Goal: Task Accomplishment & Management: Use online tool/utility

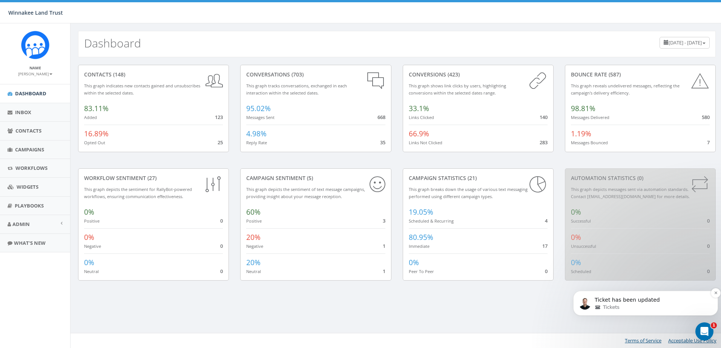
click at [662, 310] on div "Tickets" at bounding box center [652, 307] width 114 height 7
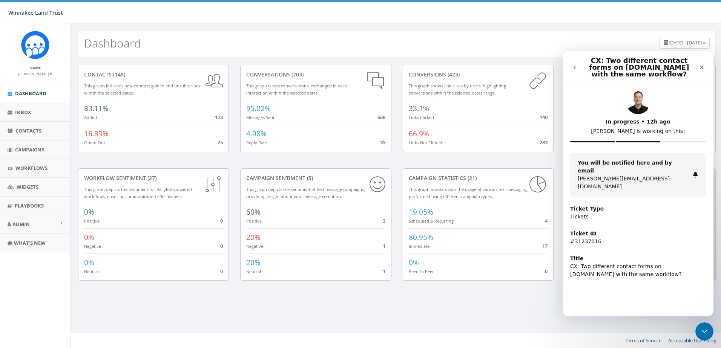
click at [572, 65] on icon "go back" at bounding box center [575, 67] width 6 height 6
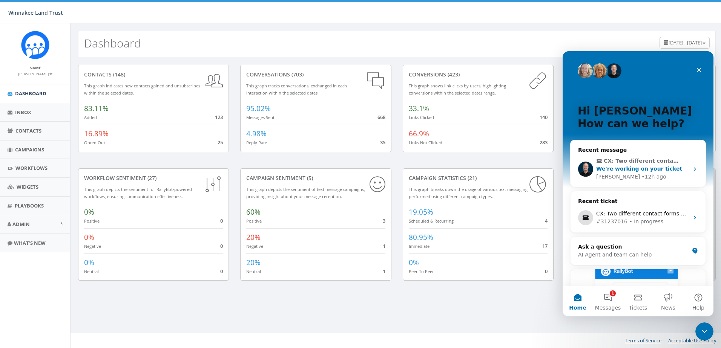
click at [655, 167] on span "We're working on your ticket" at bounding box center [639, 169] width 86 height 6
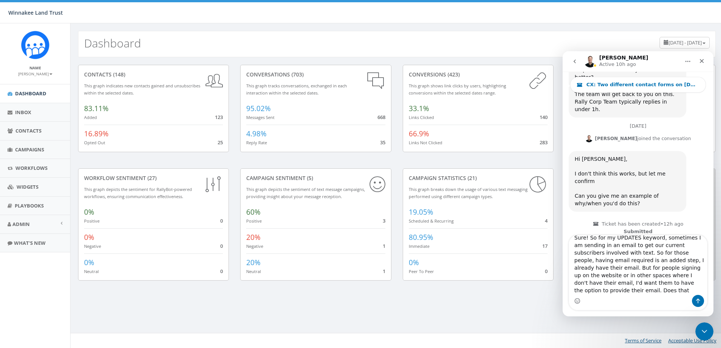
scroll to position [183, 0]
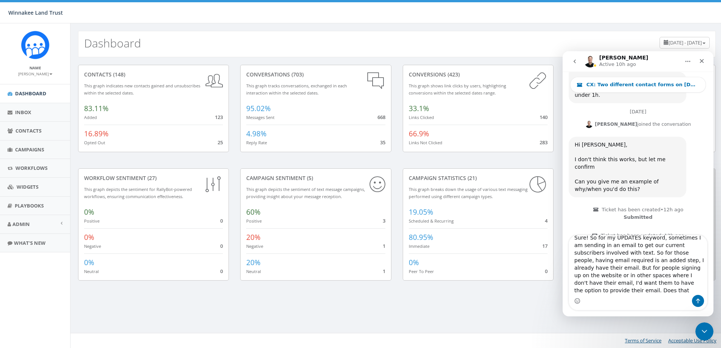
type textarea "Sure! So for my UPDATES keyword, sometimes I am sending in an email to get our …"
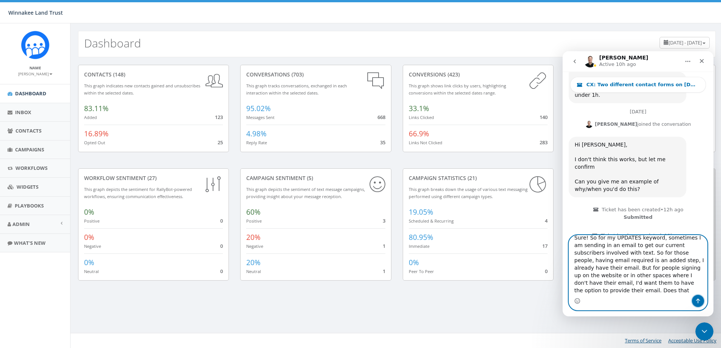
click at [702, 302] on button "Send a message…" at bounding box center [698, 301] width 12 height 12
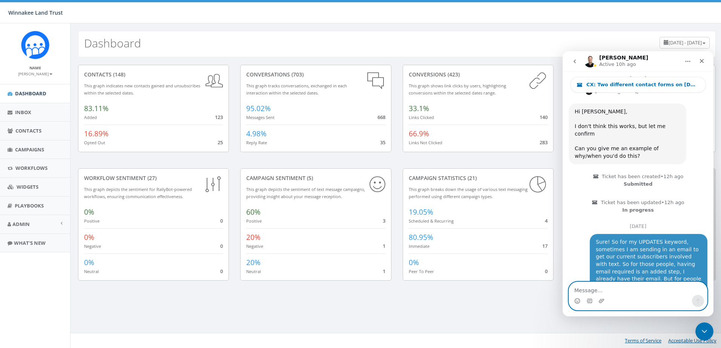
scroll to position [228, 0]
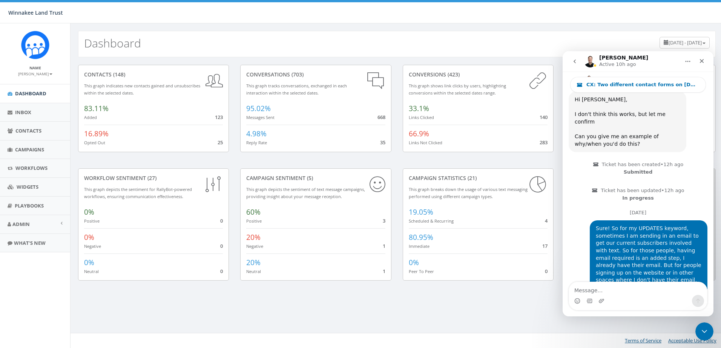
click at [574, 61] on icon "go back" at bounding box center [574, 62] width 2 height 4
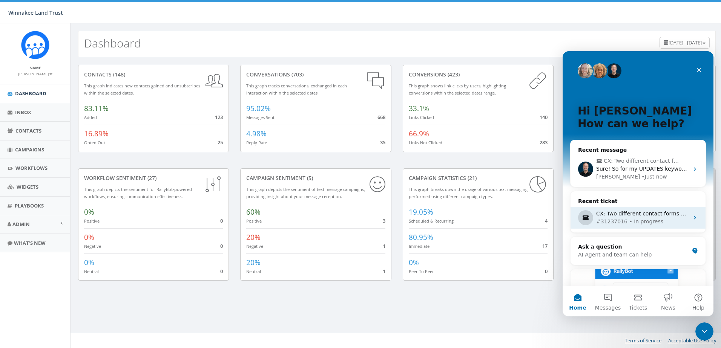
click at [633, 221] on div "#31237016 • In progress" at bounding box center [642, 222] width 93 height 8
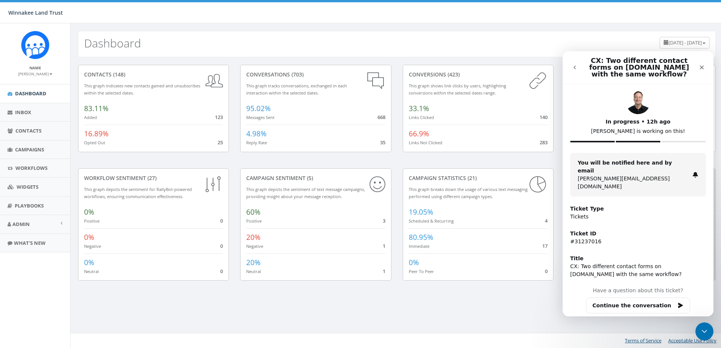
click at [573, 69] on icon "go back" at bounding box center [575, 67] width 6 height 6
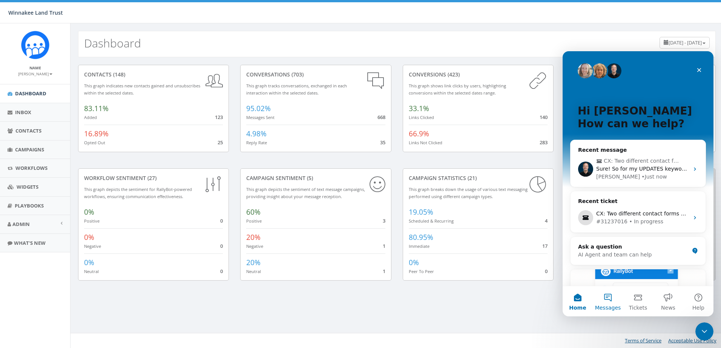
click at [601, 297] on button "Messages" at bounding box center [608, 302] width 30 height 30
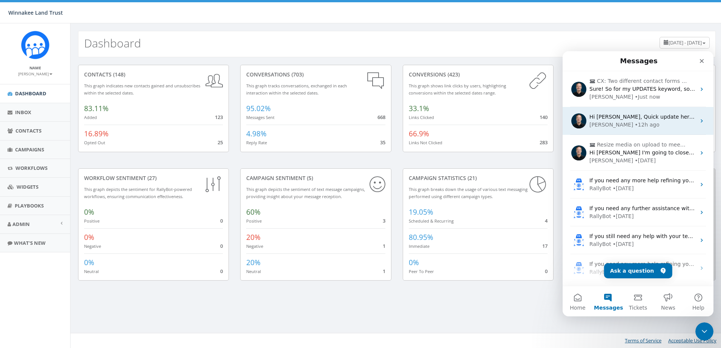
click at [635, 128] on div "• 12h ago" at bounding box center [647, 125] width 25 height 8
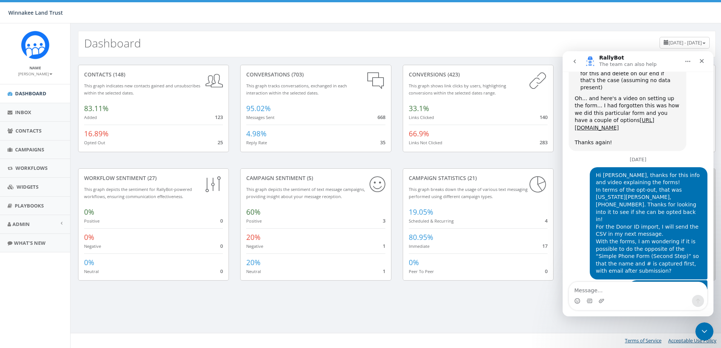
scroll to position [1749, 0]
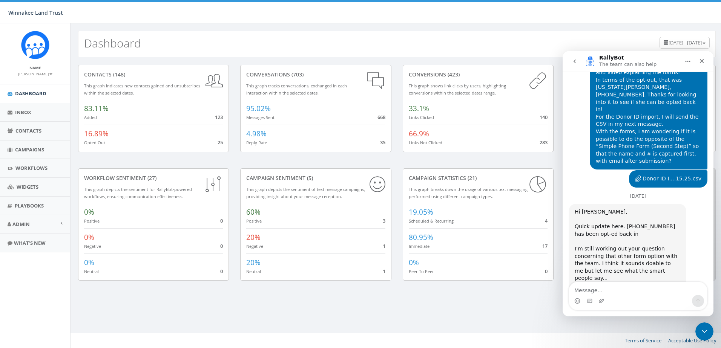
click at [606, 320] on link "https://www.loom.com/share/c8d6218cc0eb4893b642868af47ca599" at bounding box center [622, 327] width 94 height 14
click at [706, 333] on icon "Close Intercom Messenger" at bounding box center [703, 330] width 9 height 9
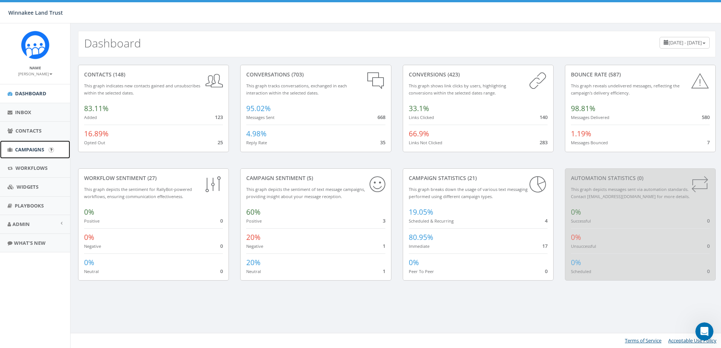
click at [31, 150] on span "Campaigns" at bounding box center [29, 149] width 29 height 7
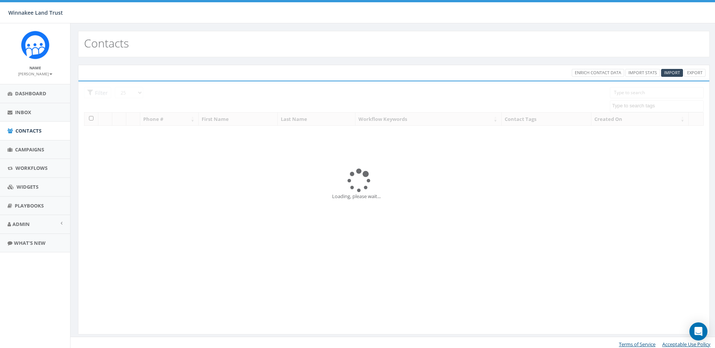
select select
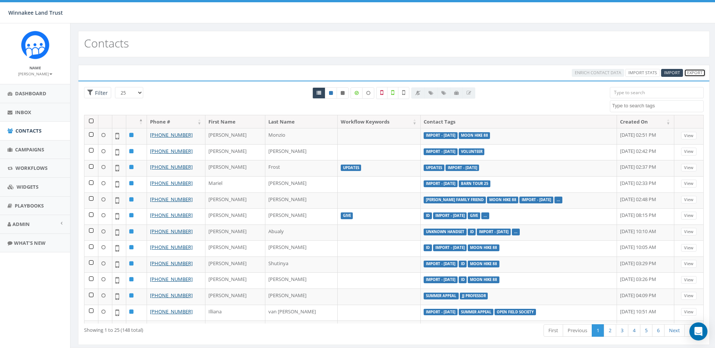
click at [693, 71] on link "Export" at bounding box center [694, 73] width 21 height 8
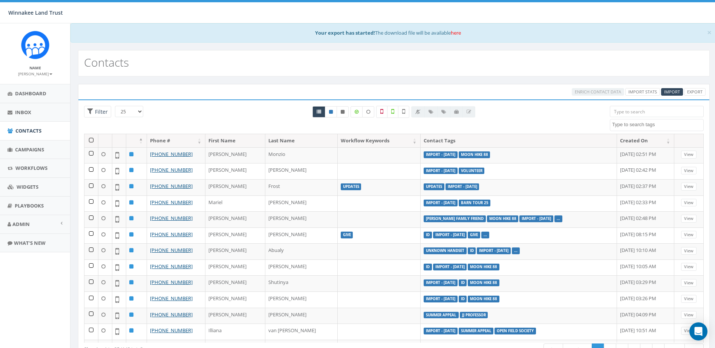
select select
click at [457, 34] on link "here" at bounding box center [456, 32] width 10 height 7
click at [667, 93] on span "Import" at bounding box center [672, 92] width 16 height 6
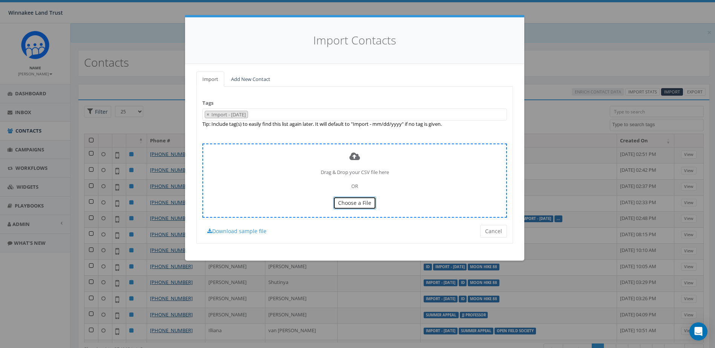
click at [361, 202] on span "Choose a File" at bounding box center [354, 202] width 33 height 7
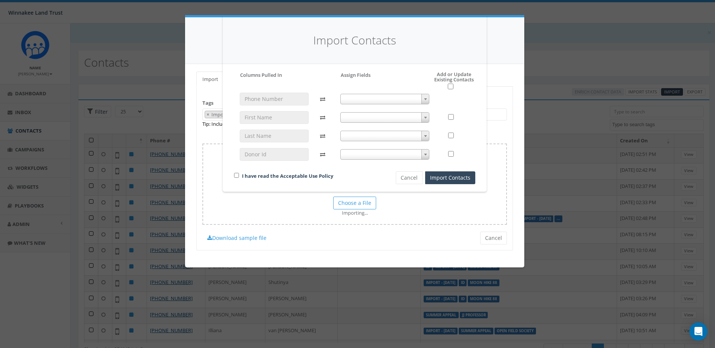
click at [364, 101] on span at bounding box center [384, 99] width 89 height 11
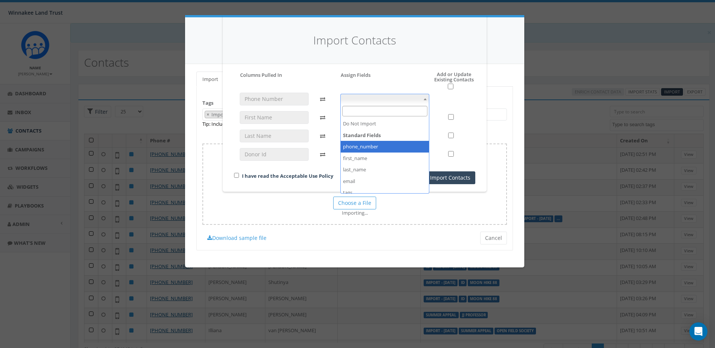
select select "phone_number"
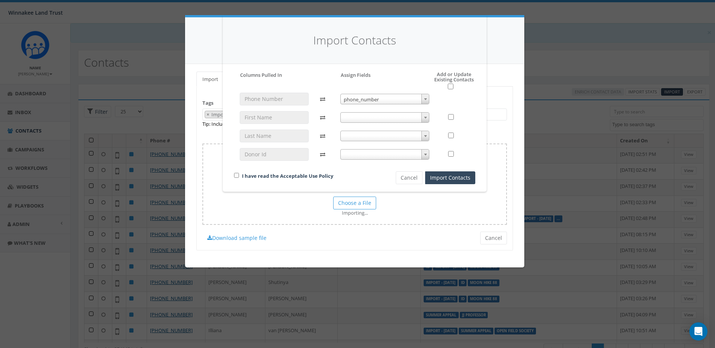
click at [372, 117] on span at bounding box center [384, 117] width 89 height 11
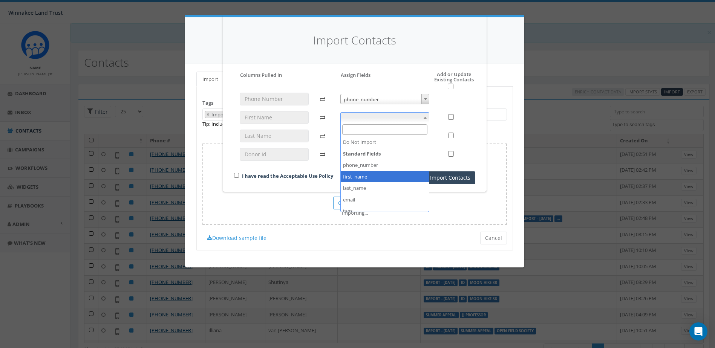
select select "first_name"
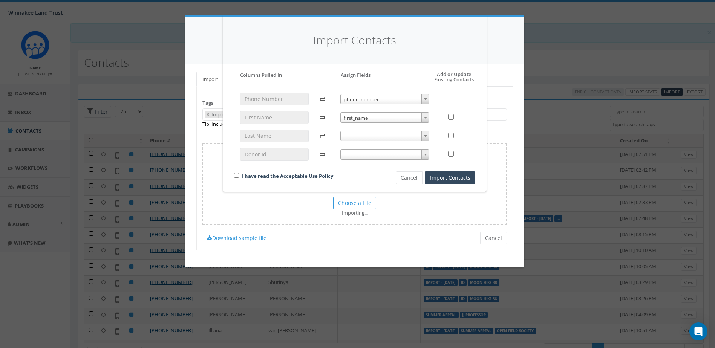
click at [374, 132] on span at bounding box center [384, 136] width 89 height 11
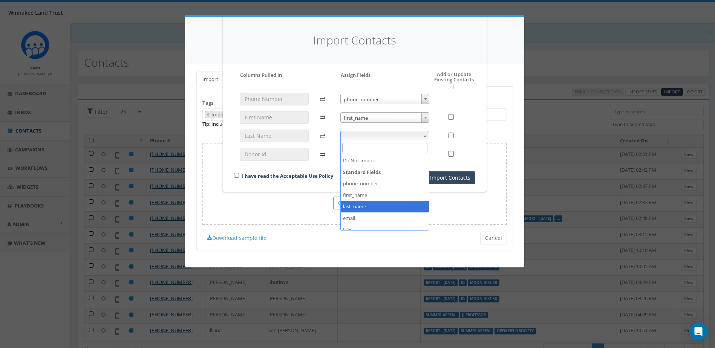
select select "last_name"
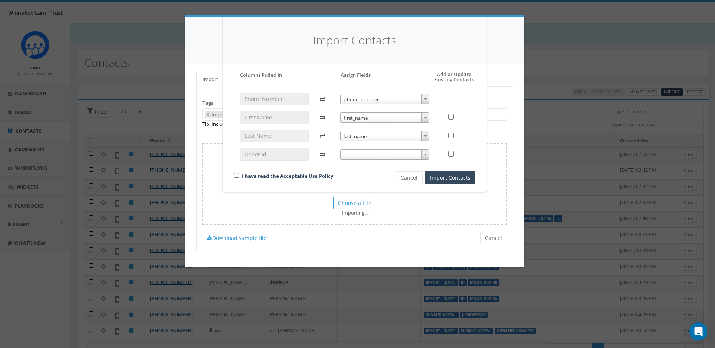
click at [366, 153] on span at bounding box center [384, 154] width 89 height 11
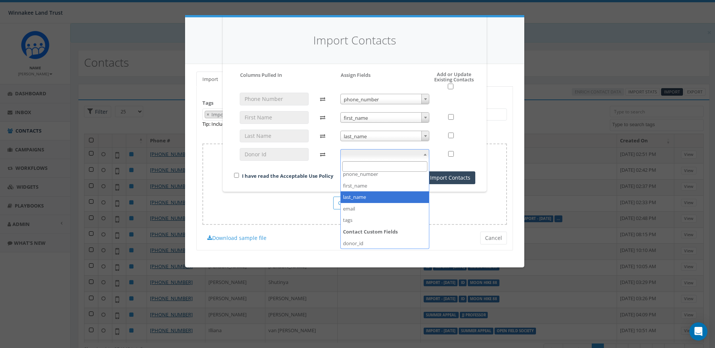
scroll to position [40, 0]
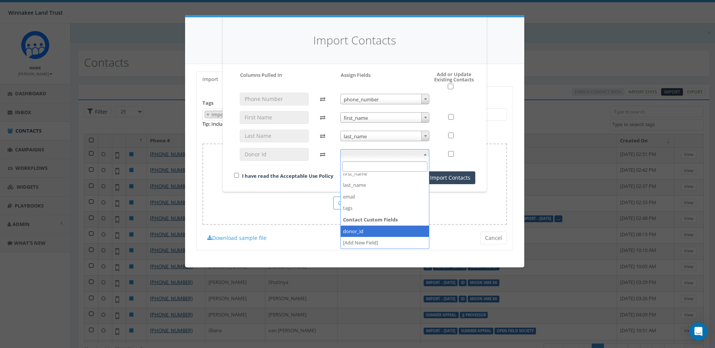
select select "donor_id"
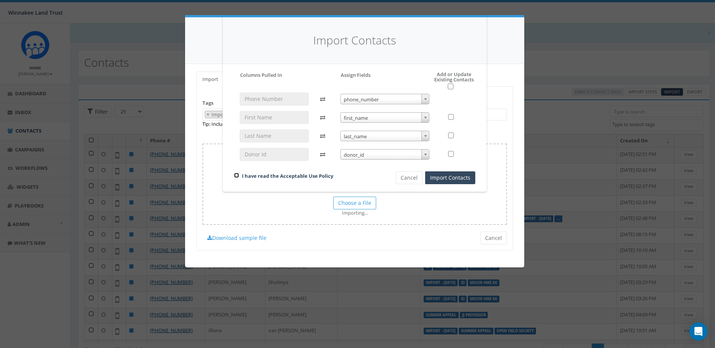
click at [236, 176] on input "checkbox" at bounding box center [236, 175] width 5 height 5
checkbox input "true"
click at [466, 178] on button "Import Contacts" at bounding box center [450, 178] width 50 height 13
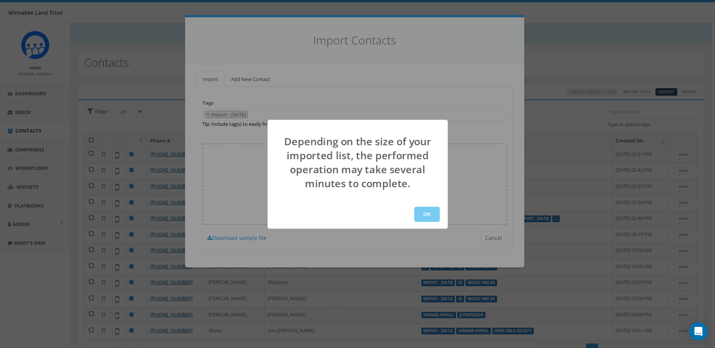
click at [427, 212] on button "OK" at bounding box center [427, 214] width 26 height 15
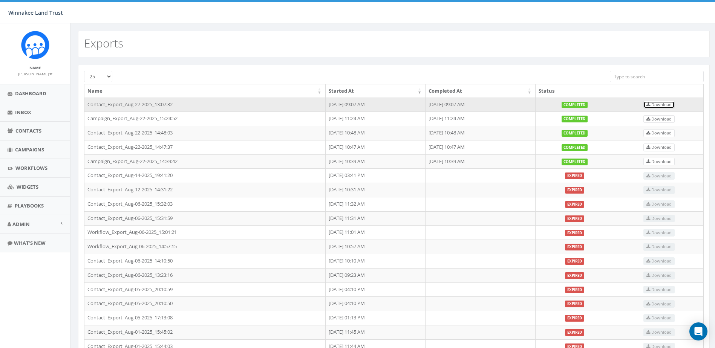
click at [667, 107] on span "Download" at bounding box center [659, 105] width 25 height 6
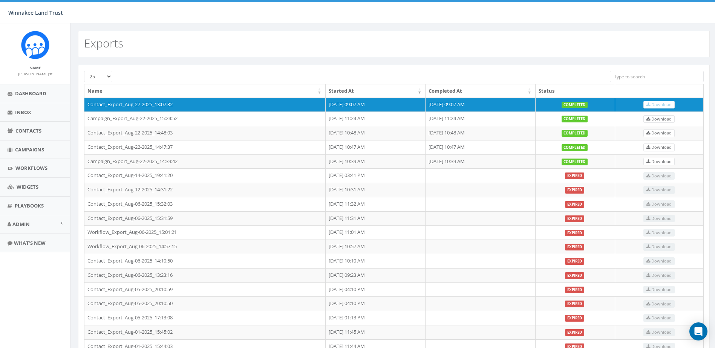
click at [480, 63] on div "25 50 100 Name Started At Completed At Status Contact_Export_Aug-27-2025_13:07:…" at bounding box center [394, 275] width 647 height 437
click at [18, 130] on span "Contacts" at bounding box center [28, 130] width 26 height 7
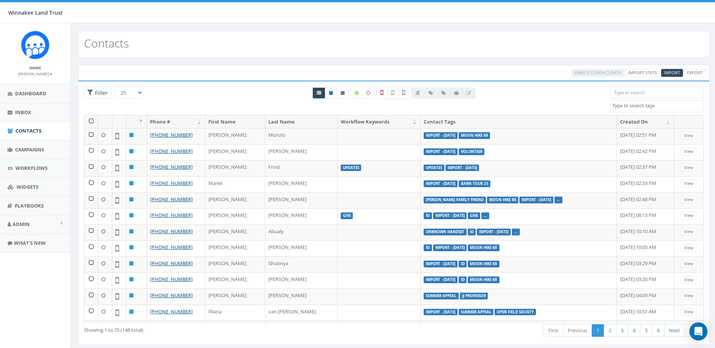
select select
click at [332, 92] on icon at bounding box center [331, 93] width 4 height 5
radio input "true"
click at [699, 73] on link "Export" at bounding box center [694, 73] width 21 height 8
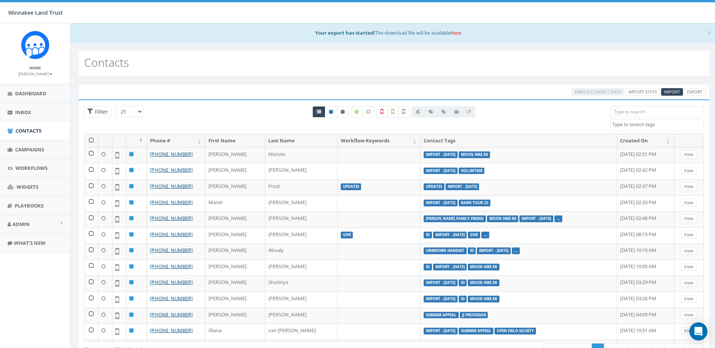
select select
click at [455, 30] on link "here" at bounding box center [456, 32] width 10 height 7
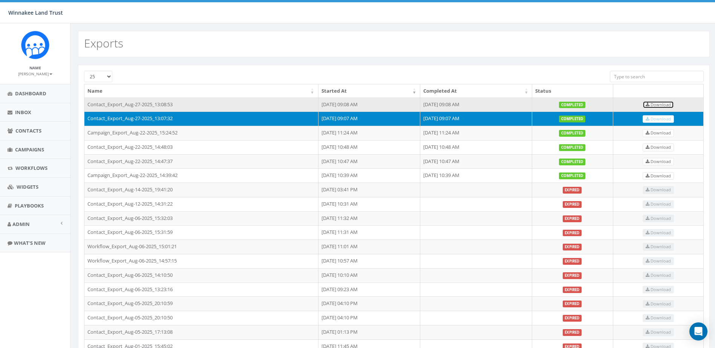
click at [653, 102] on link "Download" at bounding box center [658, 105] width 31 height 8
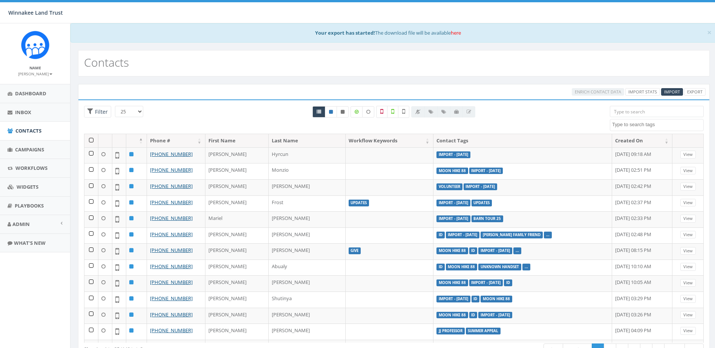
select select
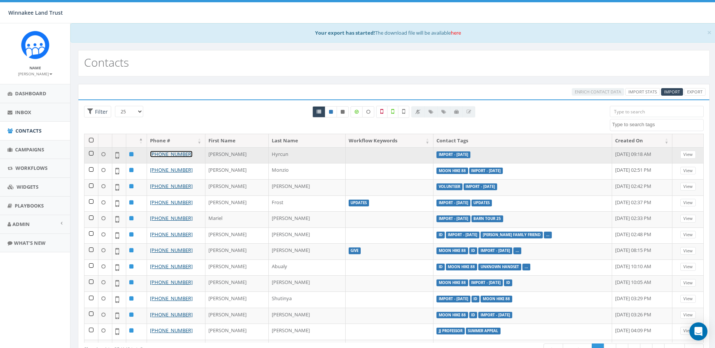
click at [172, 155] on link "[PHONE_NUMBER]" at bounding box center [171, 154] width 43 height 7
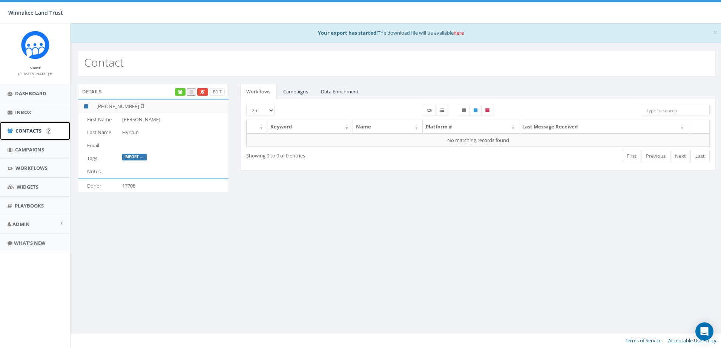
click at [22, 131] on span "Contacts" at bounding box center [28, 130] width 26 height 7
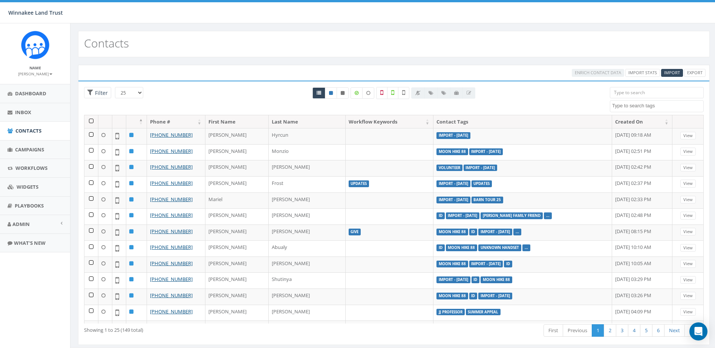
select select
click at [697, 73] on link "Export" at bounding box center [694, 73] width 21 height 8
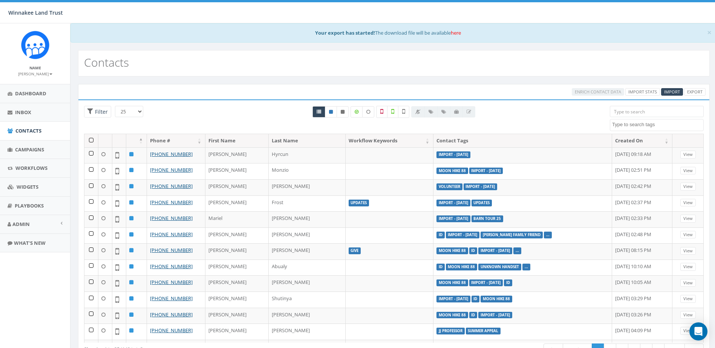
select select
click at [461, 32] on link "here" at bounding box center [456, 32] width 10 height 7
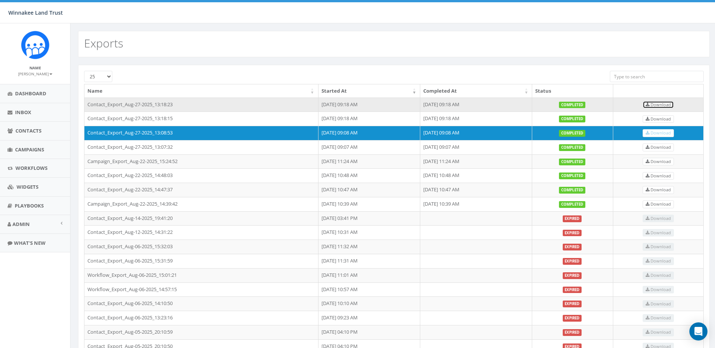
click at [671, 104] on span "Download" at bounding box center [658, 105] width 25 height 6
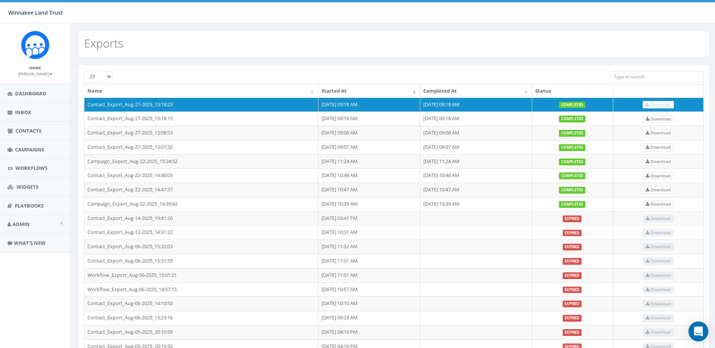
click at [694, 334] on icon "Open Intercom Messenger" at bounding box center [699, 332] width 10 height 10
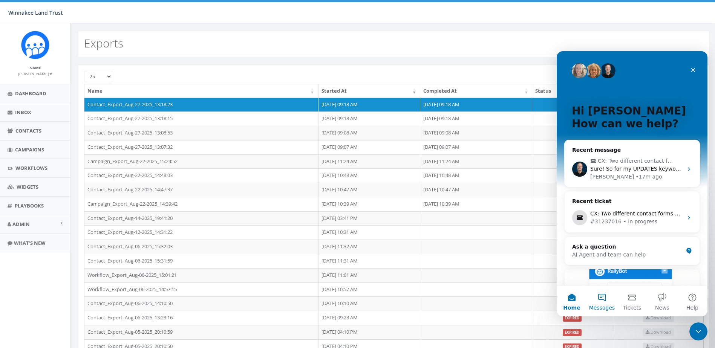
click at [602, 301] on button "Messages" at bounding box center [602, 302] width 30 height 30
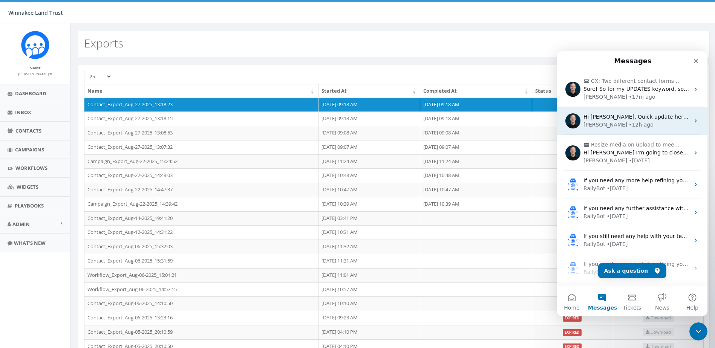
click at [622, 127] on div "James • 12h ago" at bounding box center [637, 125] width 106 height 8
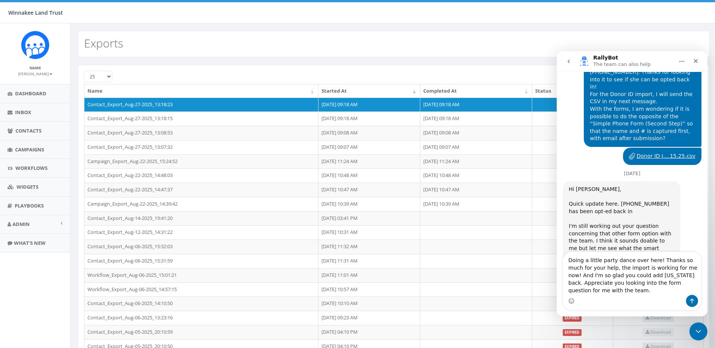
scroll to position [1779, 0]
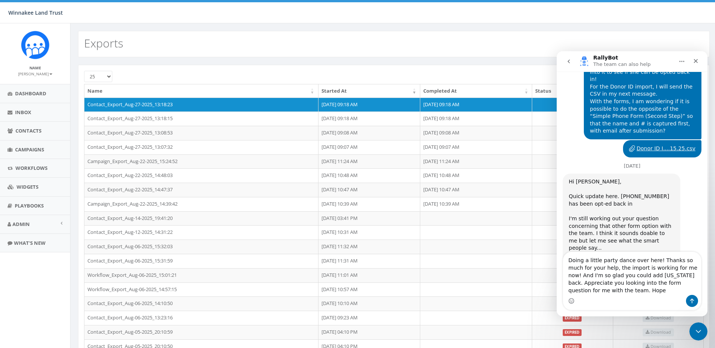
click at [679, 267] on textarea "Doing a little party dance over here! Thanks so much for your help, the import …" at bounding box center [632, 273] width 138 height 43
click at [681, 267] on textarea "Doing a little party dance over here! Thanks so much for your help, the import …" at bounding box center [632, 273] width 138 height 43
click at [673, 292] on textarea "Doing a little party dance over here! Thanks so much for your help, the import …" at bounding box center [632, 270] width 138 height 51
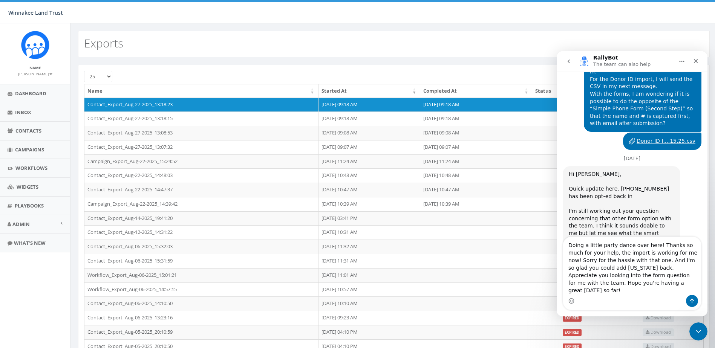
click at [581, 283] on textarea "Doing a little party dance over here! Thanks so much for your help, the import …" at bounding box center [632, 266] width 138 height 58
type textarea "Doing a little party dance over here! Thanks so much for your help, the import …"
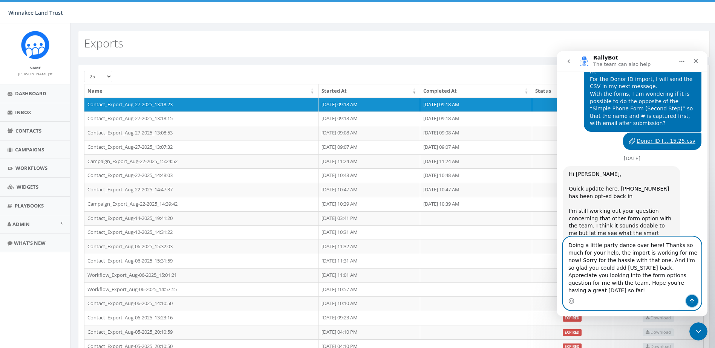
click at [695, 298] on button "Send a message…" at bounding box center [692, 301] width 12 height 12
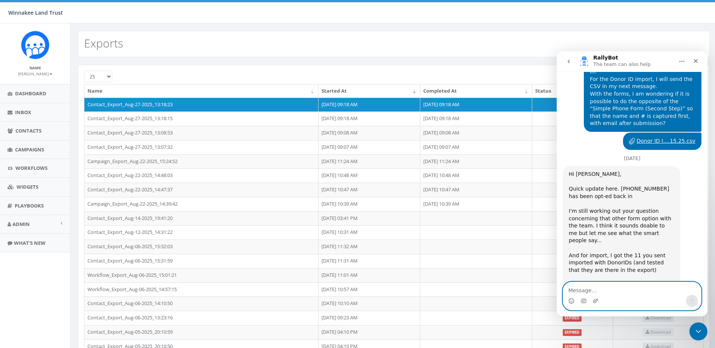
scroll to position [1826, 0]
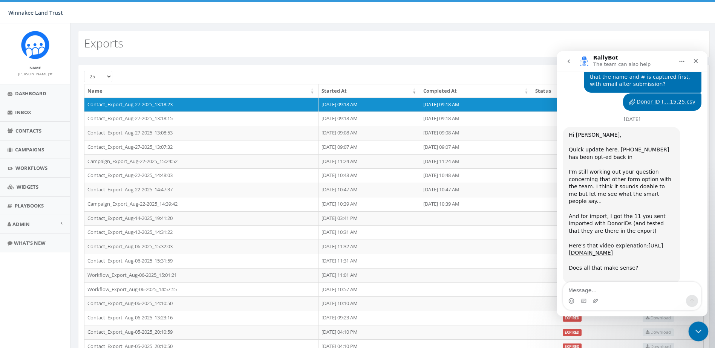
click at [694, 327] on icon "Close Intercom Messenger" at bounding box center [697, 330] width 9 height 9
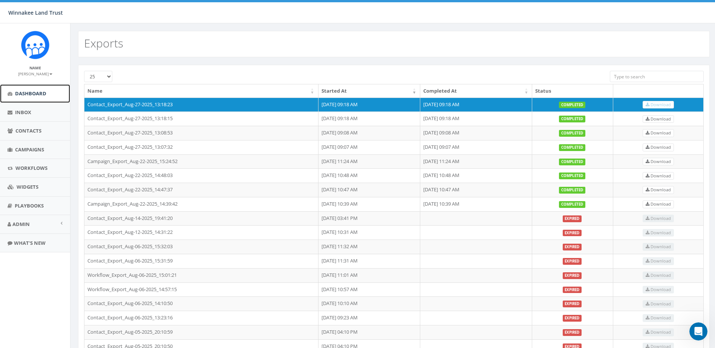
click at [43, 95] on span "Dashboard" at bounding box center [30, 93] width 31 height 7
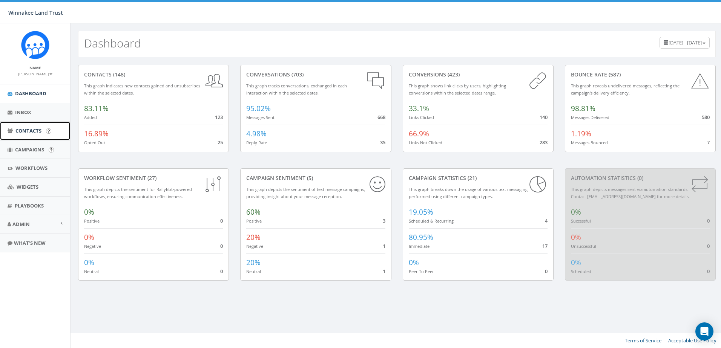
click at [31, 133] on span "Contacts" at bounding box center [28, 130] width 26 height 7
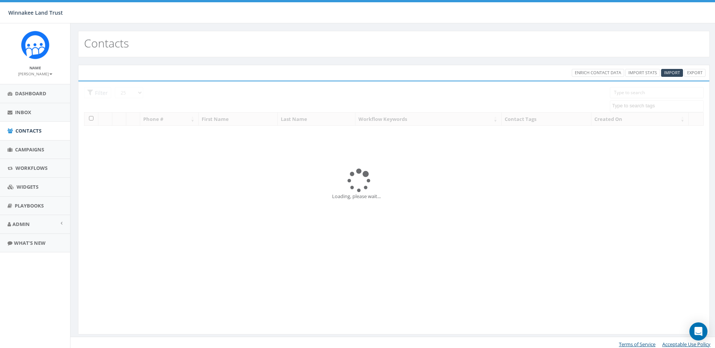
select select
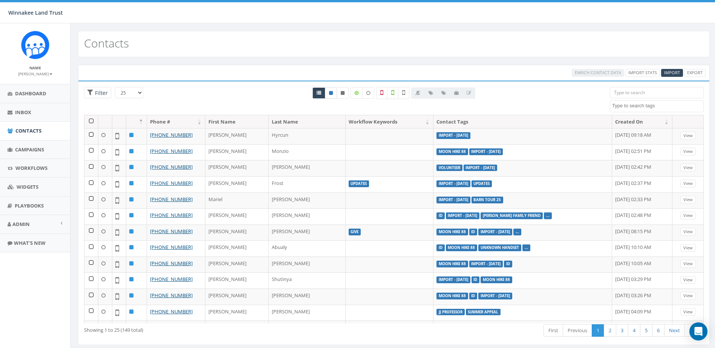
click at [332, 95] on icon at bounding box center [331, 93] width 4 height 5
radio input "true"
click at [693, 75] on link "Export" at bounding box center [694, 73] width 21 height 8
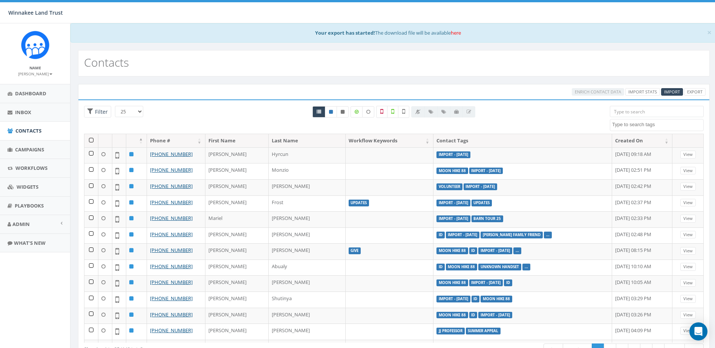
select select
click at [458, 34] on link "here" at bounding box center [456, 32] width 10 height 7
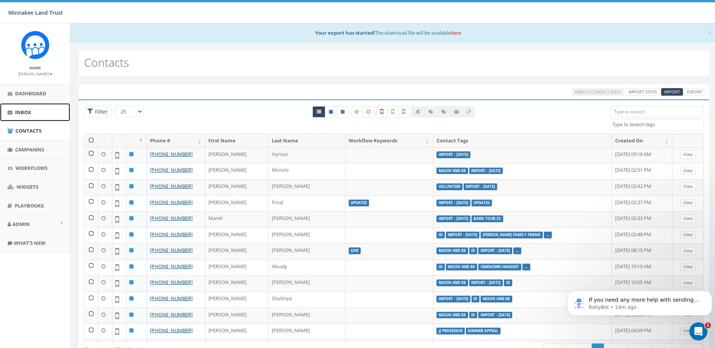
click at [30, 116] on link "Inbox" at bounding box center [35, 112] width 70 height 18
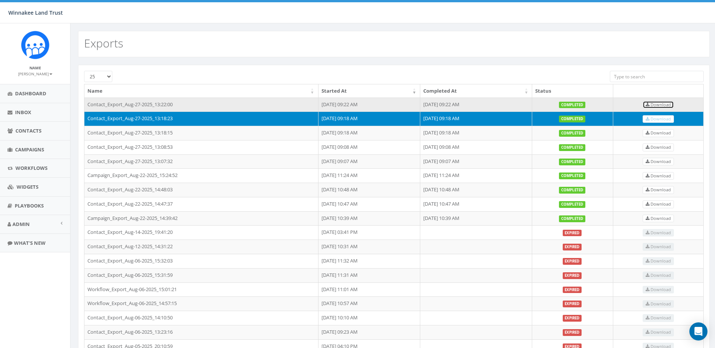
click at [659, 102] on span "Download" at bounding box center [658, 105] width 25 height 6
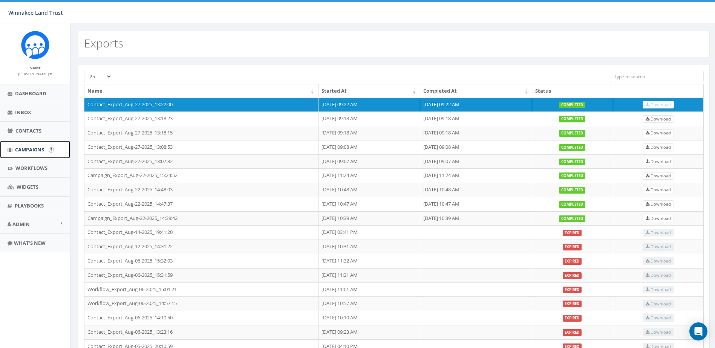
click at [21, 153] on link "Campaigns" at bounding box center [35, 150] width 70 height 18
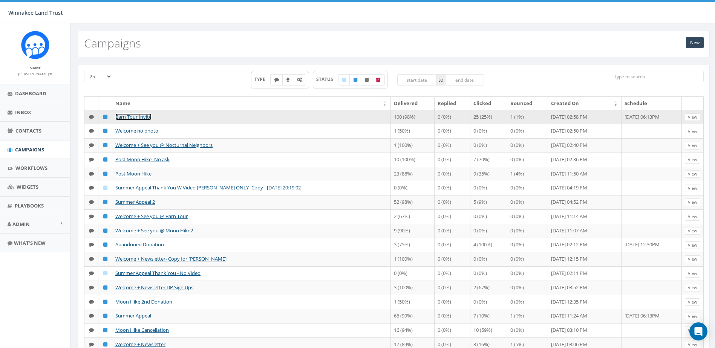
click at [132, 116] on link "Barn Tour Invite" at bounding box center [133, 116] width 36 height 7
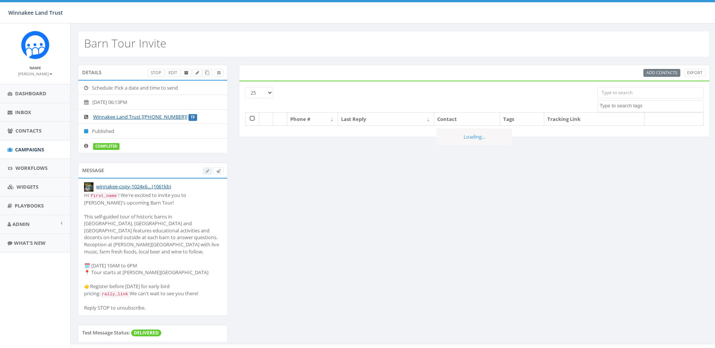
select select
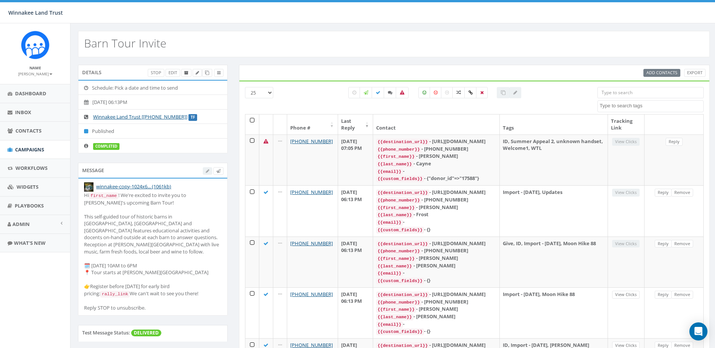
click at [672, 72] on div "Add Contacts Export" at bounding box center [675, 73] width 62 height 8
click at [663, 71] on div "Add Contacts Export" at bounding box center [675, 73] width 62 height 8
click at [653, 72] on div "Add Contacts Export" at bounding box center [675, 73] width 62 height 8
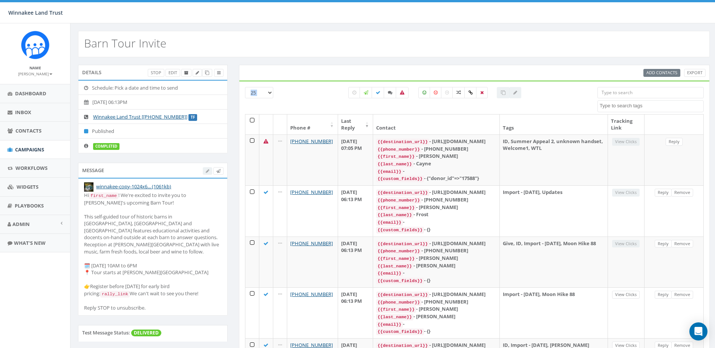
click at [653, 72] on div "Add Contacts Export" at bounding box center [675, 73] width 62 height 8
click at [699, 333] on icon "Open Intercom Messenger" at bounding box center [698, 332] width 9 height 10
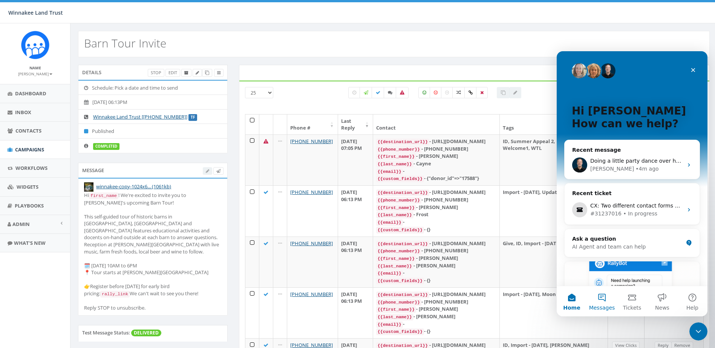
click at [599, 300] on button "Messages" at bounding box center [602, 302] width 30 height 30
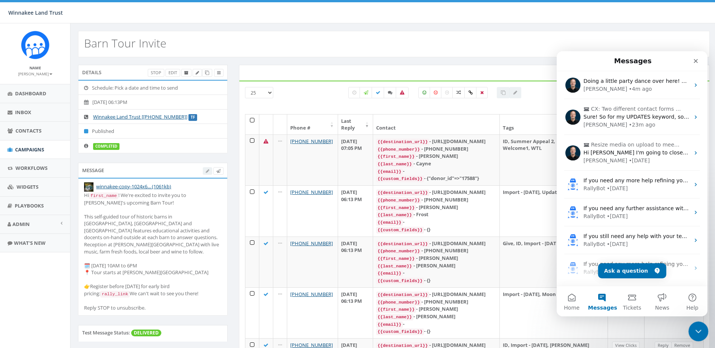
click at [696, 325] on div "Close Intercom Messenger" at bounding box center [697, 331] width 18 height 18
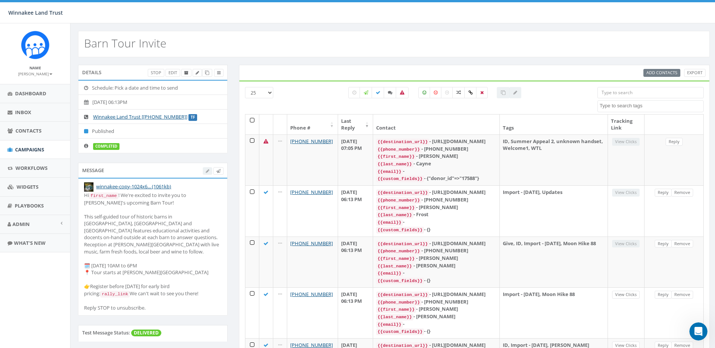
click at [660, 72] on div "Add Contacts Export" at bounding box center [675, 73] width 62 height 8
click at [17, 148] on span "Campaigns" at bounding box center [29, 149] width 29 height 7
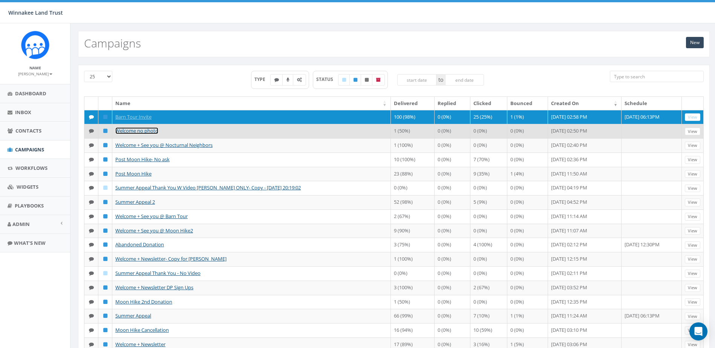
click at [139, 133] on link "Welcome no photo" at bounding box center [136, 130] width 43 height 7
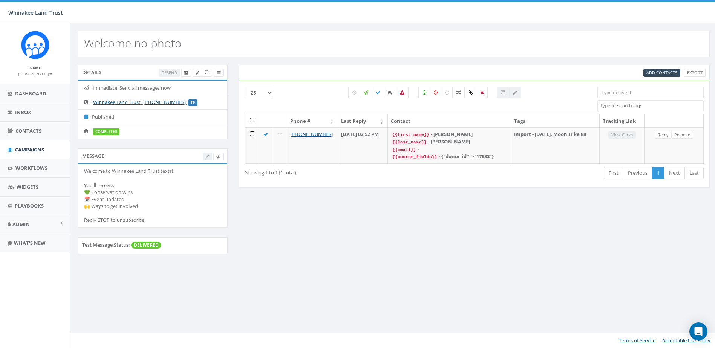
select select
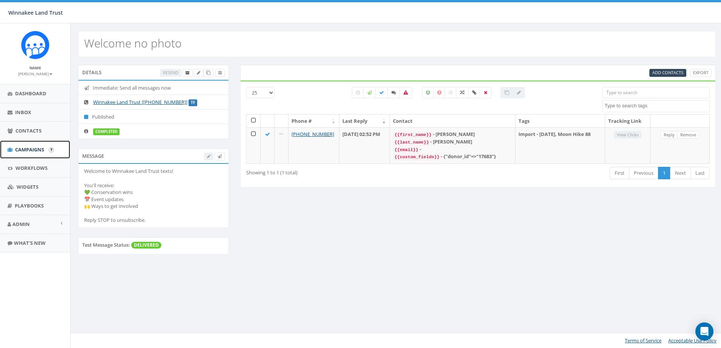
click at [25, 150] on span "Campaigns" at bounding box center [29, 149] width 29 height 7
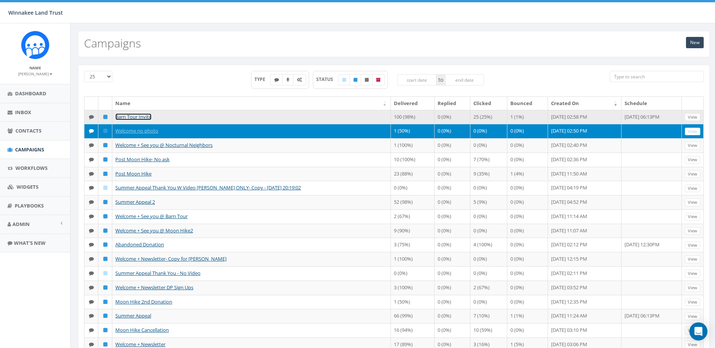
click at [132, 116] on link "Barn Tour Invite" at bounding box center [133, 116] width 36 height 7
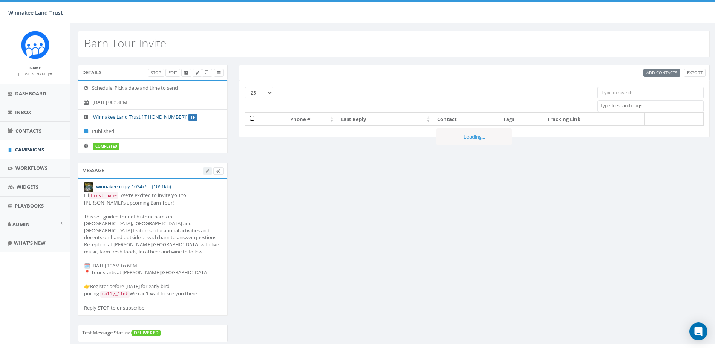
select select
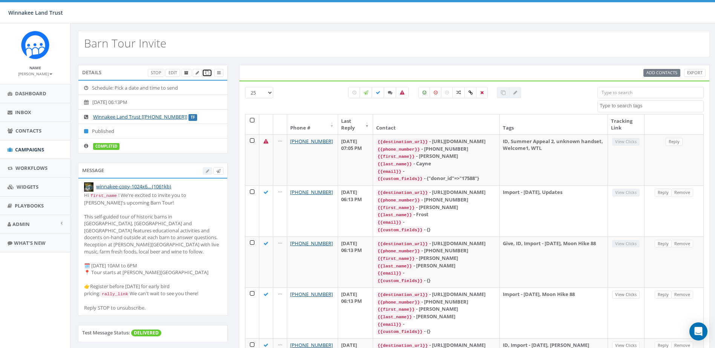
click at [207, 73] on icon at bounding box center [207, 73] width 4 height 4
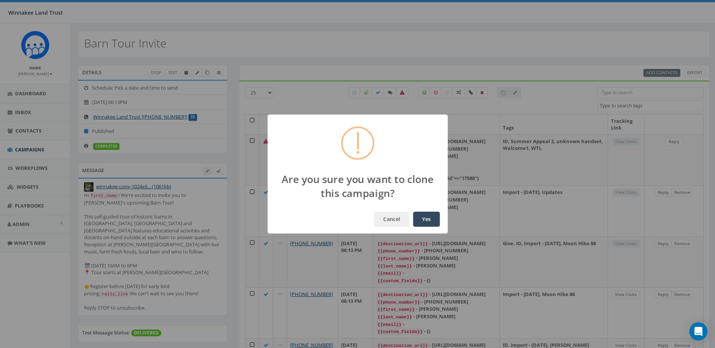
click at [426, 221] on button "Yes" at bounding box center [426, 219] width 27 height 15
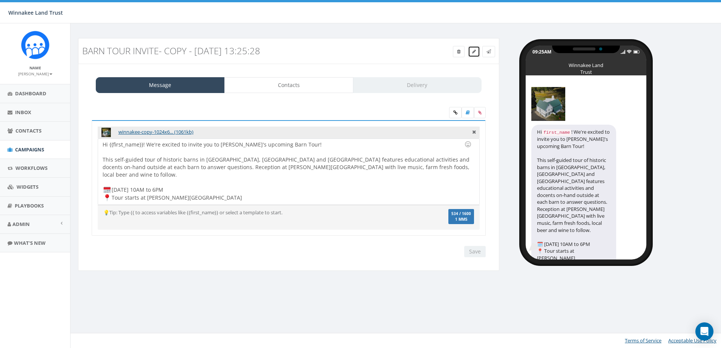
click at [476, 53] on link at bounding box center [474, 51] width 12 height 11
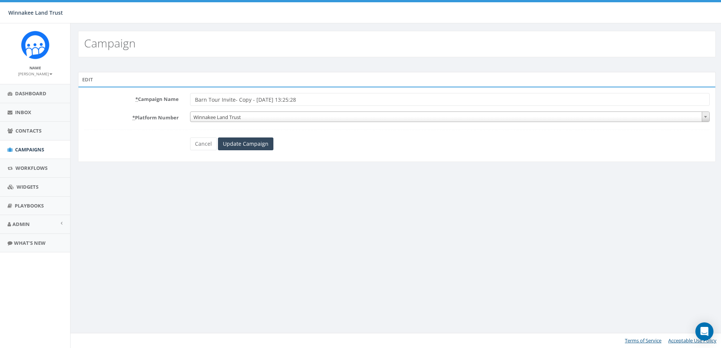
drag, startPoint x: 237, startPoint y: 99, endPoint x: 338, endPoint y: 99, distance: 101.0
click at [338, 99] on input "Barn Tour Invite- Copy - [DATE] 13:25:28" at bounding box center [450, 99] width 520 height 13
type input "Barn Tour Invite - Immediate Send"
click at [259, 146] on input "Update Campaign" at bounding box center [245, 144] width 55 height 13
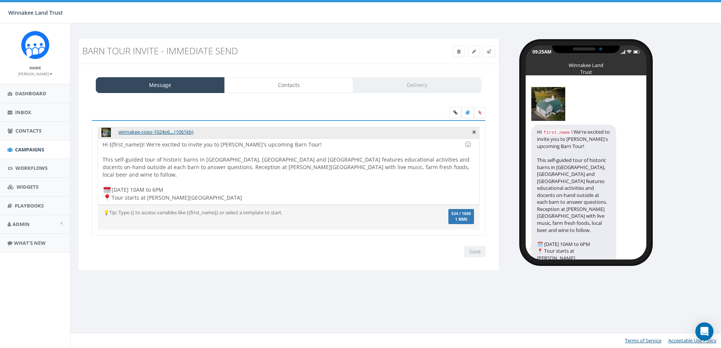
scroll to position [23, 0]
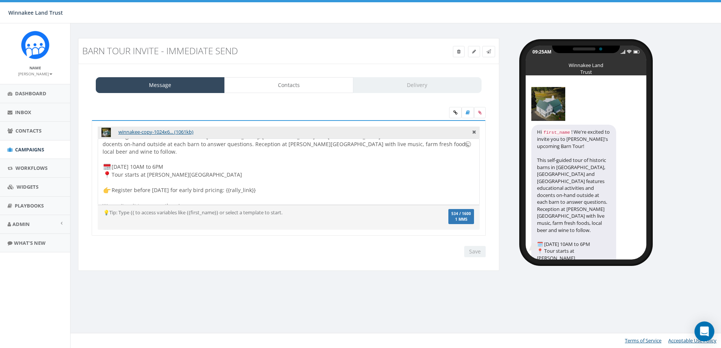
click at [704, 334] on icon "Open Intercom Messenger" at bounding box center [704, 332] width 10 height 10
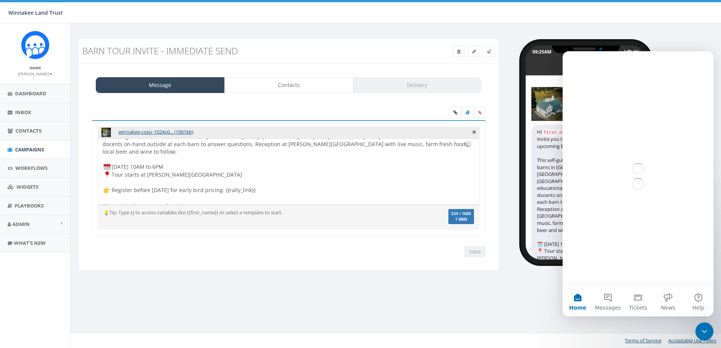
scroll to position [0, 0]
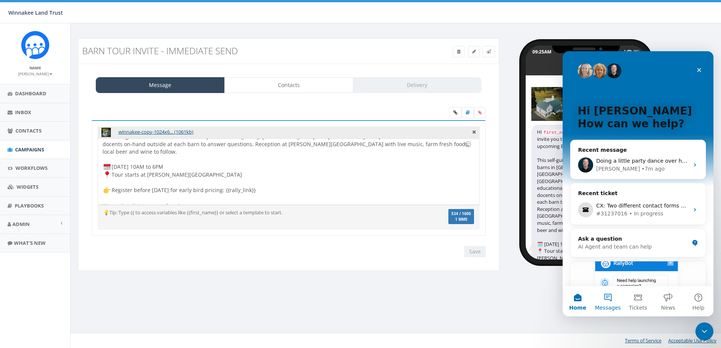
click at [605, 299] on button "Messages" at bounding box center [608, 302] width 30 height 30
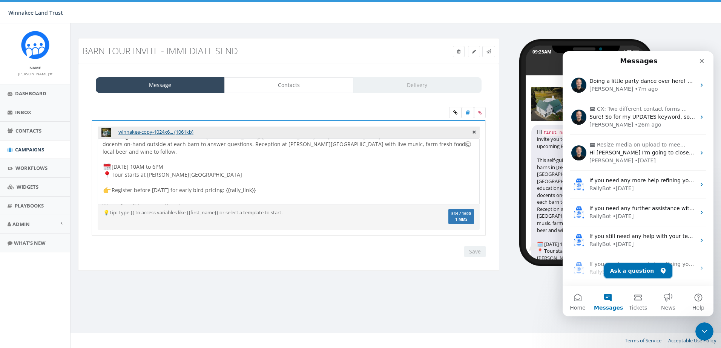
click at [626, 275] on button "Ask a question" at bounding box center [638, 271] width 68 height 15
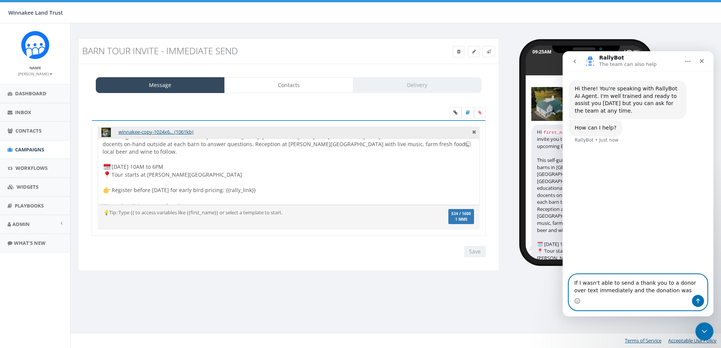
click at [665, 292] on textarea "If I wasn't able to send a thank you to a donor over text immediately and the d…" at bounding box center [638, 285] width 138 height 20
type textarea "If I wasn't able to send a thank you video to a donor over text immediately and…"
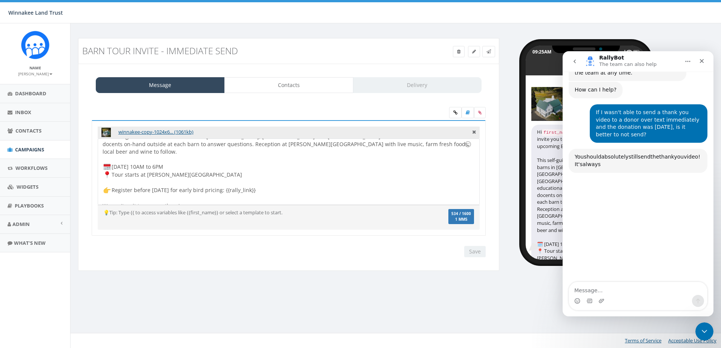
scroll to position [73, 0]
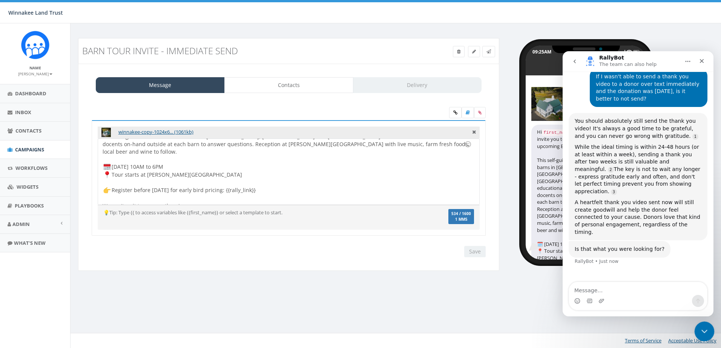
click at [704, 334] on icon "Close Intercom Messenger" at bounding box center [703, 330] width 9 height 9
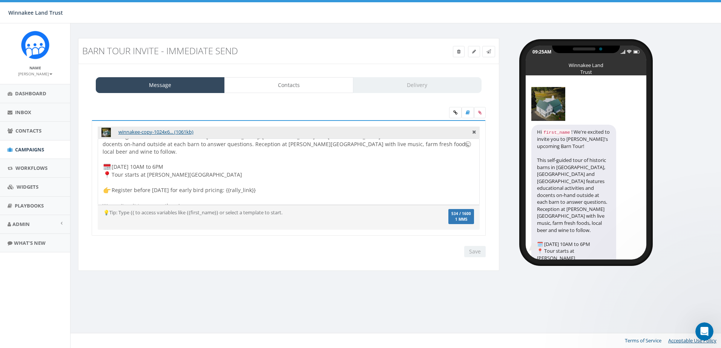
scroll to position [51, 0]
click at [23, 133] on span "Contacts" at bounding box center [28, 130] width 26 height 7
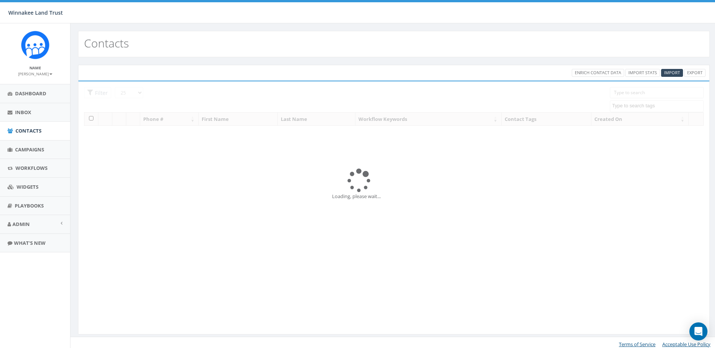
select select
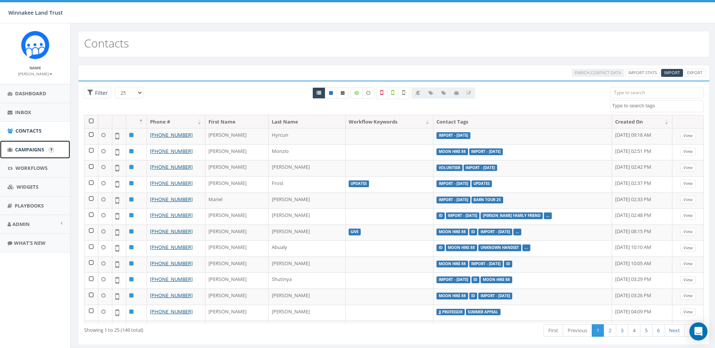
click at [23, 148] on span "Campaigns" at bounding box center [29, 149] width 29 height 7
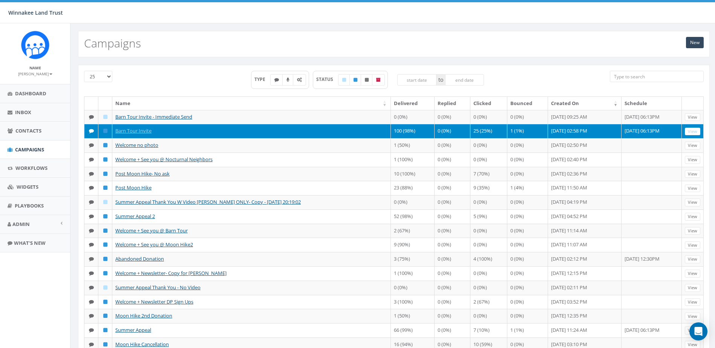
click at [631, 74] on input "search" at bounding box center [657, 76] width 94 height 11
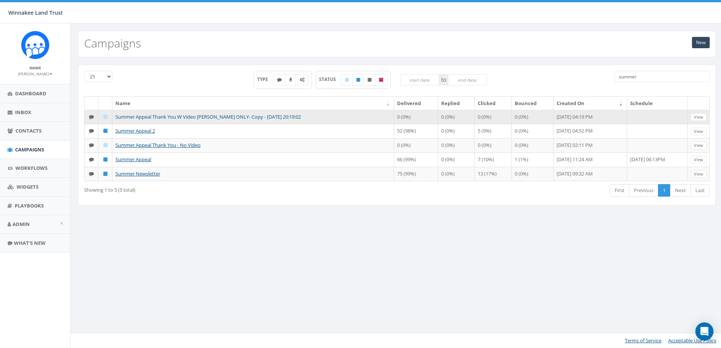
type input "summer"
click at [152, 117] on link "Summer Appeal Thank You W Video [PERSON_NAME] ONLY- Copy - [DATE] 20:19:02" at bounding box center [207, 116] width 185 height 7
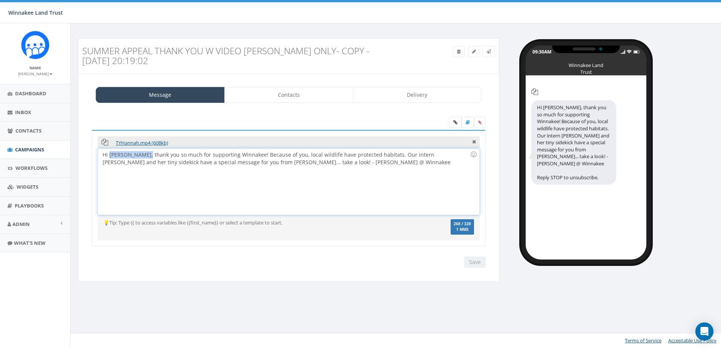
drag, startPoint x: 144, startPoint y: 155, endPoint x: 110, endPoint y: 158, distance: 33.7
click at [110, 158] on div "Hi Professor Fink, thank you so much for supporting Winnakee! Because of you, l…" at bounding box center [288, 182] width 381 height 66
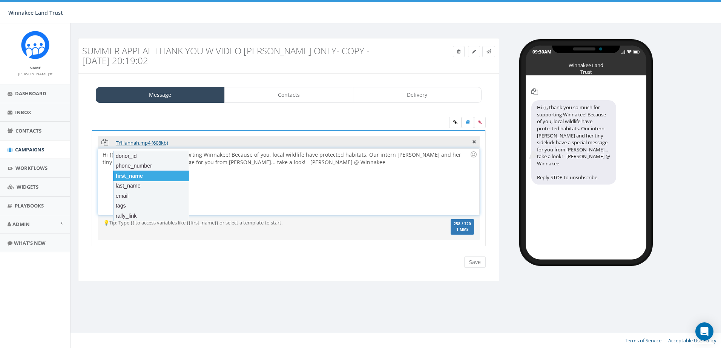
click at [128, 173] on div "first_name" at bounding box center [151, 176] width 76 height 11
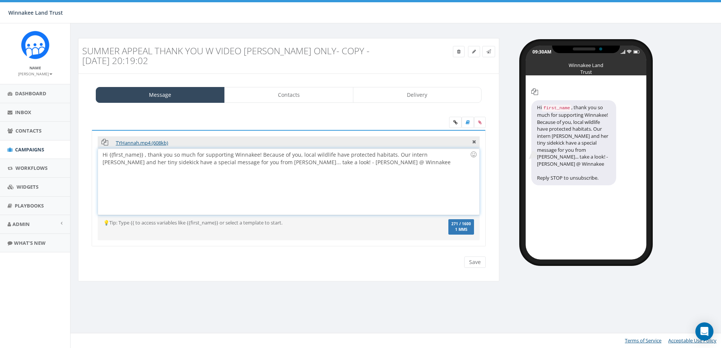
click at [144, 156] on div "Hi {{first_name}} , thank you so much for supporting Winnakee! Because of you, …" at bounding box center [288, 182] width 381 height 66
click at [254, 155] on div "Hi {{first_name}}, thank you so much for supporting Winnakee! Because of you, l…" at bounding box center [288, 182] width 381 height 66
click at [229, 153] on div "Hi {{first_name}}, thank you so much for supporting Winnakee! Because of you, l…" at bounding box center [288, 182] width 381 height 66
drag, startPoint x: 232, startPoint y: 153, endPoint x: 255, endPoint y: 153, distance: 23.0
click at [255, 153] on div "Hi {{first_name}}, thank you so much for supporting Winnakee! Because of you, l…" at bounding box center [288, 182] width 381 height 66
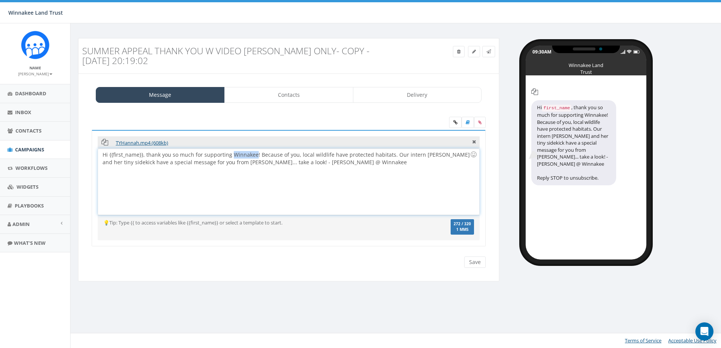
click at [255, 153] on div "Hi {{first_name}}, thank you so much for supporting Winnakee! Because of you, l…" at bounding box center [288, 182] width 381 height 66
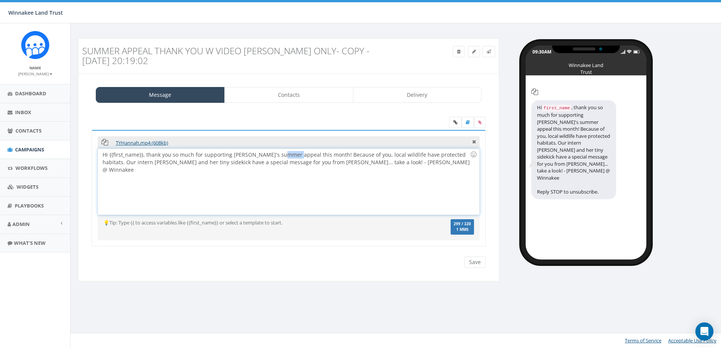
drag, startPoint x: 297, startPoint y: 156, endPoint x: 284, endPoint y: 156, distance: 13.6
click at [284, 156] on div "Hi {{first_name}}, thank you so much for supporting Winnakee's summer appeal th…" at bounding box center [288, 182] width 381 height 66
click at [472, 260] on input "Save" at bounding box center [474, 262] width 21 height 11
click at [472, 51] on icon at bounding box center [474, 51] width 4 height 5
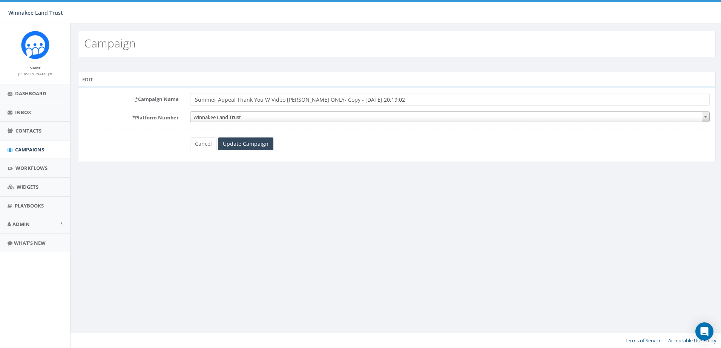
drag, startPoint x: 285, startPoint y: 99, endPoint x: 444, endPoint y: 100, distance: 158.4
click at [444, 100] on input "Summer Appeal Thank You W Video FINK ONLY- Copy - 2025-08-04 20:19:02" at bounding box center [450, 99] width 520 height 13
type input "Summer Appeal Thank You W Video"
click at [383, 149] on div "Cancel Update Campaign" at bounding box center [396, 144] width 425 height 13
click at [245, 145] on input "Update Campaign" at bounding box center [245, 144] width 55 height 13
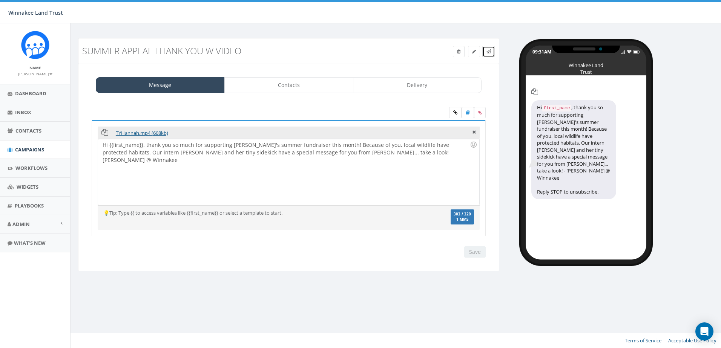
click at [488, 54] on span at bounding box center [488, 51] width 5 height 6
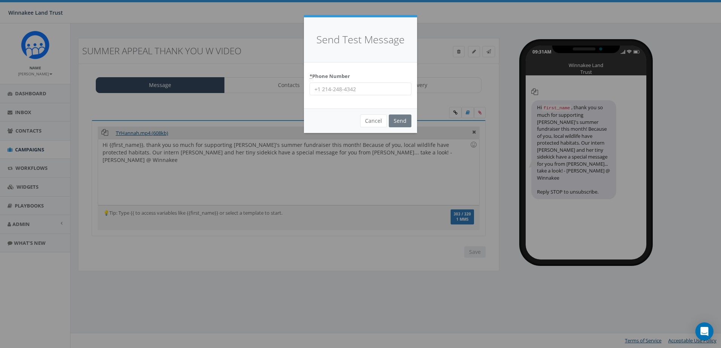
click at [370, 90] on input "* Phone Number" at bounding box center [361, 89] width 102 height 13
type input "8456254346"
click at [403, 123] on input "Send" at bounding box center [400, 121] width 23 height 13
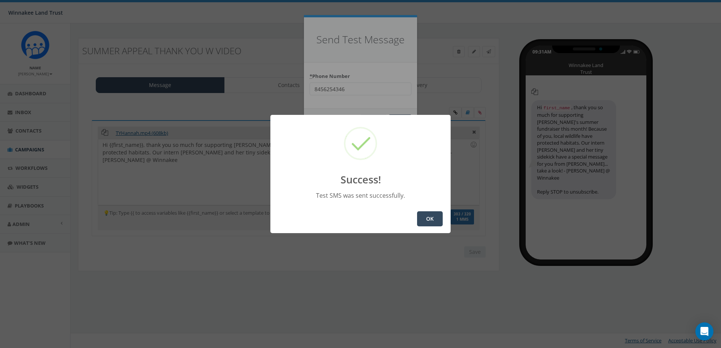
click at [425, 215] on button "OK" at bounding box center [430, 219] width 26 height 15
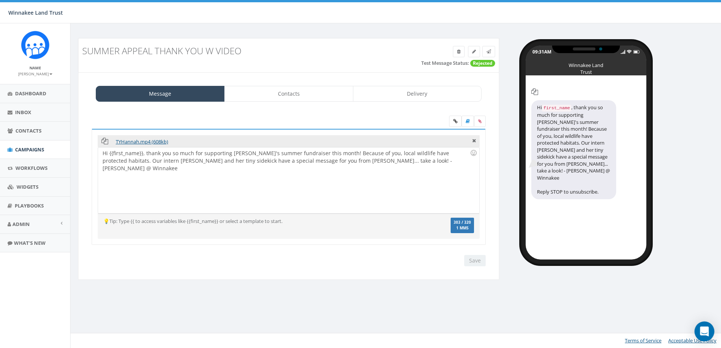
click at [704, 333] on icon "Open Intercom Messenger" at bounding box center [704, 332] width 9 height 10
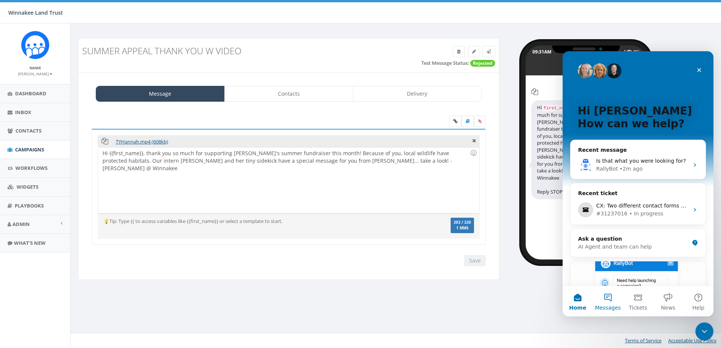
click at [607, 297] on button "Messages" at bounding box center [608, 302] width 30 height 30
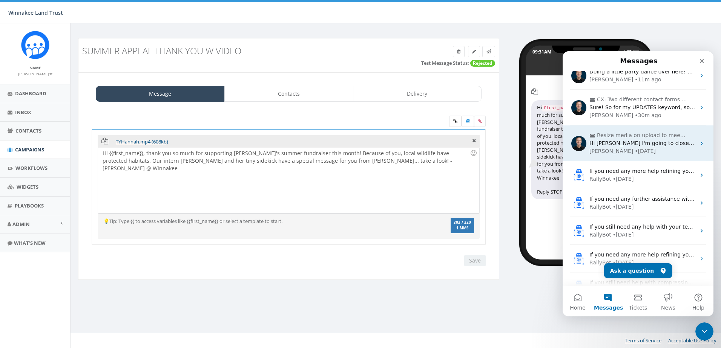
scroll to position [38, 0]
click at [639, 149] on div "James • 5d ago" at bounding box center [642, 151] width 106 height 8
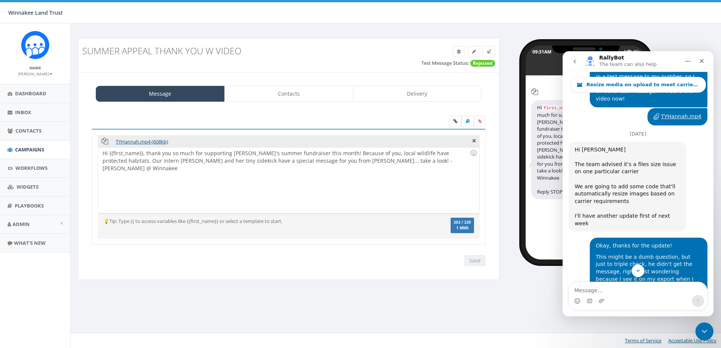
scroll to position [3495, 0]
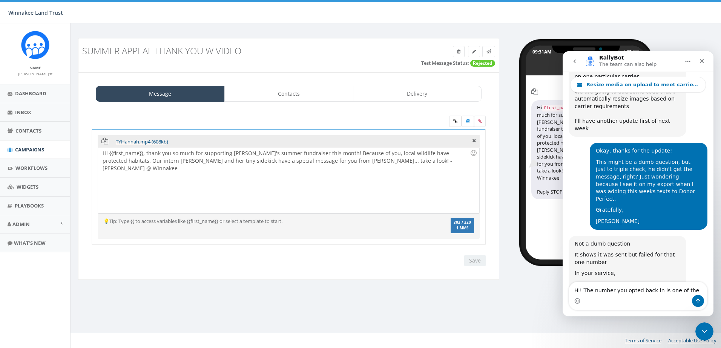
type textarea "Hi! The number you opted back in is one of the"
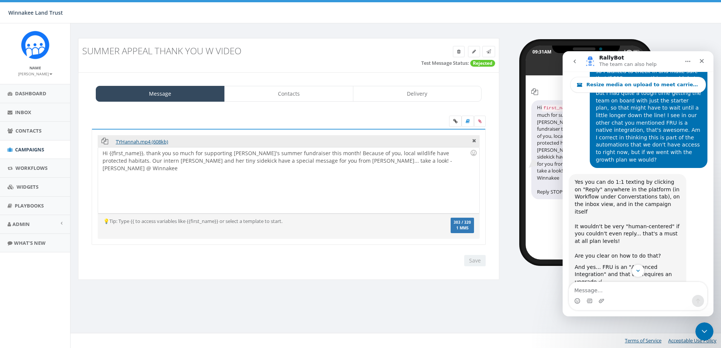
scroll to position [2590, 0]
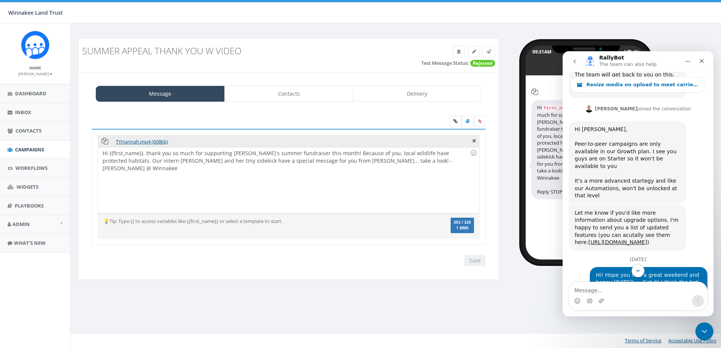
click at [575, 61] on icon "go back" at bounding box center [575, 61] width 6 height 6
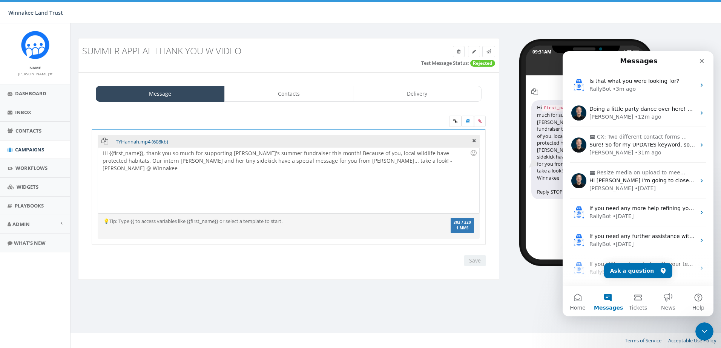
scroll to position [0, 0]
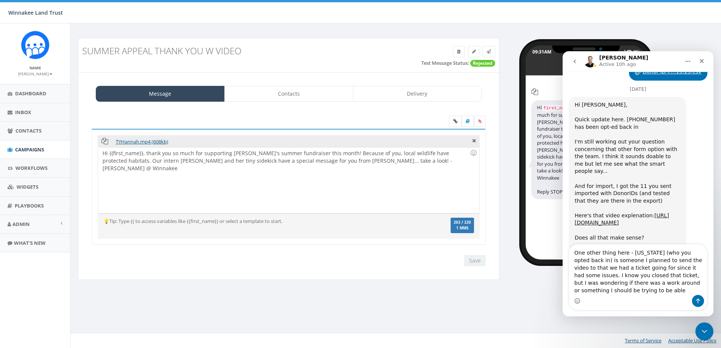
scroll to position [1864, 0]
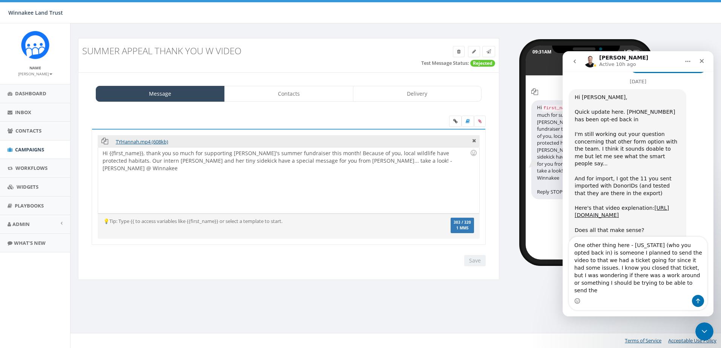
click at [660, 260] on textarea "One other thing here - Georgia (who you opted back in) is someone I planned to …" at bounding box center [638, 266] width 138 height 58
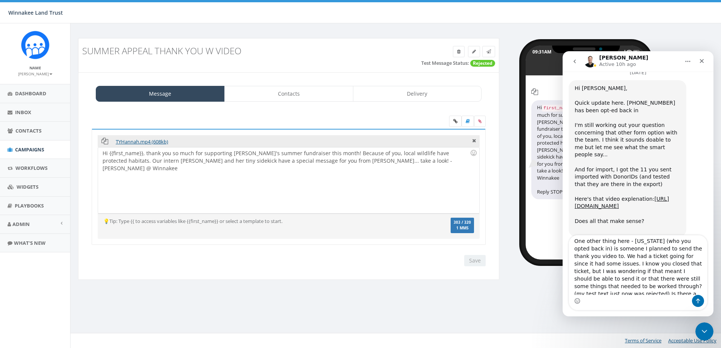
scroll to position [0, 0]
click at [578, 251] on textarea "One other thing here - Georgia (who you opted back in) is someone I planned to …" at bounding box center [638, 266] width 138 height 60
click at [642, 260] on textarea "One other thing here - Georgia (who you opted back in) is someone I planned to …" at bounding box center [638, 266] width 138 height 60
click at [658, 291] on textarea "One other thing here - Georgia (who you opted back in) is someone I planned to …" at bounding box center [638, 266] width 138 height 60
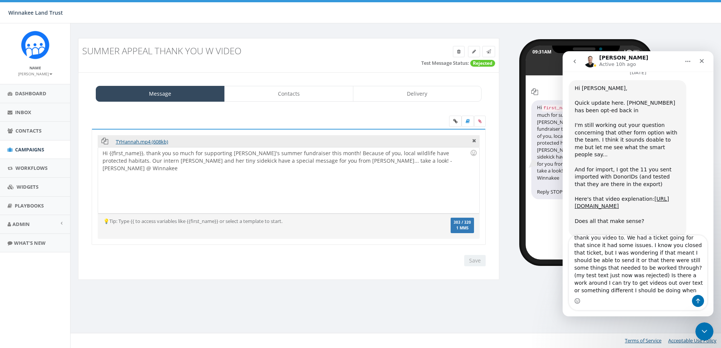
scroll to position [28, 0]
type textarea "One other thing here - Georgia (who you opted back in) is someone I planned to …"
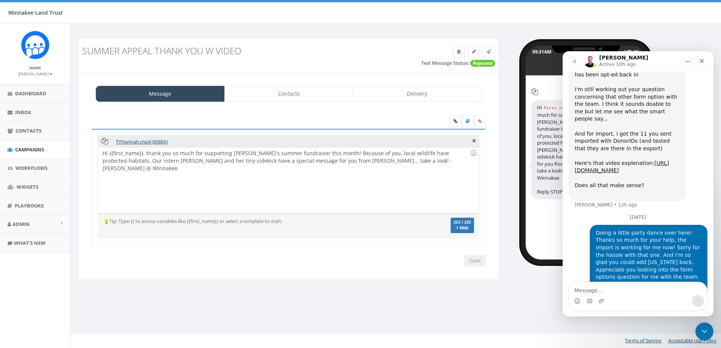
scroll to position [1932, 0]
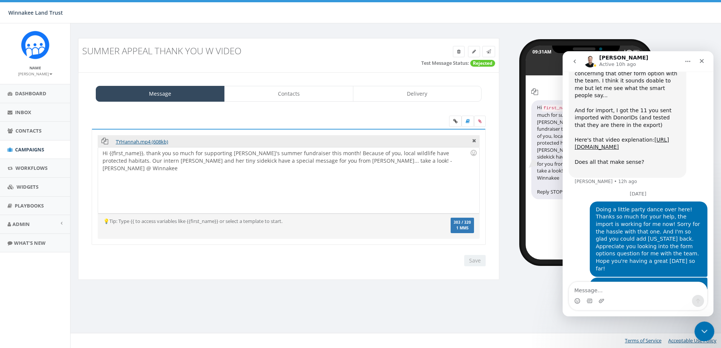
click at [699, 330] on icon "Close Intercom Messenger" at bounding box center [703, 330] width 9 height 9
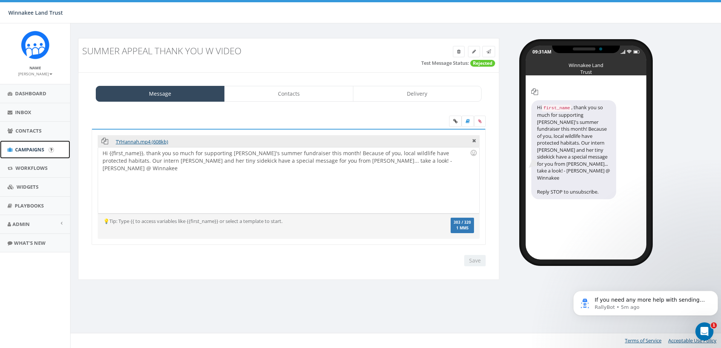
click at [24, 150] on span "Campaigns" at bounding box center [29, 149] width 29 height 7
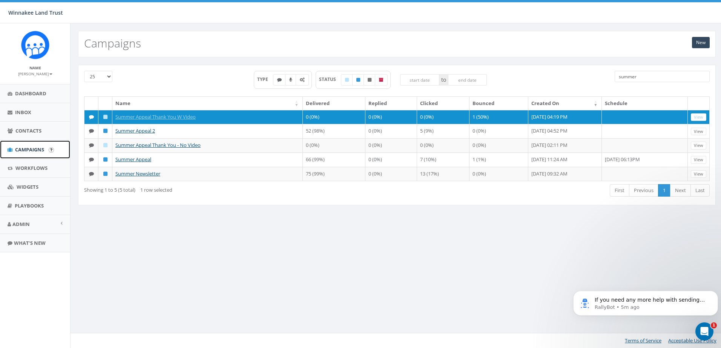
click at [28, 150] on span "Campaigns" at bounding box center [29, 149] width 29 height 7
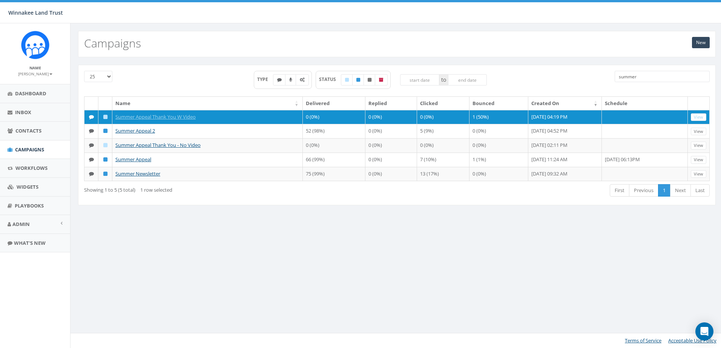
drag, startPoint x: 631, startPoint y: 74, endPoint x: 602, endPoint y: 75, distance: 28.7
click at [602, 75] on div "25 50 100 TYPE STATUS to summer" at bounding box center [396, 84] width 637 height 26
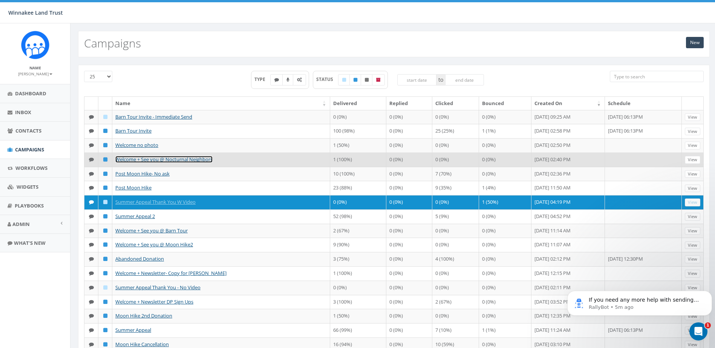
click at [193, 158] on link "Welcome + See you @ Nocturnal Neighbors" at bounding box center [163, 159] width 97 height 7
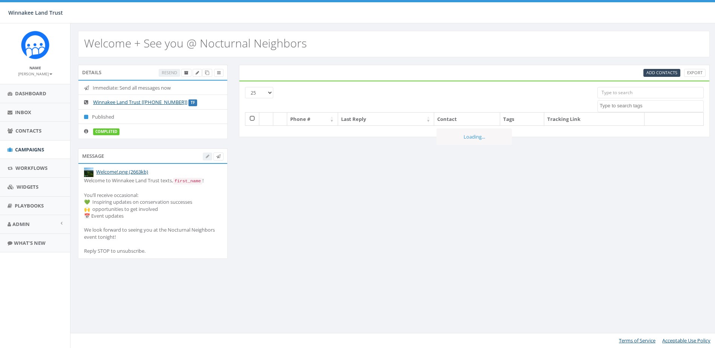
select select
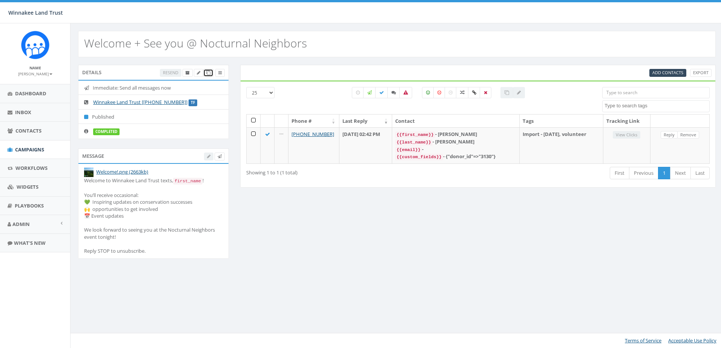
click at [207, 71] on span at bounding box center [208, 73] width 4 height 6
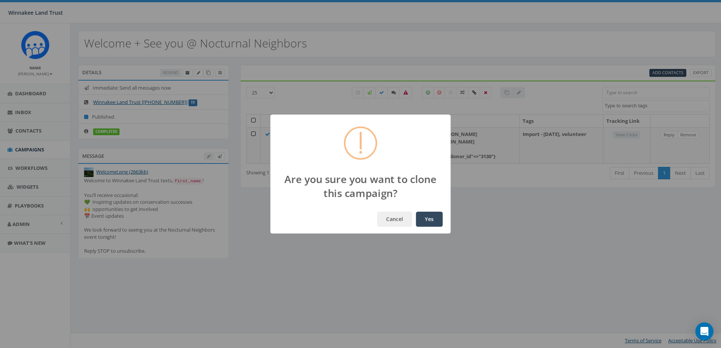
click at [425, 218] on button "Yes" at bounding box center [429, 219] width 27 height 15
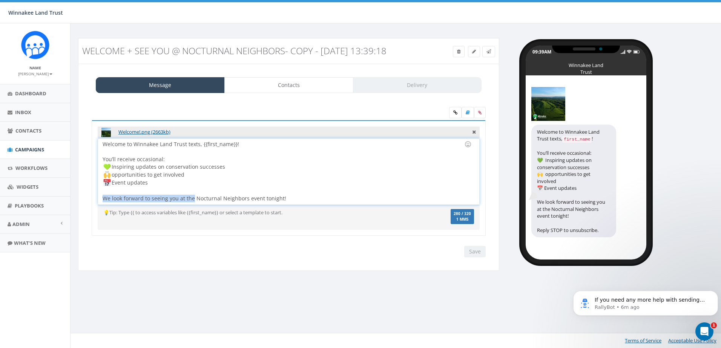
drag, startPoint x: 193, startPoint y: 209, endPoint x: 93, endPoint y: 210, distance: 99.9
click at [93, 210] on div "Welcome!.png (2663kb) Welcome to Winnakee Land Trust texts, {{first_name}}! You…" at bounding box center [289, 178] width 394 height 116
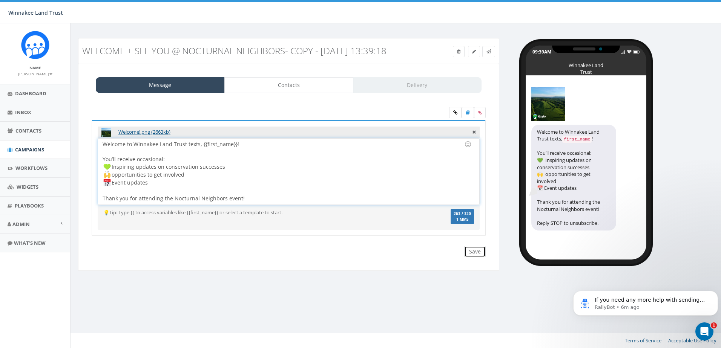
click at [474, 257] on input "Save" at bounding box center [474, 251] width 21 height 11
click at [24, 227] on span "Admin" at bounding box center [20, 224] width 17 height 7
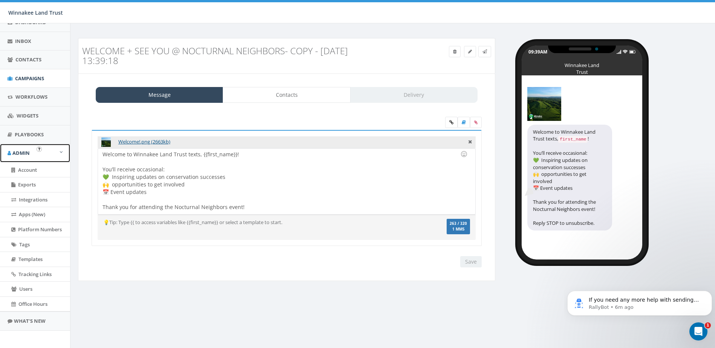
scroll to position [75, 0]
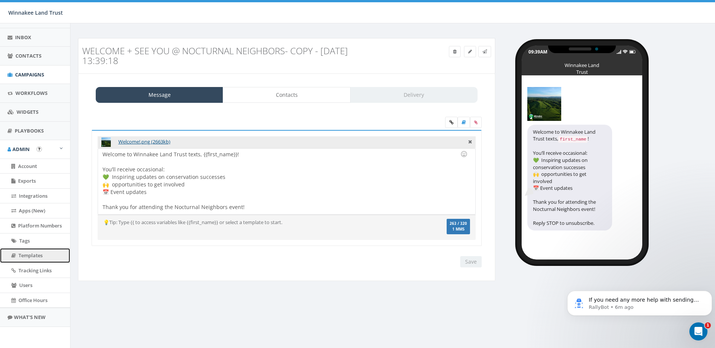
click at [26, 252] on span "Templates" at bounding box center [30, 255] width 24 height 7
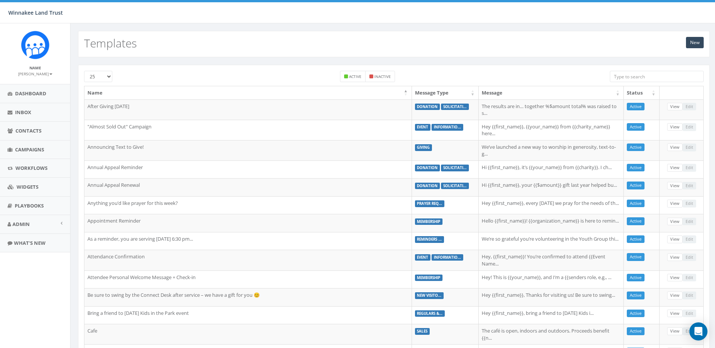
click at [626, 77] on input "search" at bounding box center [657, 76] width 94 height 11
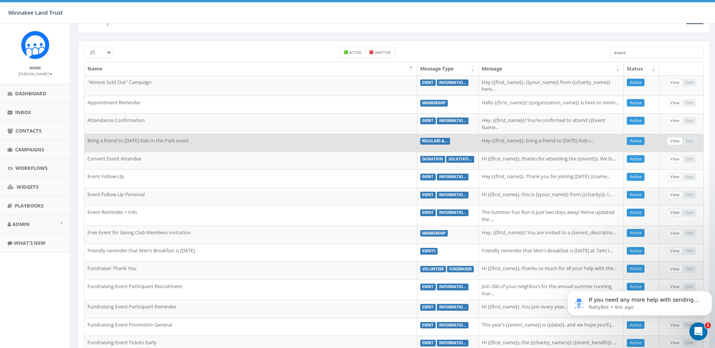
scroll to position [75, 0]
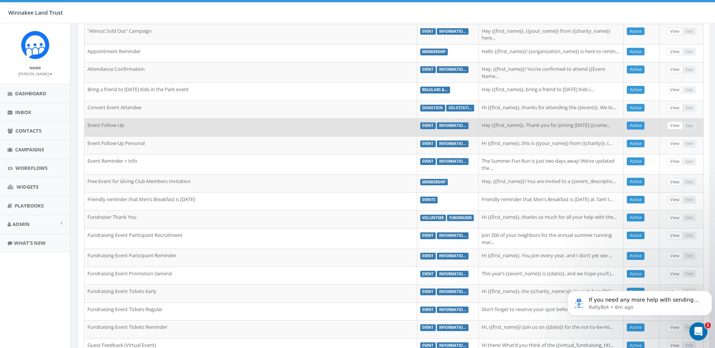
type input "event"
click at [543, 131] on td "Hey {{first_name}}, Thank you for joining yesterday’s {{name..." at bounding box center [551, 127] width 145 height 18
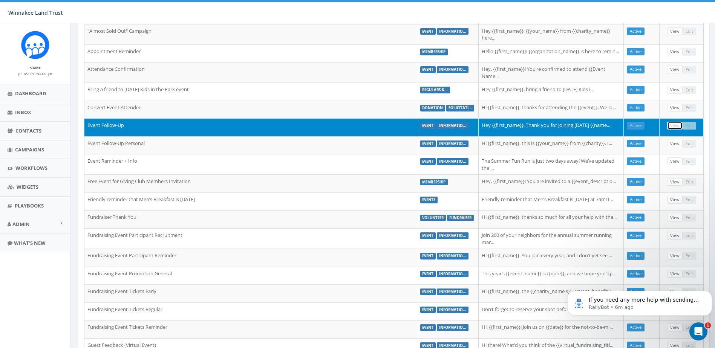
click at [674, 127] on link "View" at bounding box center [674, 126] width 15 height 8
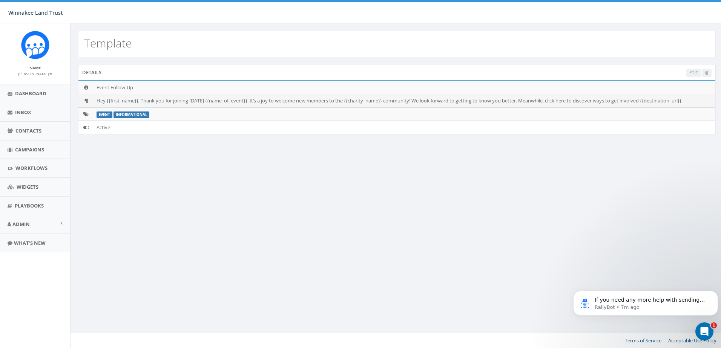
drag, startPoint x: 700, startPoint y: 100, endPoint x: 98, endPoint y: 101, distance: 602.1
click at [98, 101] on td "Hey {{first_name}}, Thank you for joining [DATE] {{name_of_event}}. It’s a joy …" at bounding box center [404, 101] width 622 height 14
copy td "Hey {{first_name}}, Thank you for joining [DATE] {{name_of_event}}. It’s a joy …"
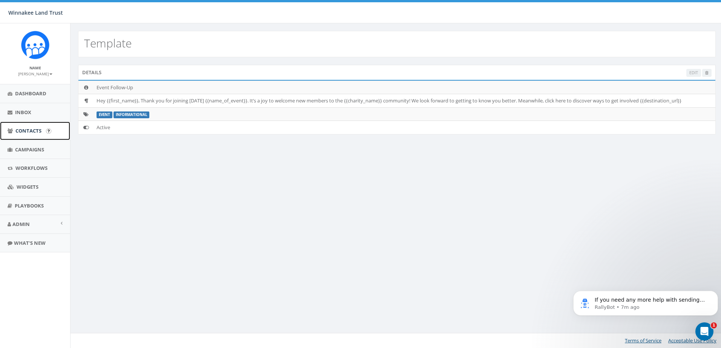
click at [22, 133] on span "Contacts" at bounding box center [28, 130] width 26 height 7
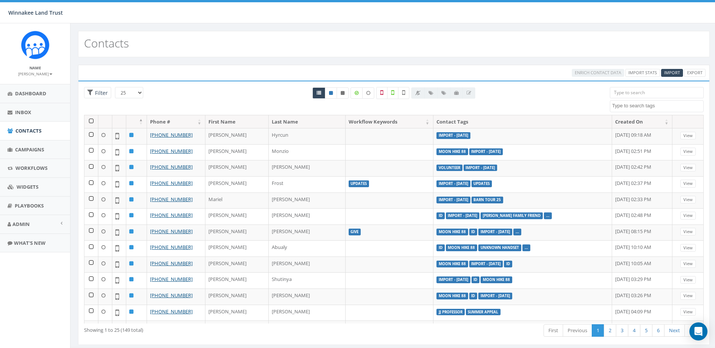
select select
click at [27, 149] on span "Campaigns" at bounding box center [29, 149] width 29 height 7
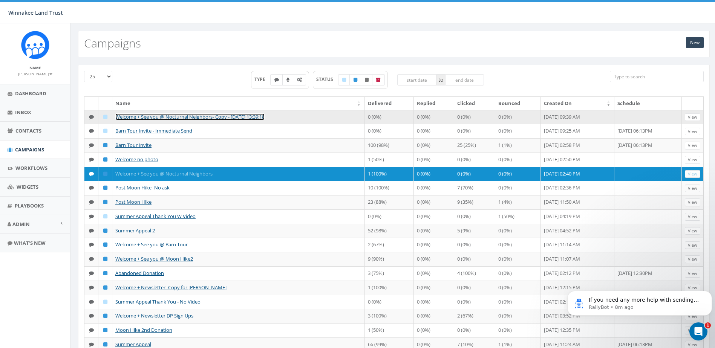
click at [173, 120] on link "Welcome + See you @ Nocturnal Neighbors- Copy - [DATE] 13:39:18" at bounding box center [189, 116] width 149 height 7
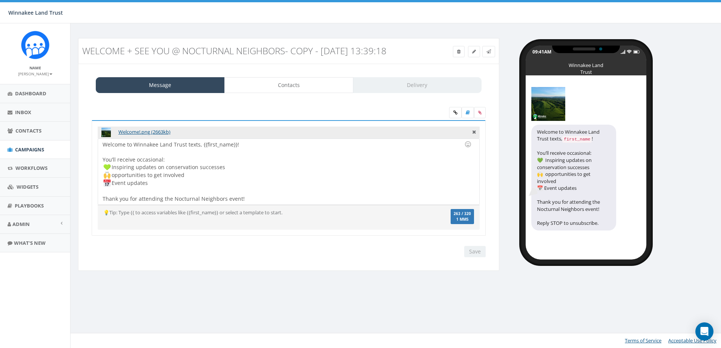
click at [100, 155] on div "Welcome to Winnakee Land Trust texts, {{first_name}}! You’ll receive occasional…" at bounding box center [288, 172] width 381 height 66
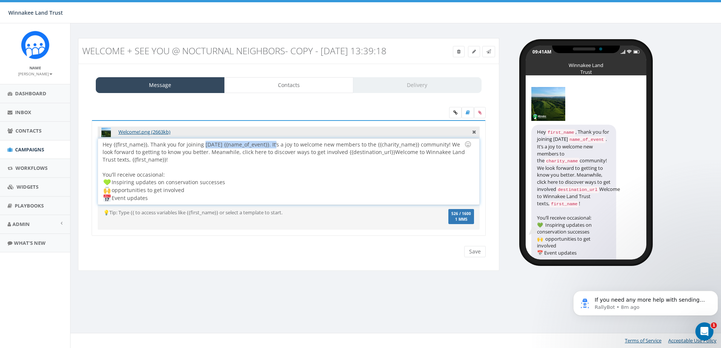
drag, startPoint x: 204, startPoint y: 155, endPoint x: 277, endPoint y: 153, distance: 73.2
click at [277, 153] on div "Hey {{first_name}}, Thank you for joining yesterday’s {{name_of_event}}. It’s a…" at bounding box center [288, 172] width 381 height 66
drag, startPoint x: 408, startPoint y: 154, endPoint x: 454, endPoint y: 152, distance: 45.7
click at [454, 152] on div "Hey {{first_name}}, Thank you for joining this month's Nocturnal Neighbors even…" at bounding box center [288, 172] width 381 height 66
drag, startPoint x: 397, startPoint y: 164, endPoint x: 397, endPoint y: 170, distance: 5.7
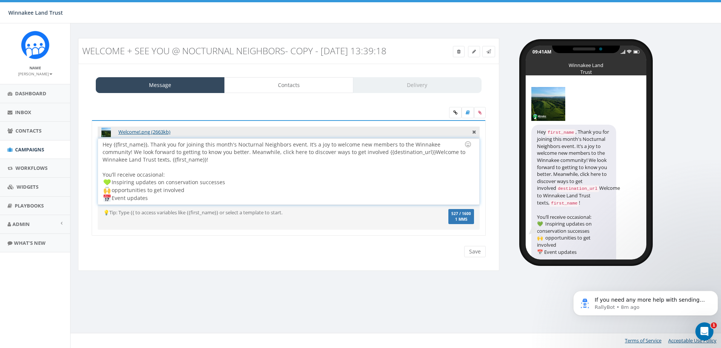
click at [397, 170] on div "Hey {{first_name}}, Thank you for joining this month's Nocturnal Neighbors even…" at bounding box center [288, 172] width 381 height 66
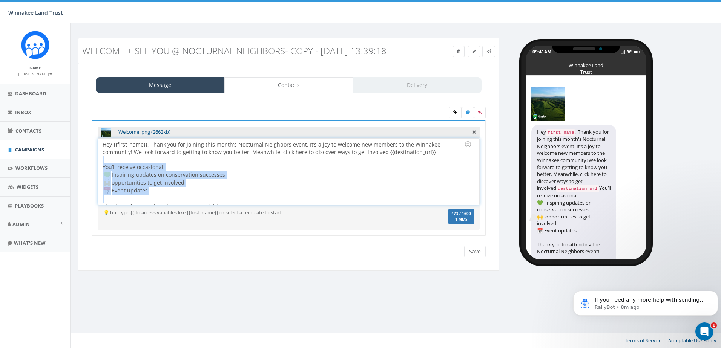
scroll to position [8, 0]
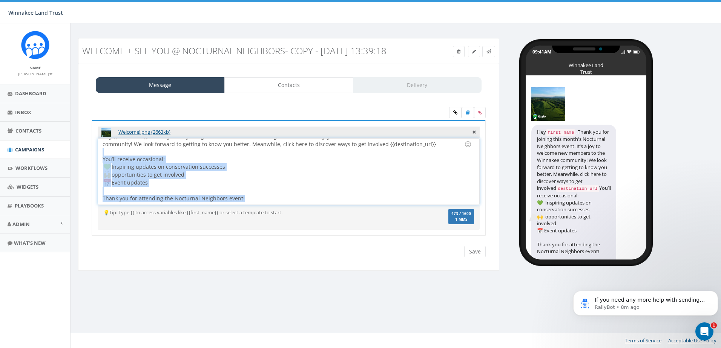
drag, startPoint x: 109, startPoint y: 170, endPoint x: 264, endPoint y: 210, distance: 160.4
click at [264, 205] on div "Hey {{first_name}}, Thank you for joining this month's Nocturnal Neighbors even…" at bounding box center [288, 172] width 381 height 66
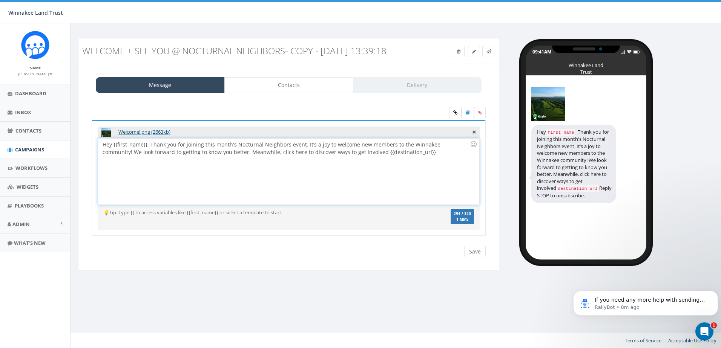
scroll to position [0, 0]
drag, startPoint x: 112, startPoint y: 155, endPoint x: 107, endPoint y: 155, distance: 4.2
click at [107, 155] on div "Hey {{first_name}}, Thank you for joining this month's Nocturnal Neighbors even…" at bounding box center [288, 172] width 381 height 66
click at [479, 115] on icon at bounding box center [479, 112] width 3 height 5
click at [0, 0] on input "file" at bounding box center [0, 0] width 0 height 0
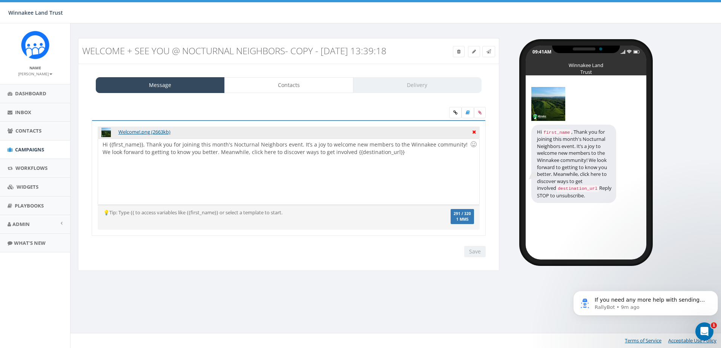
click at [474, 135] on icon at bounding box center [474, 131] width 4 height 7
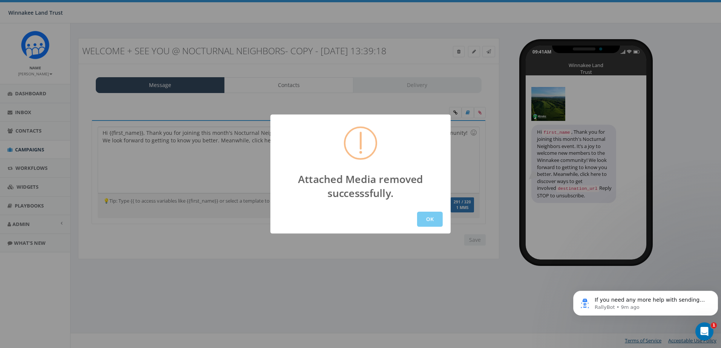
click at [421, 214] on button "OK" at bounding box center [430, 219] width 26 height 15
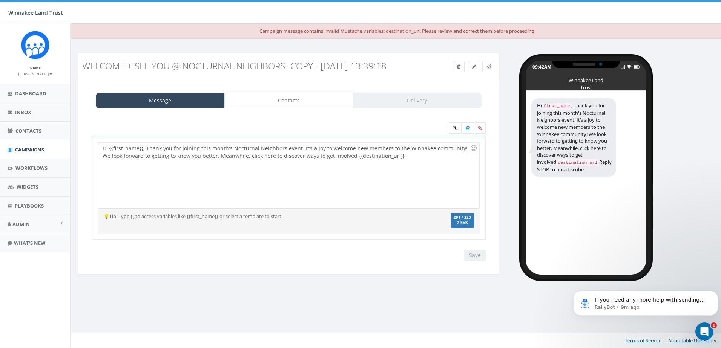
click at [148, 159] on div "Hi {{first_name}}, Thank you for joining this month's Nocturnal Neighbors event…" at bounding box center [288, 176] width 381 height 66
click at [297, 158] on div "Hi {{first_name}}, thank you for joining this month's Nocturnal Neighbors event…" at bounding box center [288, 176] width 381 height 66
drag, startPoint x: 208, startPoint y: 167, endPoint x: 459, endPoint y: 158, distance: 250.9
click at [459, 158] on div "Hi {{first_name}}, thank you for joining this month's Nocturnal Neighbors event…" at bounding box center [288, 176] width 381 height 66
drag, startPoint x: 350, startPoint y: 159, endPoint x: 386, endPoint y: 158, distance: 35.8
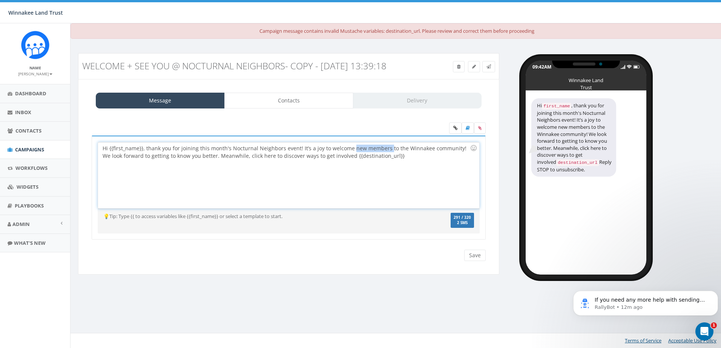
click at [386, 158] on div "Hi {{first_name}}, thank you for joining this month's Nocturnal Neighbors event…" at bounding box center [288, 176] width 381 height 66
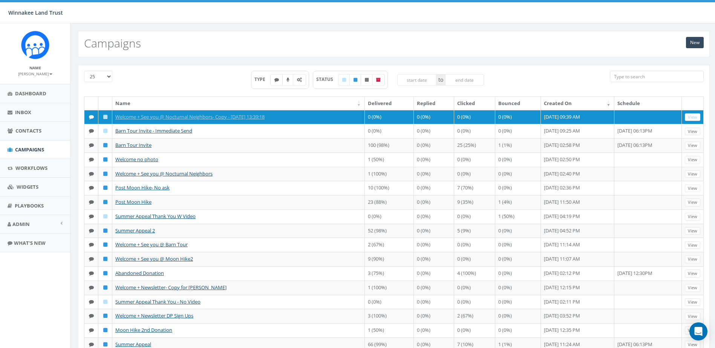
click at [650, 75] on input "search" at bounding box center [657, 76] width 94 height 11
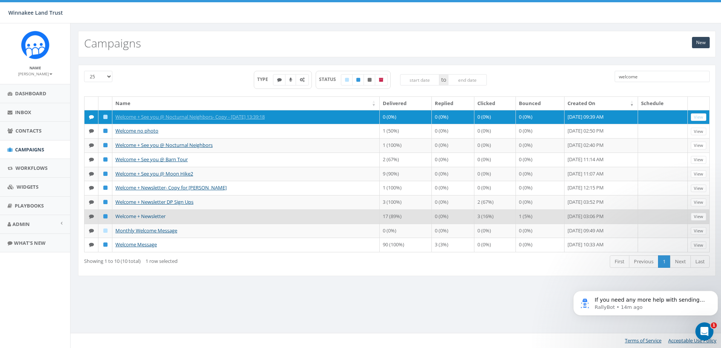
type input "welcome"
click at [143, 217] on link "Welcome + Newsletter" at bounding box center [140, 216] width 50 height 7
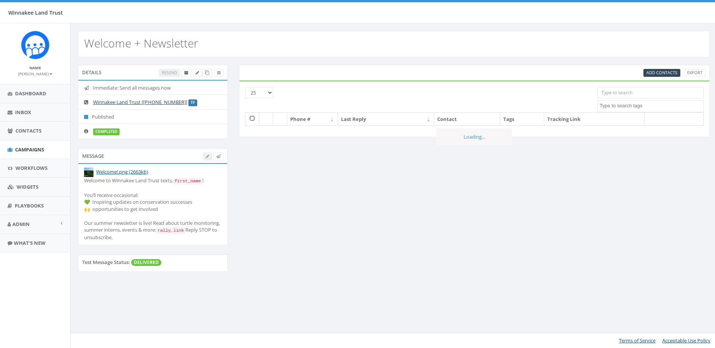
select select
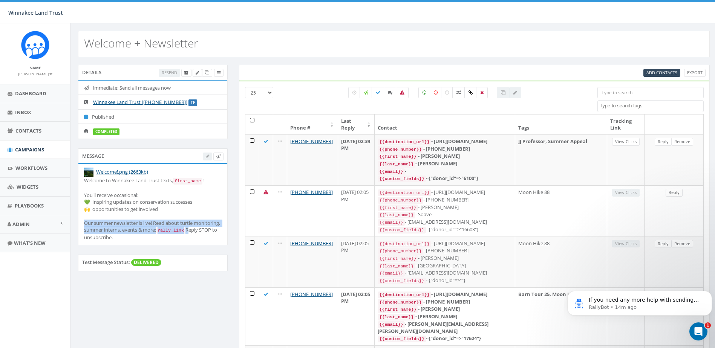
drag, startPoint x: 84, startPoint y: 223, endPoint x: 217, endPoint y: 229, distance: 132.5
click at [217, 229] on div "Welcome to Winnakee Land Trust texts, first_name ! You’ll receive occasional: 💚…" at bounding box center [153, 209] width 138 height 64
copy div "r summer newsletter is live! Read about turtle monitoring, summer interns, even…"
click at [21, 148] on span "Campaigns" at bounding box center [29, 149] width 29 height 7
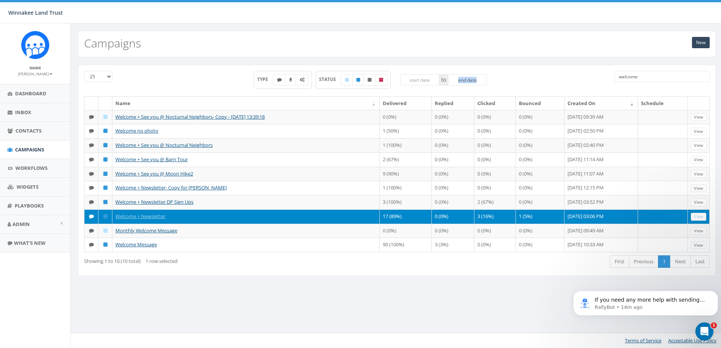
drag, startPoint x: 638, startPoint y: 82, endPoint x: 600, endPoint y: 80, distance: 38.2
click at [600, 80] on div "25 50 100 TYPE STATUS to welcome" at bounding box center [396, 84] width 637 height 26
click at [642, 78] on input "welcome" at bounding box center [662, 76] width 95 height 11
drag, startPoint x: 642, startPoint y: 76, endPoint x: 610, endPoint y: 74, distance: 32.5
click at [610, 74] on div "welcome" at bounding box center [662, 77] width 106 height 13
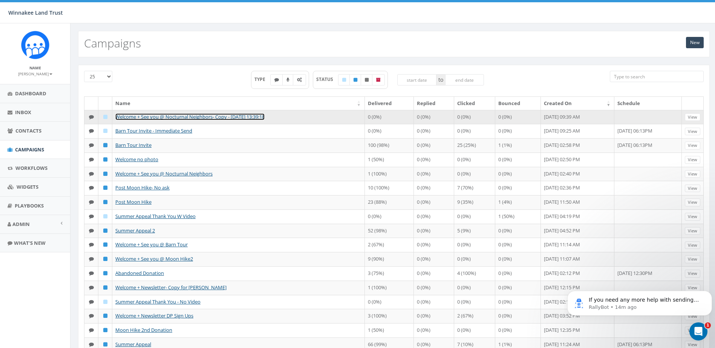
click at [197, 116] on link "Welcome + See you @ Nocturnal Neighbors- Copy - [DATE] 13:39:18" at bounding box center [189, 116] width 149 height 7
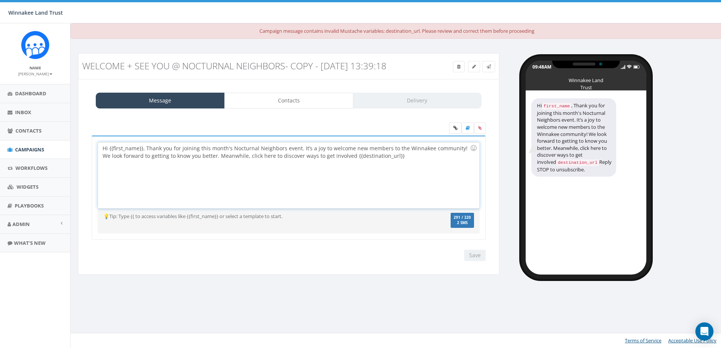
click at [392, 163] on div "Hi {{first_name}}, Thank you for joining this month's Nocturnal Neighbors event…" at bounding box center [288, 176] width 381 height 66
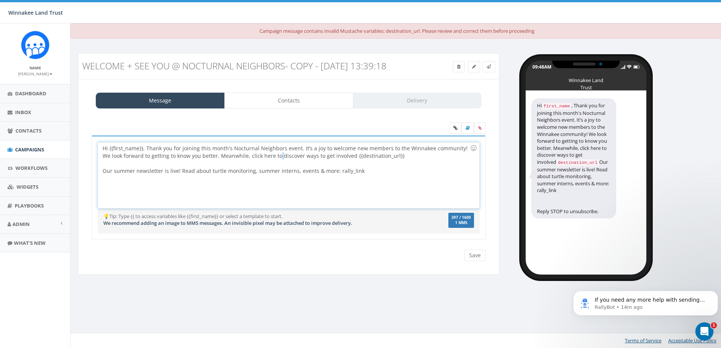
click at [271, 166] on div "Hi {{first_name}}, Thank you for joining this month's Nocturnal Neighbors event…" at bounding box center [288, 176] width 381 height 66
click at [270, 166] on div "Hi {{first_name}}, Thank you for joining this month's Nocturnal Neighbors event…" at bounding box center [288, 176] width 381 height 66
drag, startPoint x: 284, startPoint y: 187, endPoint x: 178, endPoint y: 179, distance: 106.6
click at [178, 179] on div "Hi {{first_name}}, Thank you for joining this month's Nocturnal Neighbors event…" at bounding box center [288, 176] width 381 height 66
click at [179, 182] on div "Hi {{first_name}}, Thank you for joining this month's Nocturnal Neighbors event…" at bounding box center [288, 176] width 381 height 66
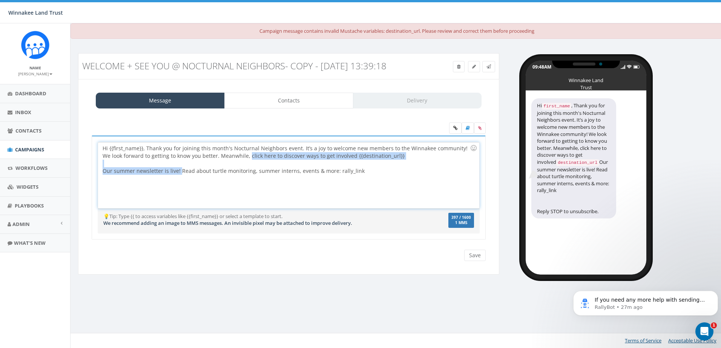
drag, startPoint x: 179, startPoint y: 181, endPoint x: 239, endPoint y: 167, distance: 61.9
click at [239, 167] on div "Hi {{first_name}}, Thank you for joining this month's Nocturnal Neighbors event…" at bounding box center [288, 176] width 381 height 66
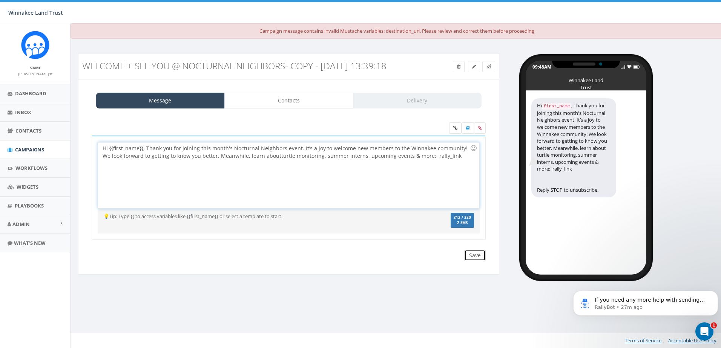
click at [475, 261] on input "Save" at bounding box center [474, 255] width 21 height 11
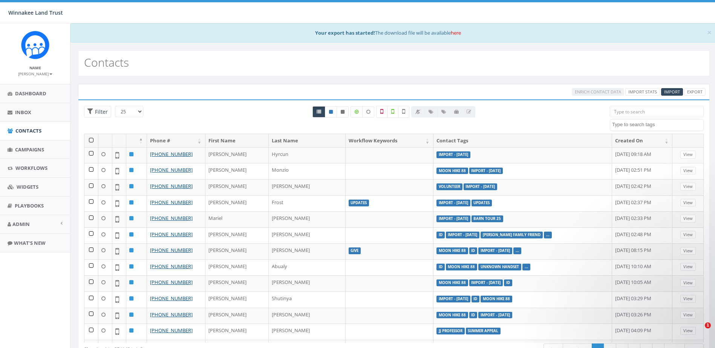
select select
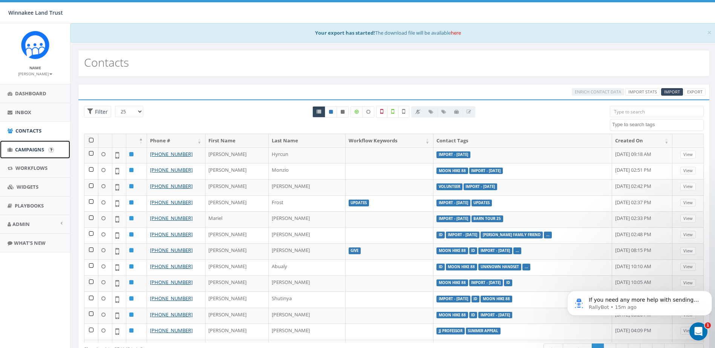
click at [24, 147] on span "Campaigns" at bounding box center [29, 149] width 29 height 7
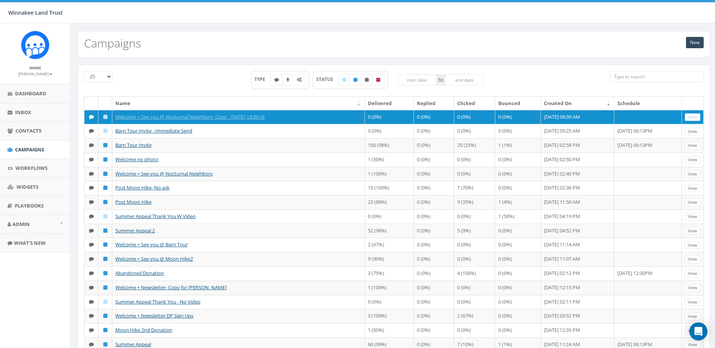
click at [648, 78] on input "search" at bounding box center [657, 76] width 94 height 11
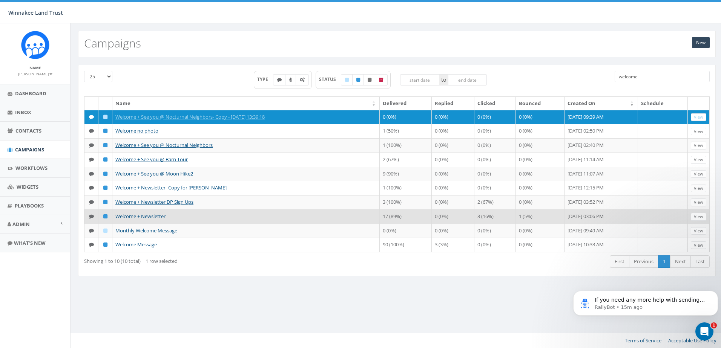
type input "welcome"
click at [142, 216] on link "Welcome + Newsletter" at bounding box center [140, 216] width 50 height 7
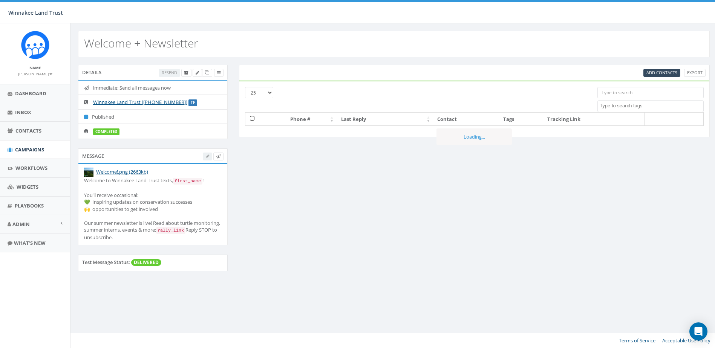
select select
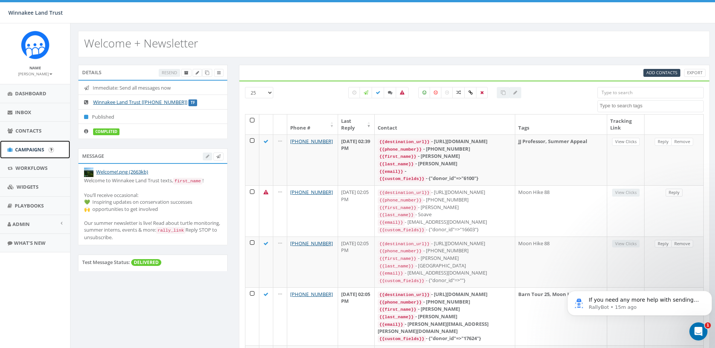
click at [22, 147] on span "Campaigns" at bounding box center [29, 149] width 29 height 7
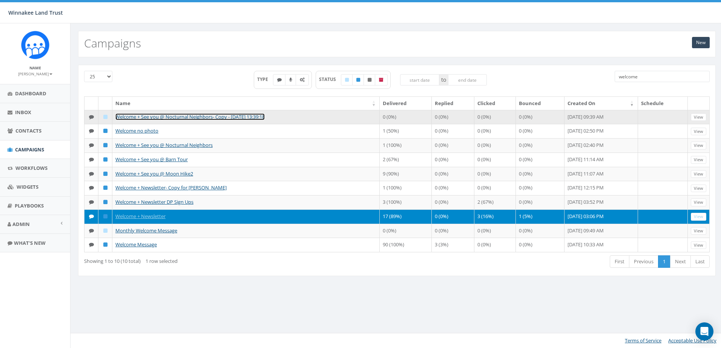
click at [211, 116] on link "Welcome + See you @ Nocturnal Neighbors- Copy - [DATE] 13:39:18" at bounding box center [189, 116] width 149 height 7
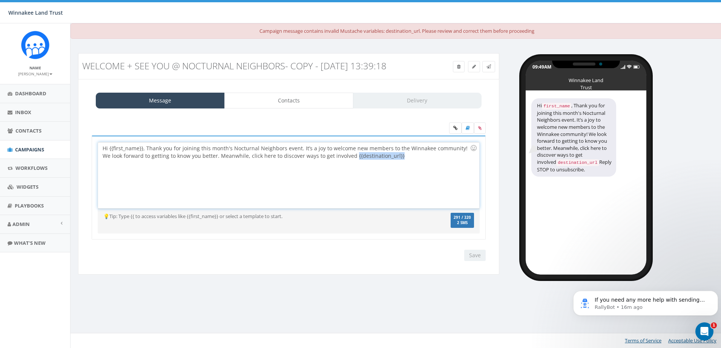
drag, startPoint x: 389, startPoint y: 166, endPoint x: 344, endPoint y: 169, distance: 45.0
click at [344, 169] on div "Hi {{first_name}}, Thank you for joining this month's Nocturnal Neighbors event…" at bounding box center [288, 176] width 381 height 66
click at [27, 149] on span "Campaigns" at bounding box center [29, 149] width 29 height 7
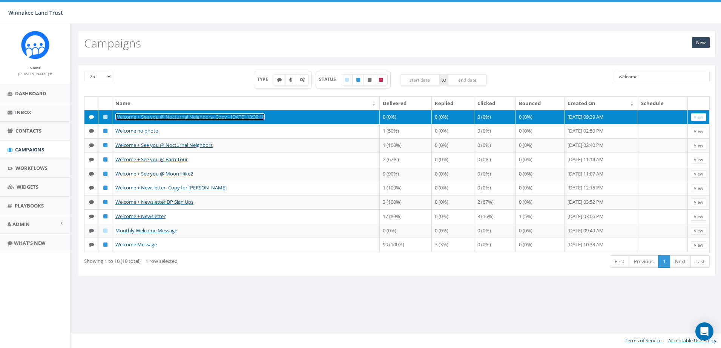
click at [149, 114] on link "Welcome + See you @ Nocturnal Neighbors- Copy - [DATE] 13:39:18" at bounding box center [189, 116] width 149 height 7
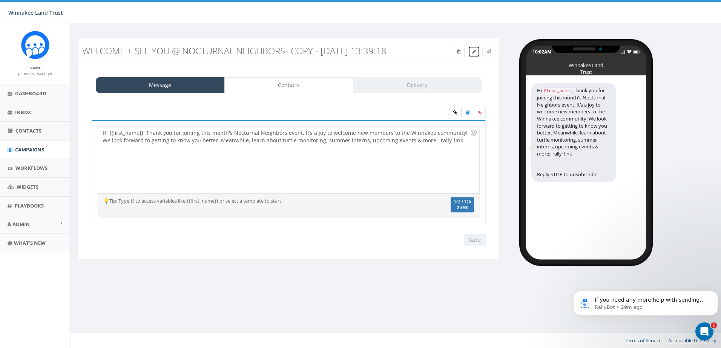
click at [471, 51] on link at bounding box center [474, 51] width 12 height 11
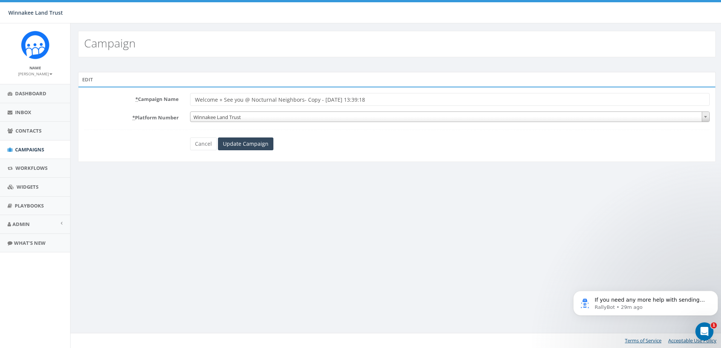
drag, startPoint x: 220, startPoint y: 100, endPoint x: 406, endPoint y: 98, distance: 186.6
click at [406, 98] on input "Welcome + See you @ Nocturnal Neighbors- Copy - [DATE] 13:39:18" at bounding box center [450, 99] width 520 height 13
type input "Welcome for Hyrcun"
click at [252, 148] on input "Update Campaign" at bounding box center [245, 144] width 55 height 13
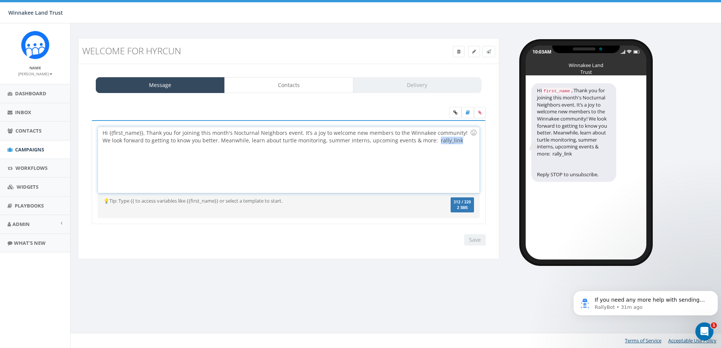
drag, startPoint x: 442, startPoint y: 142, endPoint x: 422, endPoint y: 142, distance: 20.4
click at [422, 142] on div "Hi {{first_name}}, Thank you for joining this month's Nocturnal Neighbors event…" at bounding box center [288, 160] width 381 height 66
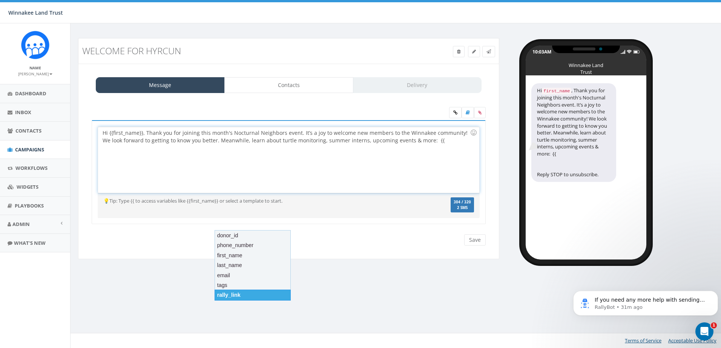
click at [264, 297] on div "rally_link" at bounding box center [253, 295] width 76 height 11
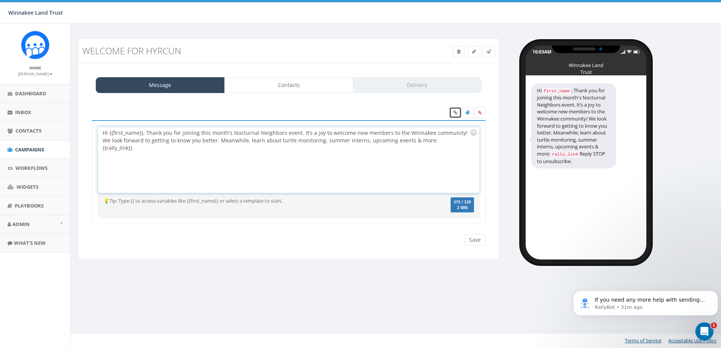
click at [456, 114] on icon at bounding box center [455, 112] width 4 height 5
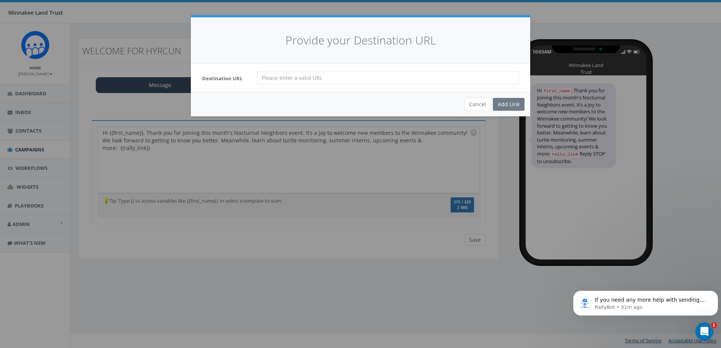
click at [370, 77] on input "url" at bounding box center [388, 78] width 262 height 13
paste input "https://myemail.constantcontact.com/THE-CANOPY---Summer-2025-news---upcoming-ev…"
type input "https://myemail.constantcontact.com/THE-CANOPY---Summer-2025-news---upcoming-ev…"
click at [505, 104] on div "Add Link" at bounding box center [509, 104] width 32 height 13
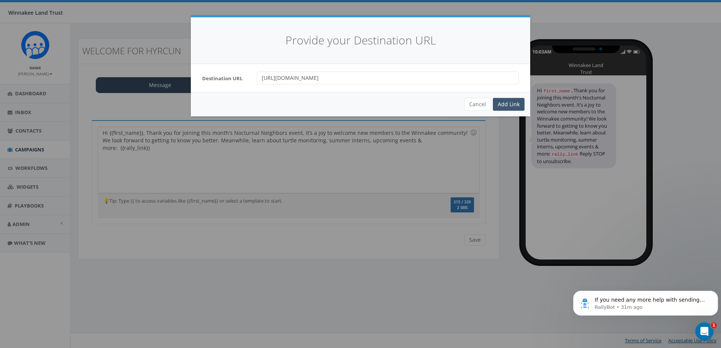
scroll to position [0, 0]
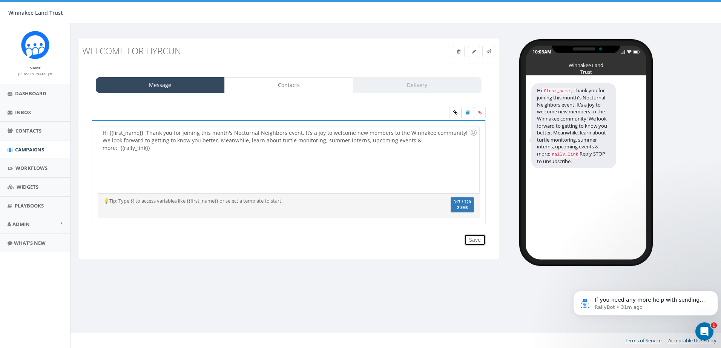
click at [475, 239] on input "Save" at bounding box center [474, 240] width 21 height 11
click at [474, 240] on div "Save Next" at bounding box center [472, 240] width 25 height 11
drag, startPoint x: 251, startPoint y: 140, endPoint x: 239, endPoint y: 142, distance: 12.3
click at [239, 142] on div "Hi {{first_name}}, Thank you for joining this month's Nocturnal Neighbors event…" at bounding box center [288, 160] width 381 height 66
click at [417, 140] on div "Hi {{first_name}}, Thank you for joining this month's Nocturnal Neighbors event…" at bounding box center [288, 160] width 381 height 66
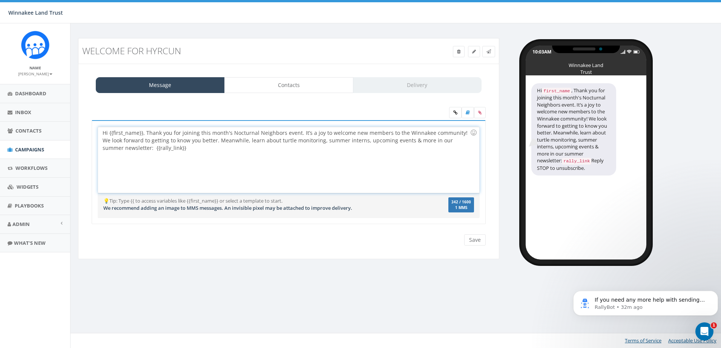
copy div "Hi {{first_name}}, Thank you for joining this month's Nocturnal Neighbors event…"
click at [694, 327] on div "Open Intercom Messenger" at bounding box center [703, 330] width 25 height 25
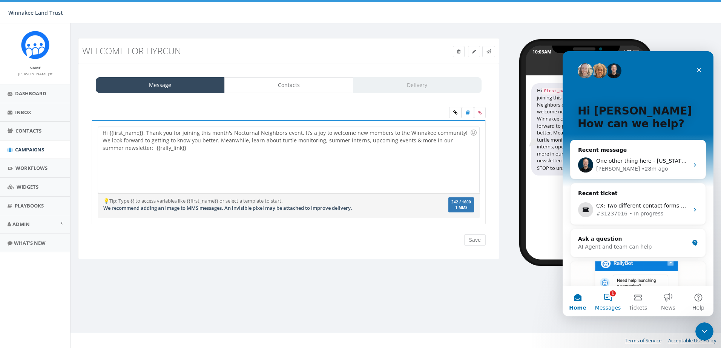
click at [607, 299] on button "1 Messages" at bounding box center [608, 302] width 30 height 30
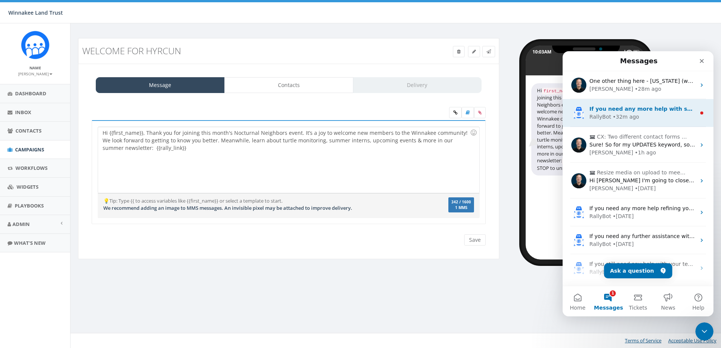
click at [633, 118] on div "• 32m ago" at bounding box center [626, 117] width 26 height 8
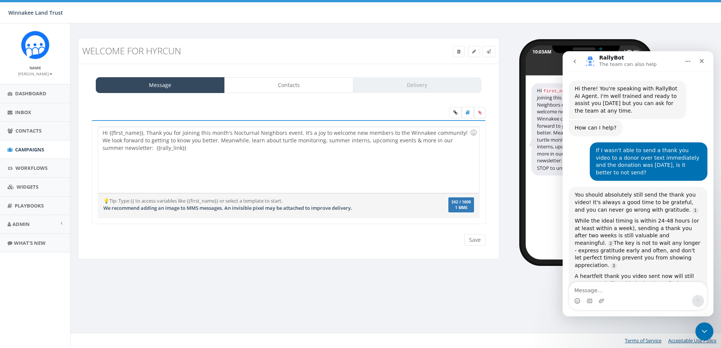
scroll to position [9, 0]
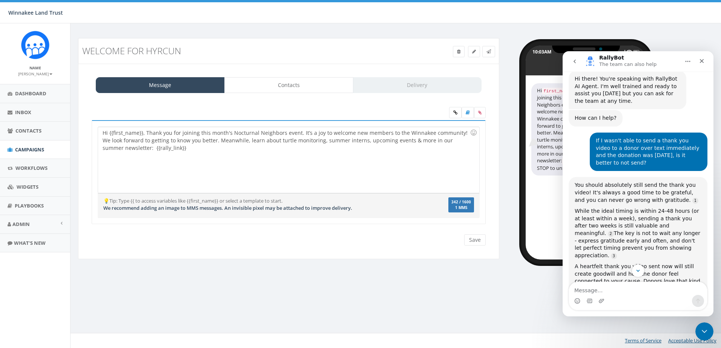
type textarea "Hi {{first_name}}, Thank you for joining this month's Nocturnal Neighbors event…"
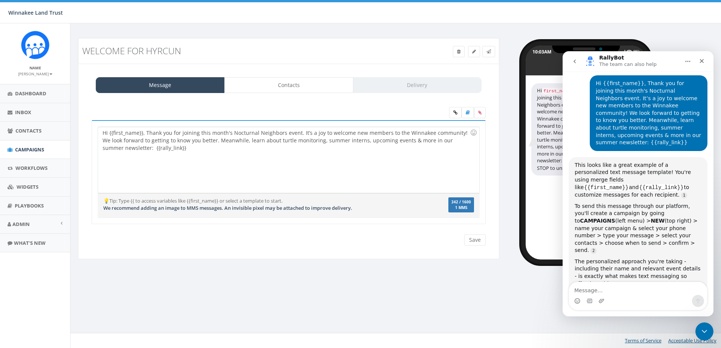
scroll to position [277, 0]
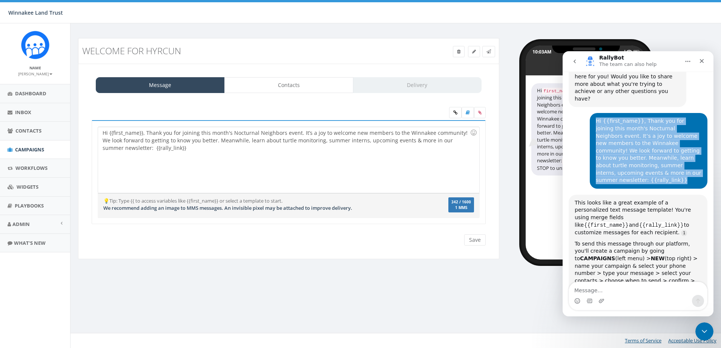
drag, startPoint x: 624, startPoint y: 150, endPoint x: 591, endPoint y: 99, distance: 60.5
click at [591, 113] on div "Hi {{first_name}}, Thank you for joining this month's Nocturnal Neighbors event…" at bounding box center [649, 150] width 118 height 75
copy div "Hi {{first_name}}, Thank you for joining this month's Nocturnal Neighbors event…"
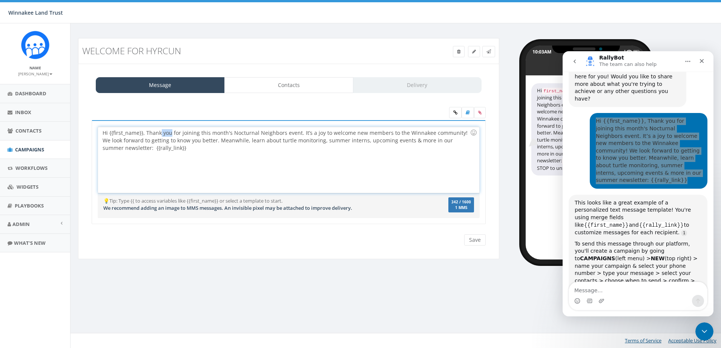
drag, startPoint x: 170, startPoint y: 133, endPoint x: 160, endPoint y: 132, distance: 10.2
click at [160, 132] on div "Hi {{first_name}}, Thank you for joining this month's Nocturnal Neighbors event…" at bounding box center [288, 160] width 381 height 66
click at [147, 133] on div "Hi {{first_name}}, Thanks for joining this month's Nocturnal Neighbors event. I…" at bounding box center [288, 160] width 381 height 66
drag, startPoint x: 310, startPoint y: 134, endPoint x: 291, endPoint y: 134, distance: 19.2
click at [291, 134] on div "Hi {{first_name}}, thanks for joining this month's Nocturnal Neighbors event. I…" at bounding box center [288, 160] width 381 height 66
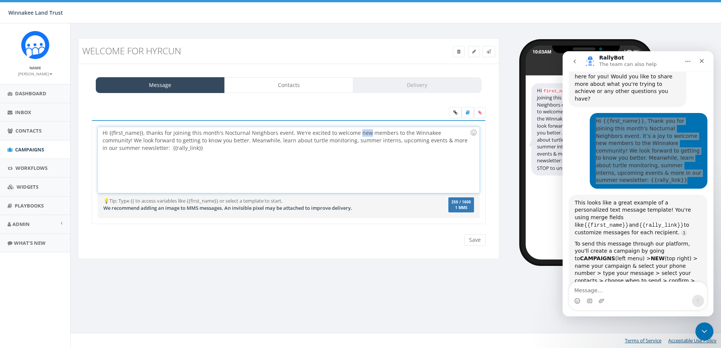
drag, startPoint x: 365, startPoint y: 133, endPoint x: 357, endPoint y: 133, distance: 8.7
click at [357, 133] on div "Hi {{first_name}}, thanks for joining this month's Nocturnal Neighbors event. W…" at bounding box center [288, 160] width 381 height 66
drag, startPoint x: 390, startPoint y: 133, endPoint x: 356, endPoint y: 133, distance: 34.3
click at [356, 133] on div "Hi {{first_name}}, thanks for joining this month's Nocturnal Neighbors event. W…" at bounding box center [288, 160] width 381 height 66
drag, startPoint x: 434, startPoint y: 134, endPoint x: 466, endPoint y: 133, distance: 32.1
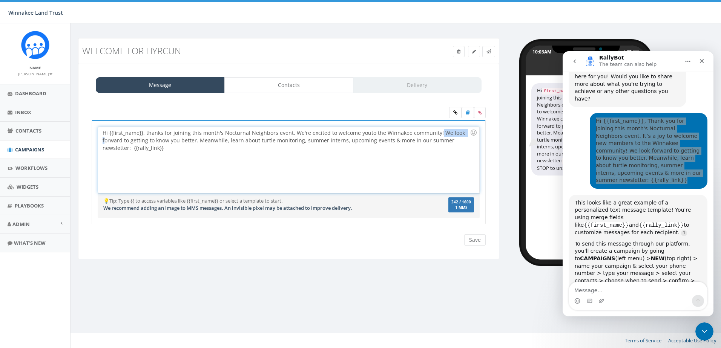
click at [466, 133] on div "Hi {{first_name}}, thanks for joining this month's Nocturnal Neighbors event. W…" at bounding box center [288, 160] width 381 height 66
drag, startPoint x: 193, startPoint y: 150, endPoint x: 89, endPoint y: 134, distance: 105.6
click at [89, 134] on div "Hi {{first_name}}, Thank you for joining this month's Nocturnal Neighbors event…" at bounding box center [288, 177] width 405 height 114
copy div "Hi {{first_name}}, thanks for joining this month's Nocturnal Neighbors event. W…"
click at [480, 243] on input "Save" at bounding box center [474, 240] width 21 height 11
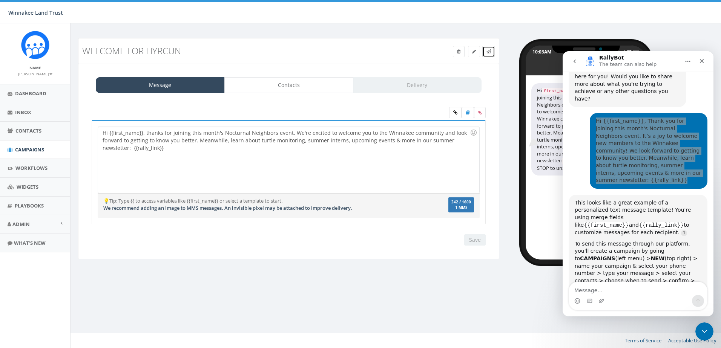
click at [487, 51] on icon at bounding box center [488, 51] width 5 height 5
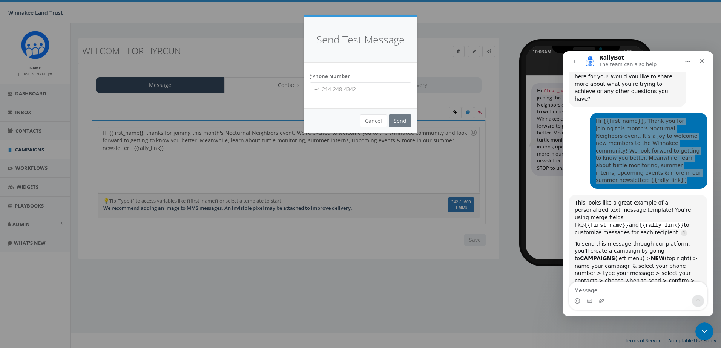
click at [368, 90] on input "* Phone Number" at bounding box center [361, 89] width 102 height 13
type input "8456254346"
click at [399, 122] on input "Send" at bounding box center [400, 121] width 23 height 13
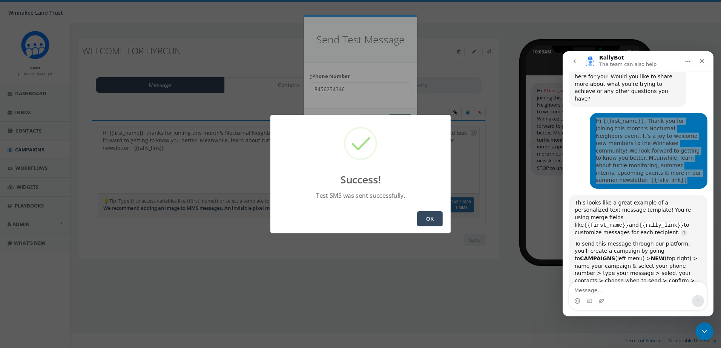
click at [435, 221] on button "OK" at bounding box center [430, 219] width 26 height 15
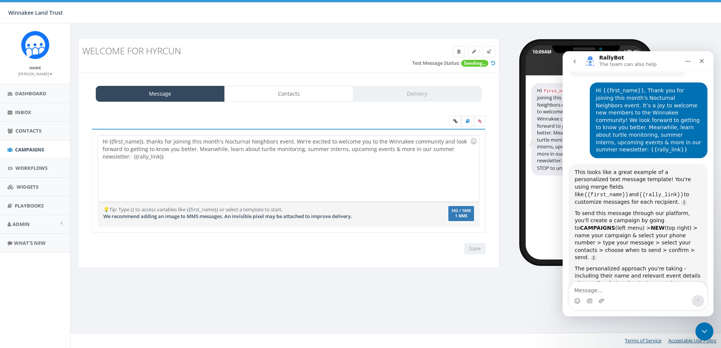
scroll to position [315, 0]
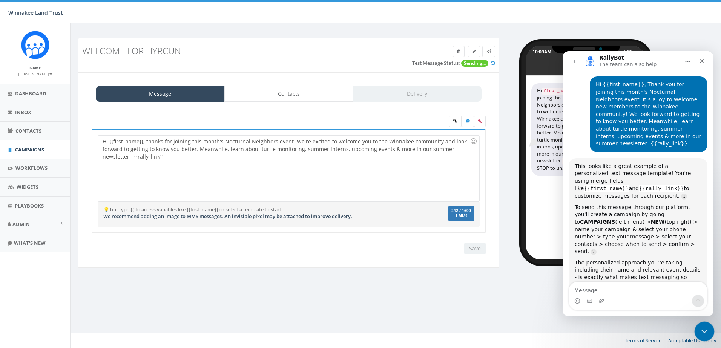
click at [707, 327] on icon "Close Intercom Messenger" at bounding box center [703, 330] width 9 height 9
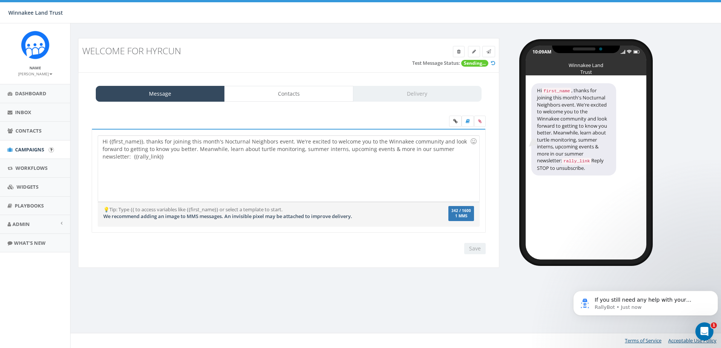
scroll to position [362, 0]
click at [19, 126] on link "Contacts" at bounding box center [35, 131] width 70 height 18
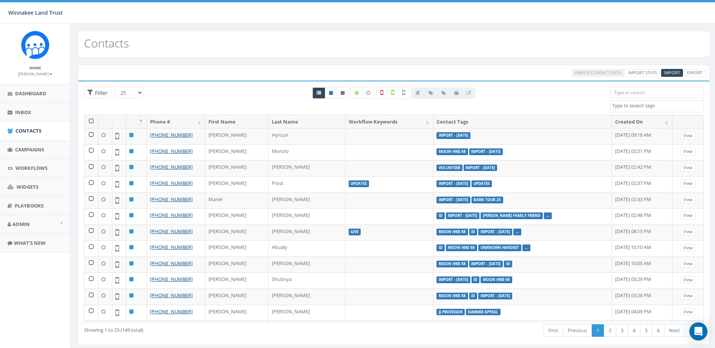
select select
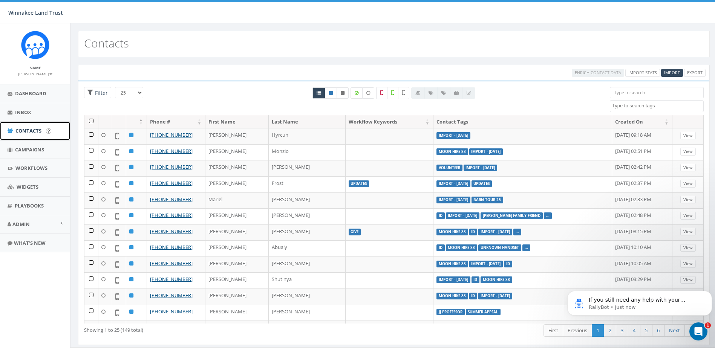
click at [21, 131] on span "Contacts" at bounding box center [28, 130] width 26 height 7
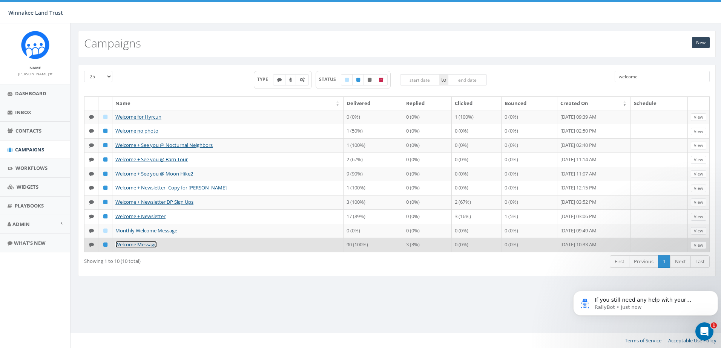
click at [132, 245] on link "Welcome Message" at bounding box center [135, 244] width 41 height 7
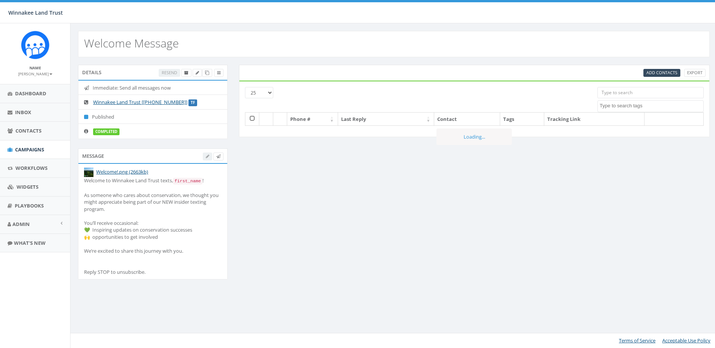
select select
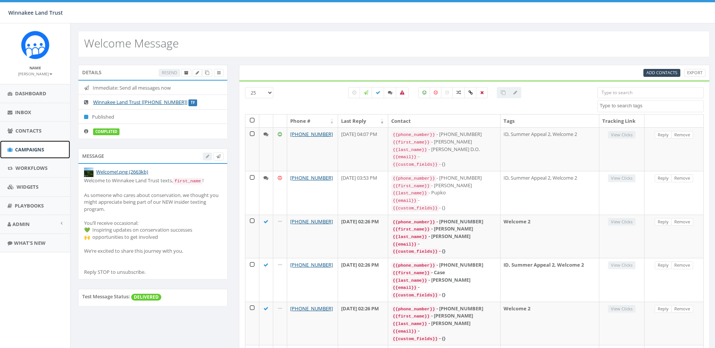
click at [31, 146] on span "Campaigns" at bounding box center [29, 149] width 29 height 7
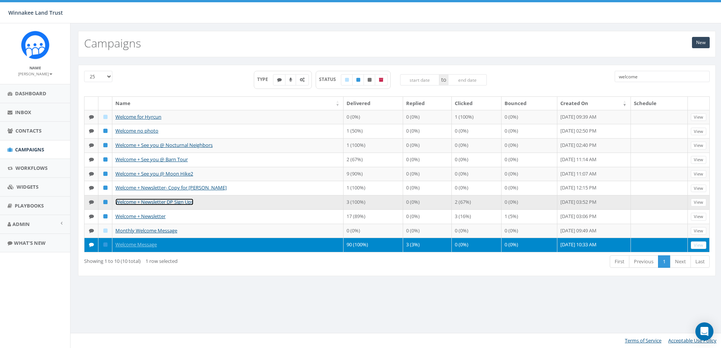
click at [150, 203] on link "Welcome + Newsletter DP Sign Ups" at bounding box center [154, 202] width 78 height 7
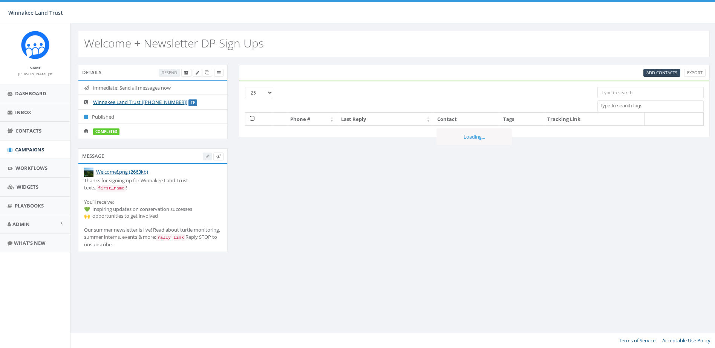
select select
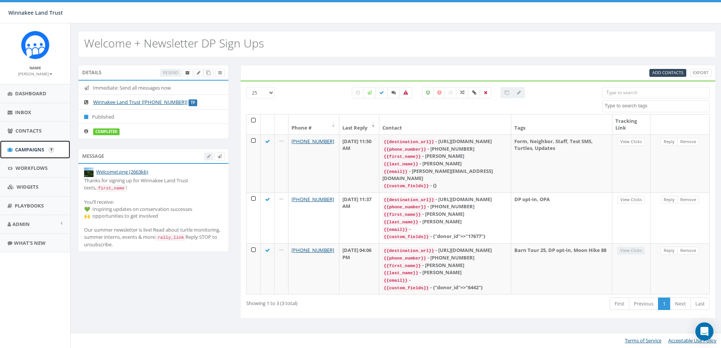
click at [32, 150] on span "Campaigns" at bounding box center [29, 149] width 29 height 7
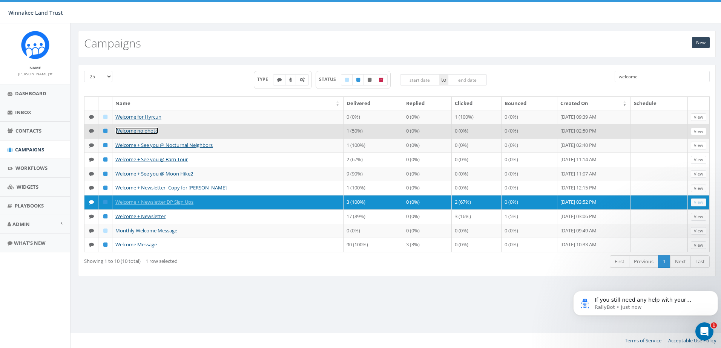
click at [147, 132] on link "Welcome no photo" at bounding box center [136, 130] width 43 height 7
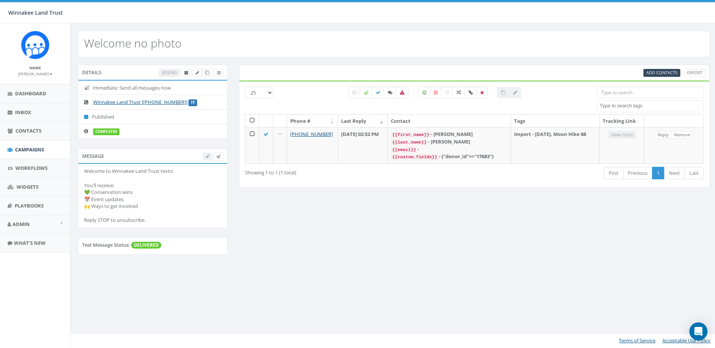
select select
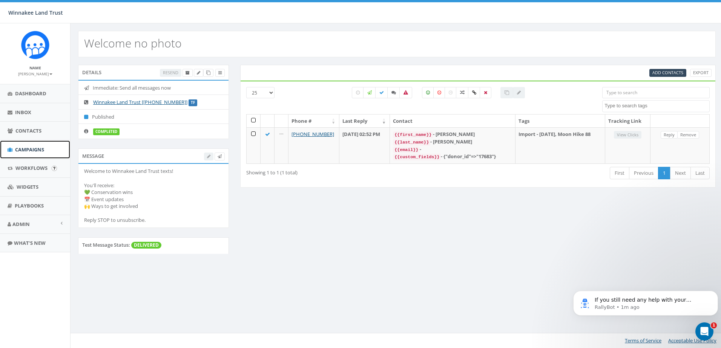
click at [26, 152] on span "Campaigns" at bounding box center [29, 149] width 29 height 7
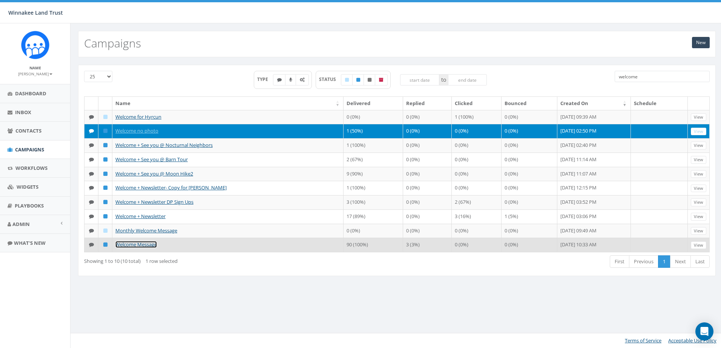
click at [133, 245] on link "Welcome Message" at bounding box center [135, 244] width 41 height 7
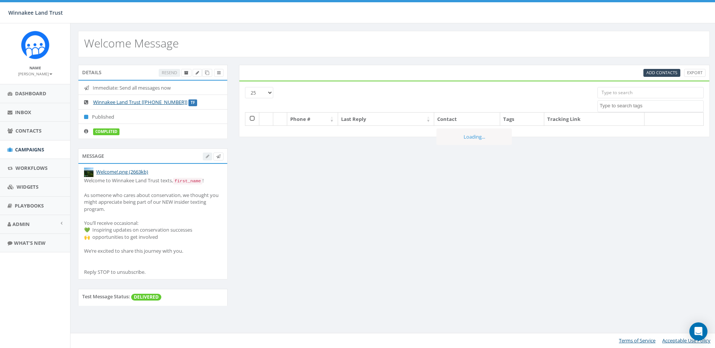
select select
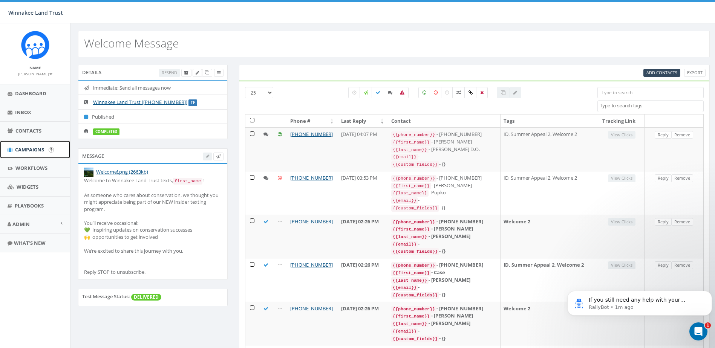
click at [29, 151] on span "Campaigns" at bounding box center [29, 149] width 29 height 7
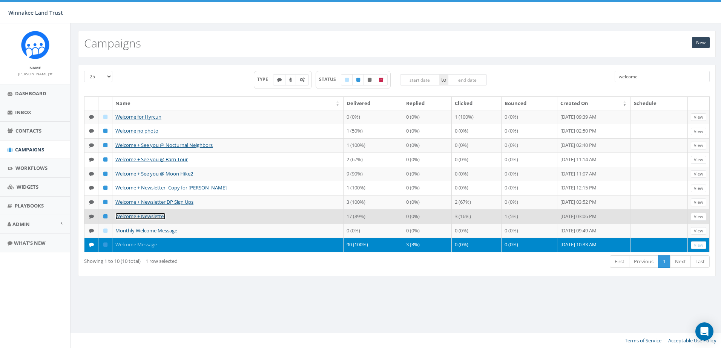
click at [151, 217] on link "Welcome + Newsletter" at bounding box center [140, 216] width 50 height 7
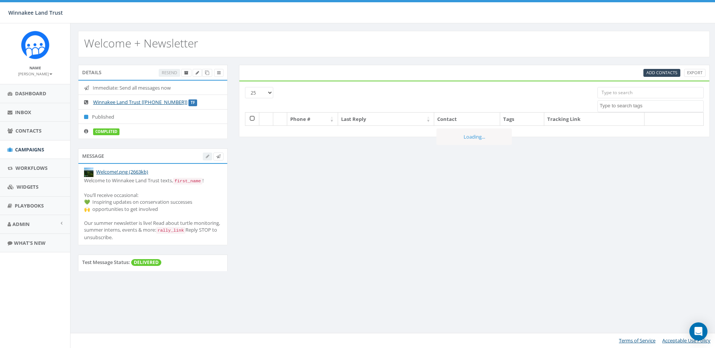
select select
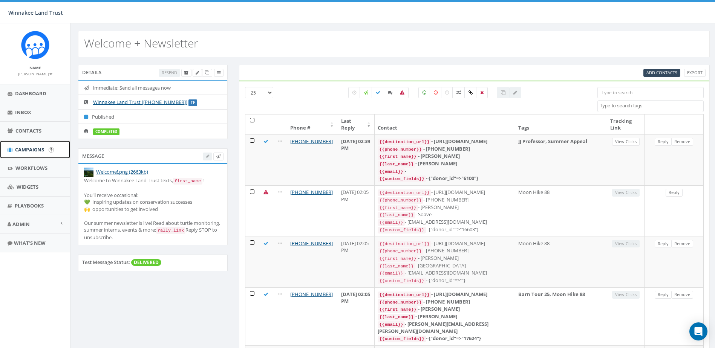
click at [34, 149] on span "Campaigns" at bounding box center [29, 149] width 29 height 7
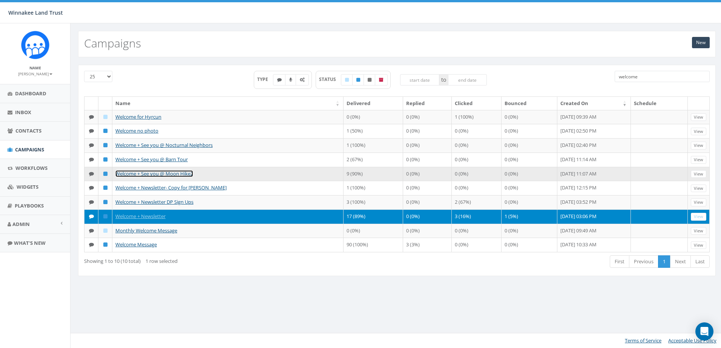
click at [146, 174] on link "Welcome + See you @ Moon Hike2" at bounding box center [154, 173] width 78 height 7
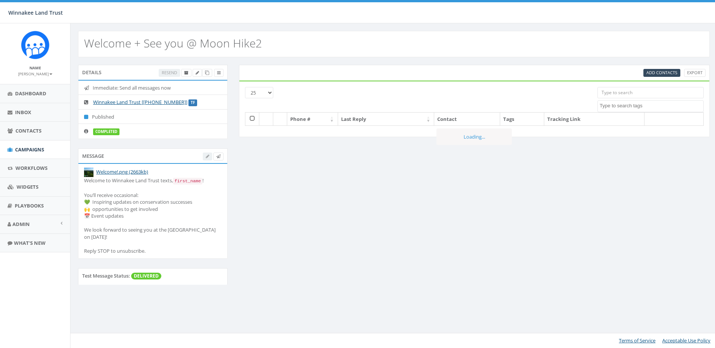
select select
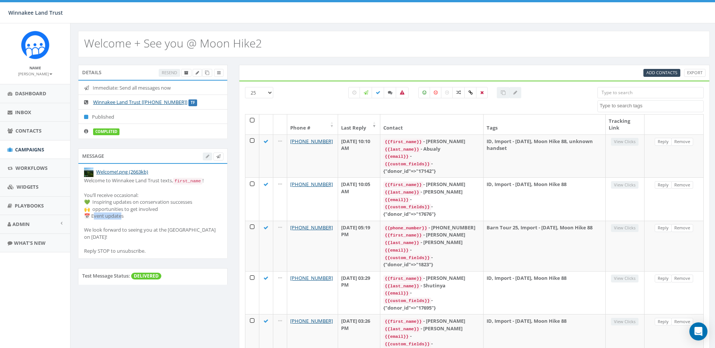
drag, startPoint x: 123, startPoint y: 216, endPoint x: 93, endPoint y: 216, distance: 29.0
click at [93, 216] on div "Welcome to Winnakee Land Trust texts, first_name ! You’ll receive occasional: 💚…" at bounding box center [153, 215] width 138 height 77
drag, startPoint x: 93, startPoint y: 216, endPoint x: 121, endPoint y: 216, distance: 27.1
click at [121, 216] on div "Welcome to Winnakee Land Trust texts, first_name ! You’ll receive occasional: 💚…" at bounding box center [153, 215] width 138 height 77
drag, startPoint x: 125, startPoint y: 216, endPoint x: 81, endPoint y: 217, distance: 43.4
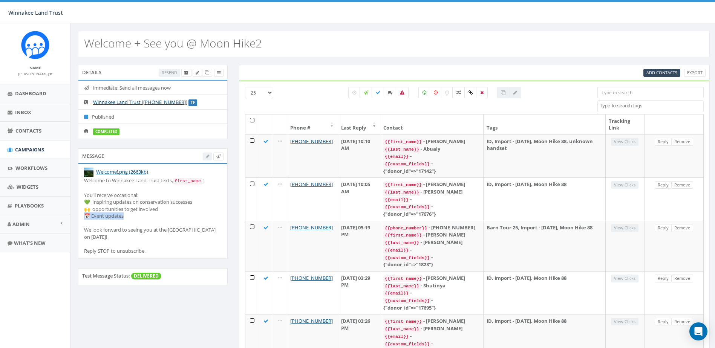
click at [81, 217] on li "Welcome!.png (2663kb) Welcome to Winnakee Land Trust texts, first_name ! You’ll…" at bounding box center [152, 211] width 149 height 94
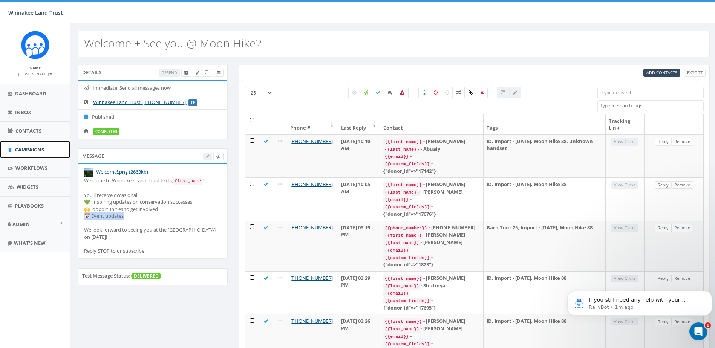
drag, startPoint x: 81, startPoint y: 217, endPoint x: 28, endPoint y: 150, distance: 85.5
click at [28, 150] on span "Campaigns" at bounding box center [29, 149] width 29 height 7
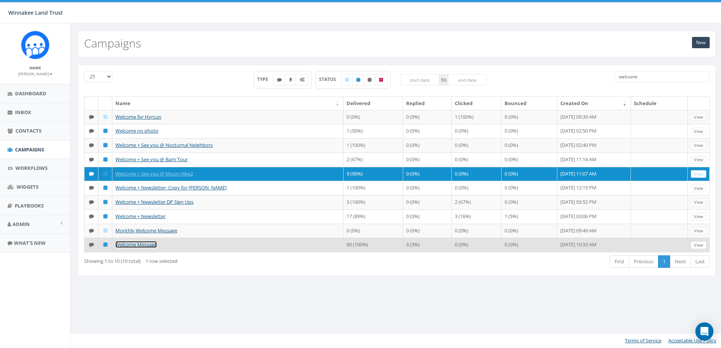
click at [127, 245] on link "Welcome Message" at bounding box center [135, 244] width 41 height 7
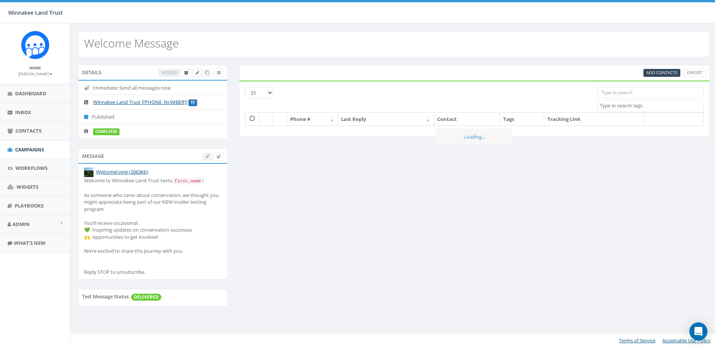
select select
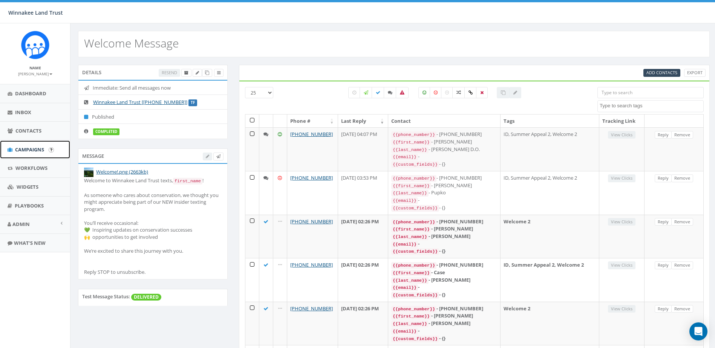
click at [36, 149] on span "Campaigns" at bounding box center [29, 149] width 29 height 7
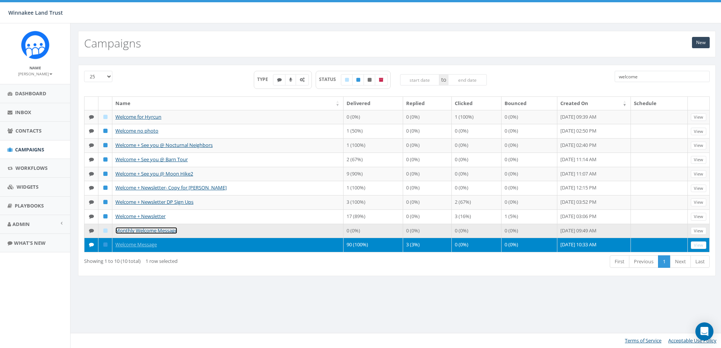
click at [138, 231] on link "Monthly Welcome Message" at bounding box center [146, 230] width 62 height 7
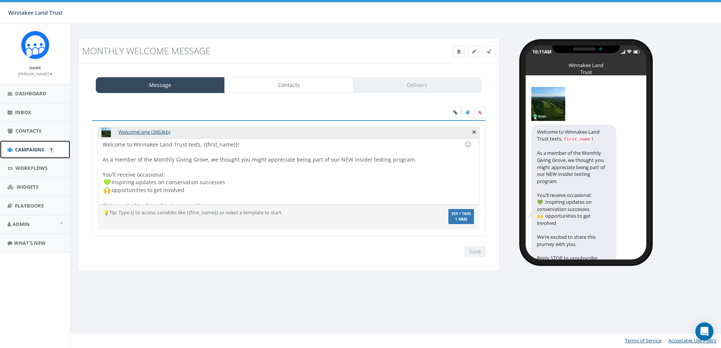
click at [31, 150] on span "Campaigns" at bounding box center [29, 149] width 29 height 7
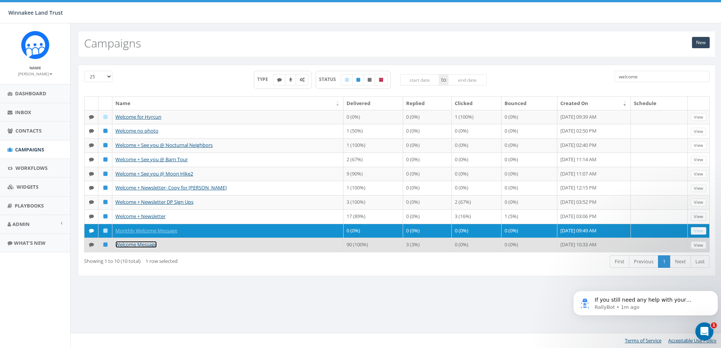
click at [136, 245] on link "Welcome Message" at bounding box center [135, 244] width 41 height 7
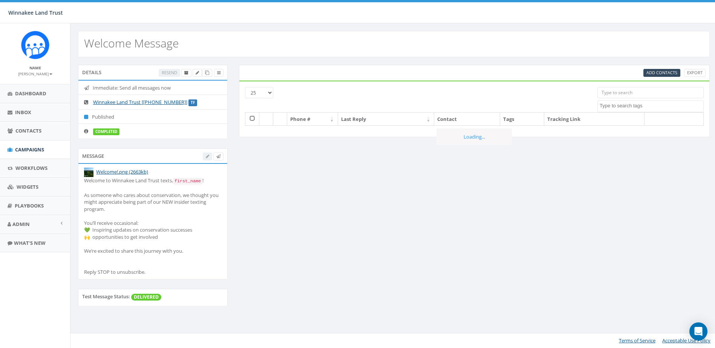
select select
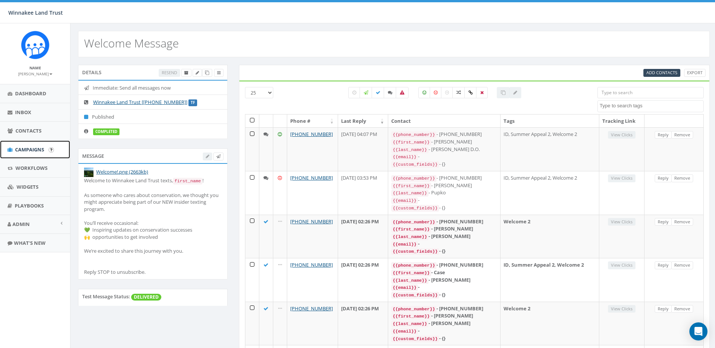
click at [25, 145] on link "Campaigns" at bounding box center [35, 150] width 70 height 18
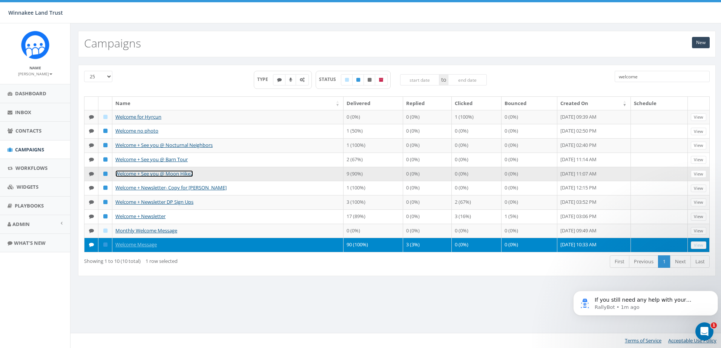
click at [138, 174] on link "Welcome + See you @ Moon Hike2" at bounding box center [154, 173] width 78 height 7
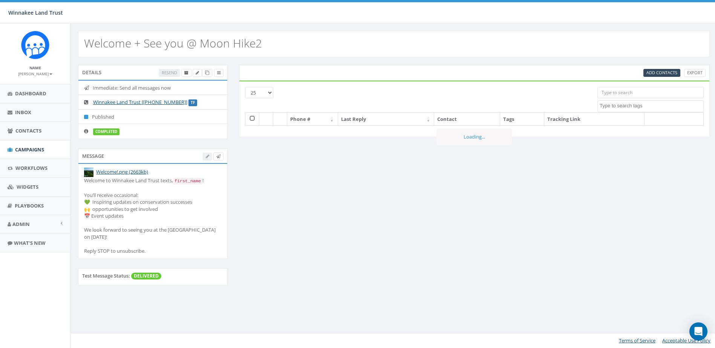
select select
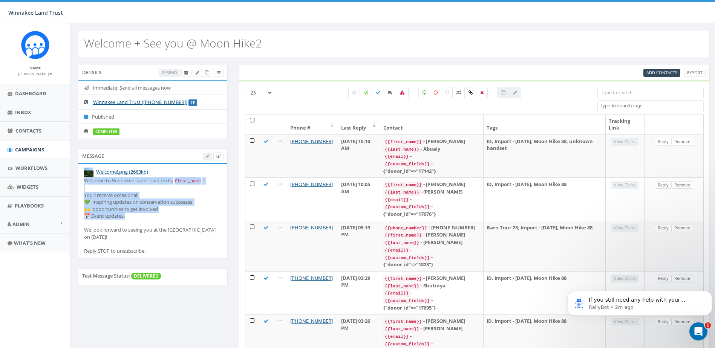
drag, startPoint x: 84, startPoint y: 181, endPoint x: 135, endPoint y: 221, distance: 65.0
click at [135, 221] on div "Welcome to Winnakee Land Trust texts, first_name ! You’ll receive occasional: 💚…" at bounding box center [153, 215] width 138 height 77
copy div "Welcome to Winnakee Land Trust texts, first_name ! You’ll receive occasional: 💚…"
click at [25, 151] on span "Campaigns" at bounding box center [29, 149] width 29 height 7
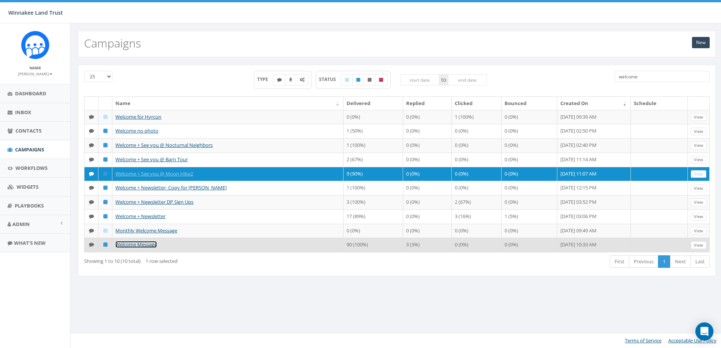
click at [124, 243] on link "Welcome Message" at bounding box center [135, 244] width 41 height 7
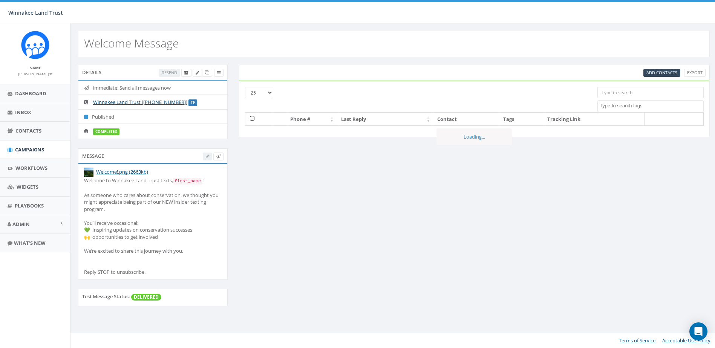
select select
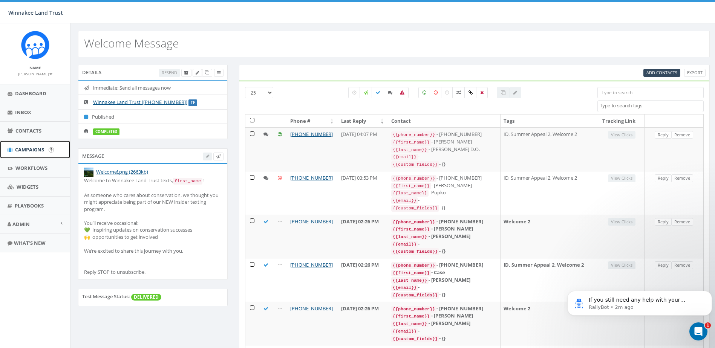
click at [25, 148] on span "Campaigns" at bounding box center [29, 149] width 29 height 7
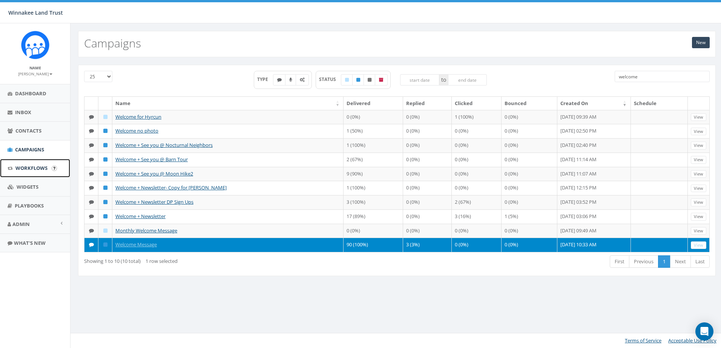
click at [29, 165] on span "Workflows" at bounding box center [31, 168] width 32 height 7
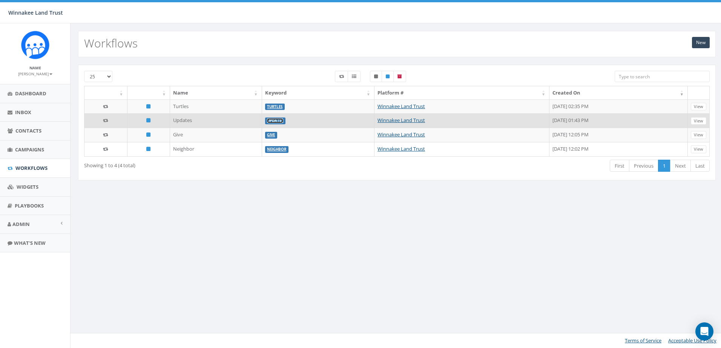
click at [267, 118] on link "Updates" at bounding box center [275, 120] width 16 height 5
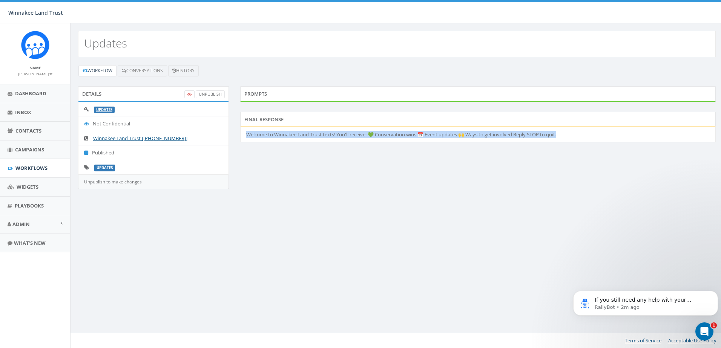
drag, startPoint x: 246, startPoint y: 136, endPoint x: 577, endPoint y: 136, distance: 331.0
click at [577, 136] on li "Welcome to Winnakee Land Trust texts! You'll receive: 💚 Conservation wins 📅 Eve…" at bounding box center [478, 134] width 475 height 15
copy li "Welcome to Winnakee Land Trust texts! You'll receive: 💚 Conservation wins 📅 Eve…"
click at [29, 152] on span "Campaigns" at bounding box center [29, 149] width 29 height 7
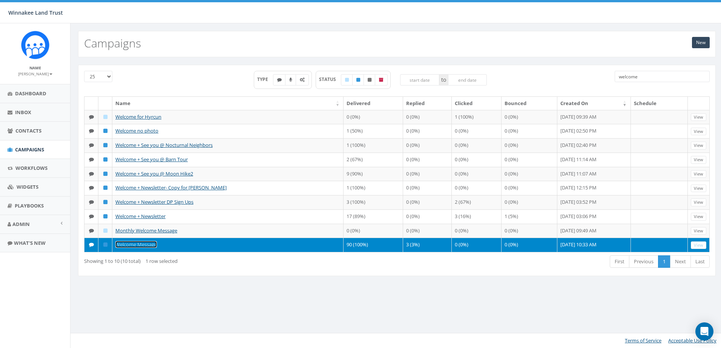
click at [141, 242] on link "Welcome Message" at bounding box center [135, 244] width 41 height 7
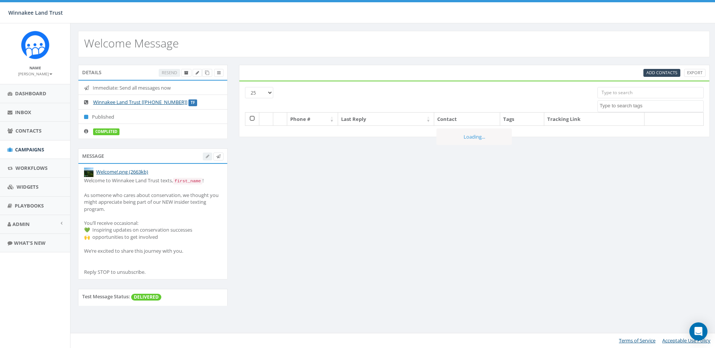
select select
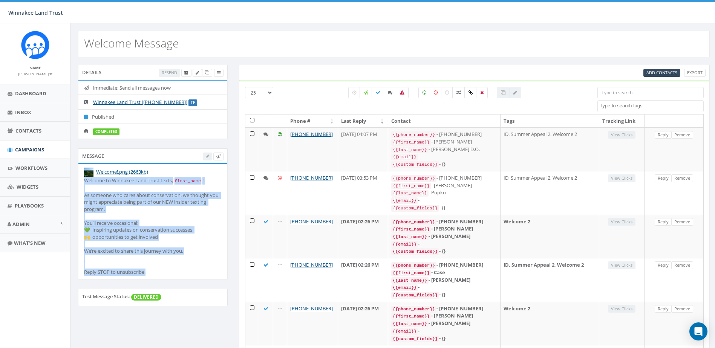
drag, startPoint x: 153, startPoint y: 274, endPoint x: 80, endPoint y: 182, distance: 116.8
click at [80, 182] on li "Welcome!.png (2663kb) Welcome to Winnakee Land Trust texts, first_name ! As som…" at bounding box center [152, 221] width 149 height 115
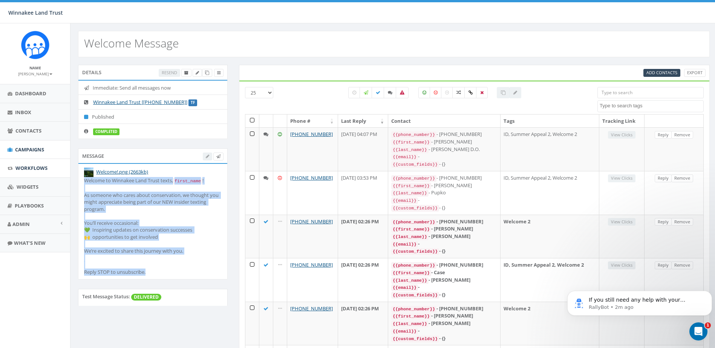
copy div "Welcome to Winnakee Land Trust texts, first_name ! As someone who cares about c…"
click at [22, 147] on span "Campaigns" at bounding box center [29, 149] width 29 height 7
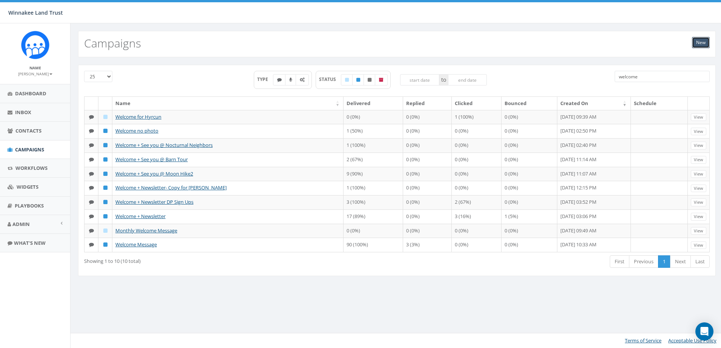
click at [699, 41] on link "New" at bounding box center [701, 42] width 18 height 11
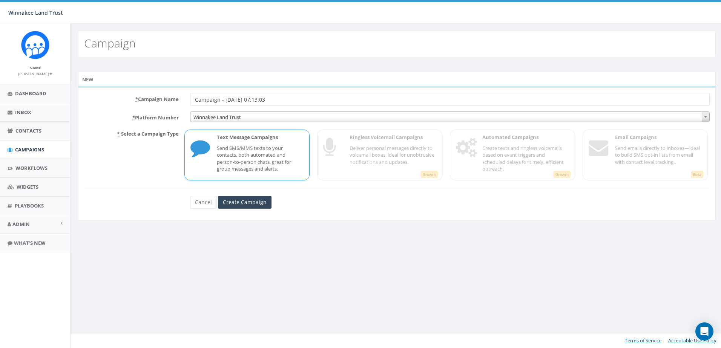
drag, startPoint x: 216, startPoint y: 102, endPoint x: 194, endPoint y: 102, distance: 21.9
click at [194, 102] on input "Campaign - [DATE] 07:13:03" at bounding box center [450, 99] width 520 height 13
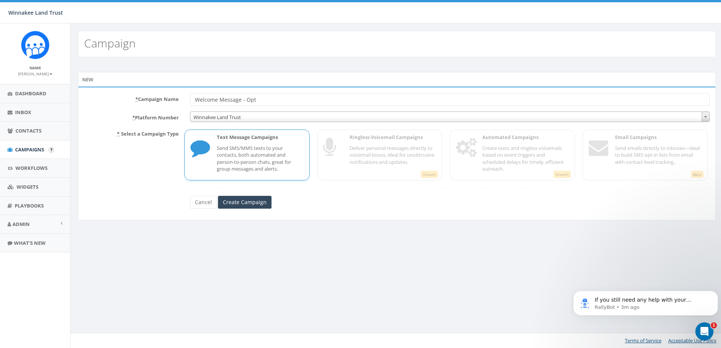
type input "Welcome Message - Opt"
click at [40, 155] on link "Campaigns" at bounding box center [35, 150] width 70 height 18
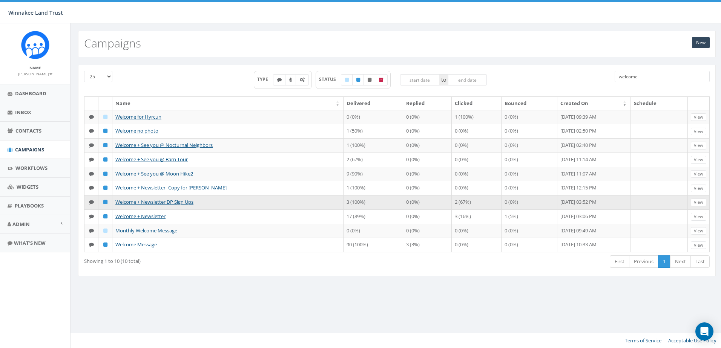
click at [153, 197] on td "Welcome + Newsletter DP Sign Ups" at bounding box center [227, 202] width 231 height 14
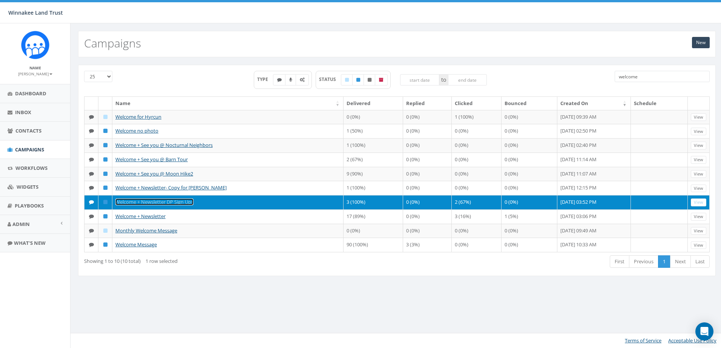
click at [148, 202] on link "Welcome + Newsletter DP Sign Ups" at bounding box center [154, 202] width 78 height 7
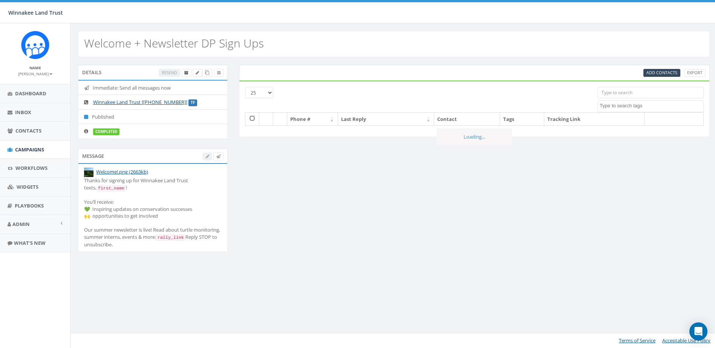
select select
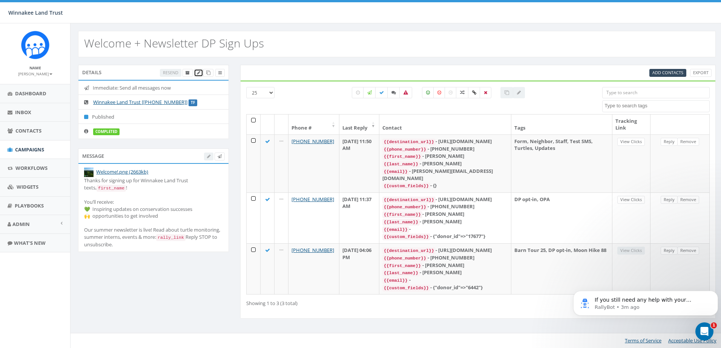
click at [198, 73] on icon at bounding box center [198, 73] width 3 height 4
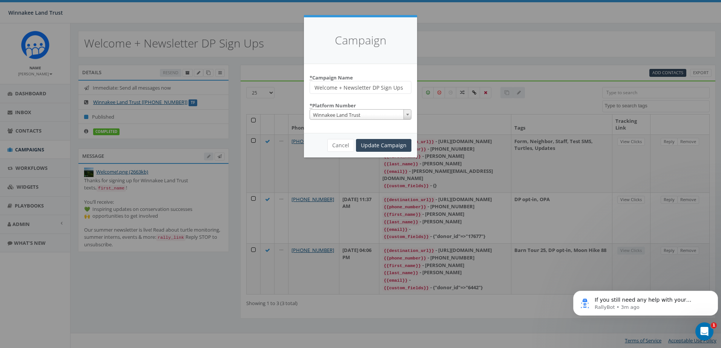
click at [343, 88] on input "Welcome + Newsletter DP Sign Ups" at bounding box center [361, 87] width 102 height 13
type input "Welcome + Summer Newsletter DP Sign Ups"
click at [394, 146] on input "Update Campaign" at bounding box center [383, 145] width 55 height 13
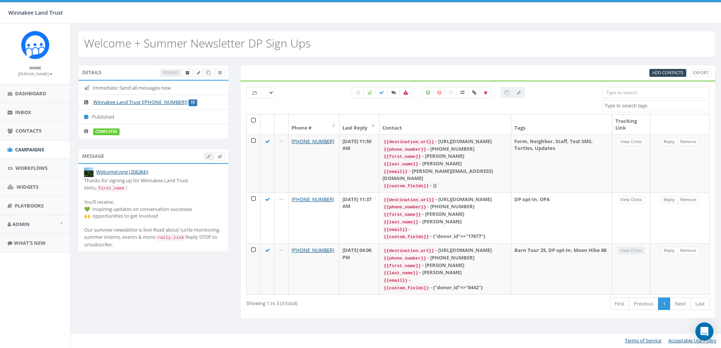
select select
click at [188, 71] on icon at bounding box center [187, 73] width 4 height 4
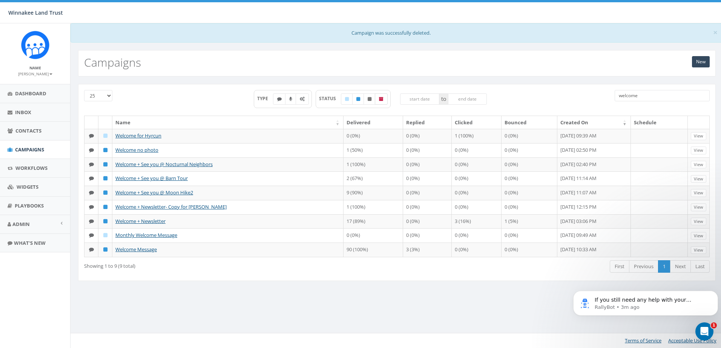
click at [385, 101] on label at bounding box center [381, 98] width 13 height 11
checkbox input "true"
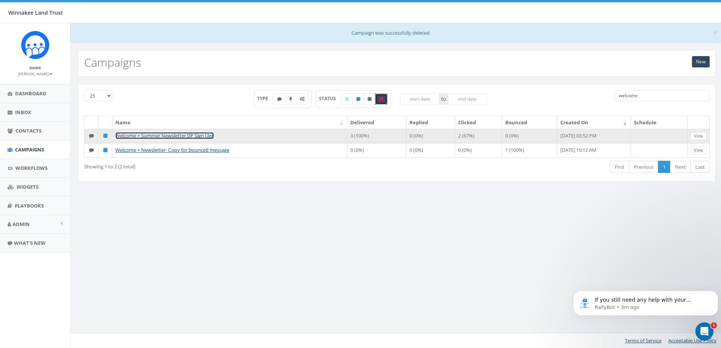
click at [190, 135] on link "Welcome + Summer Newsletter DP Sign Ups" at bounding box center [164, 135] width 98 height 7
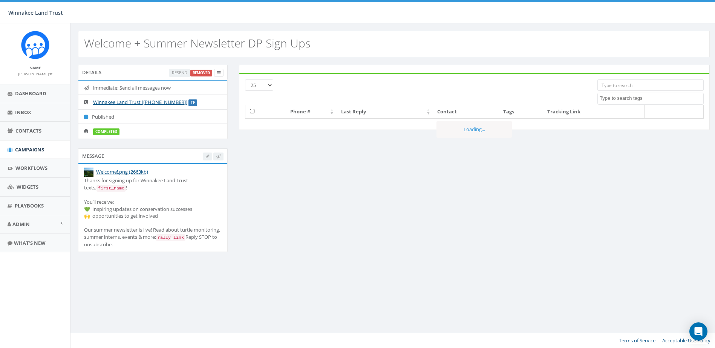
select select
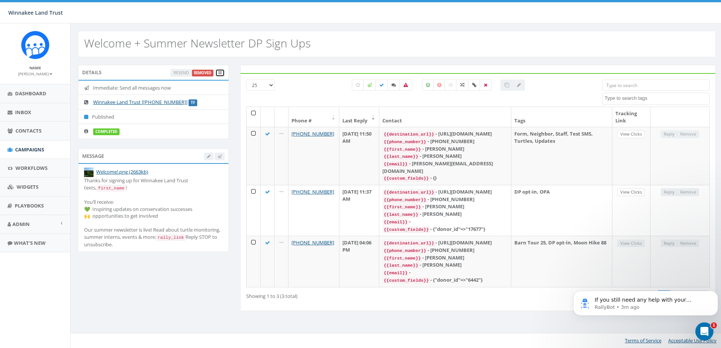
click at [221, 73] on icon at bounding box center [219, 73] width 3 height 4
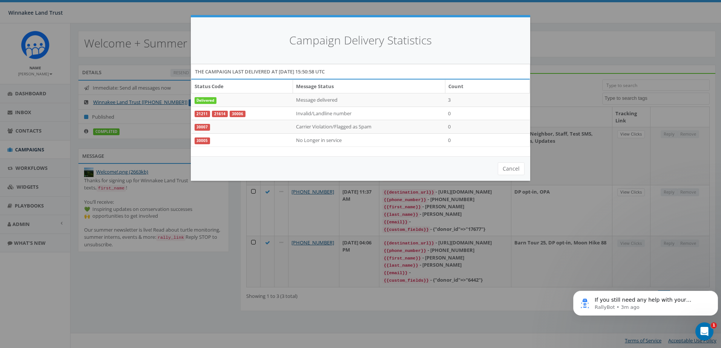
click at [161, 59] on div "Campaign Delivery Statistics The campaign last delivered at 2025-07-24 15:50:58…" at bounding box center [360, 174] width 721 height 348
click at [513, 168] on button "Cancel" at bounding box center [511, 168] width 27 height 13
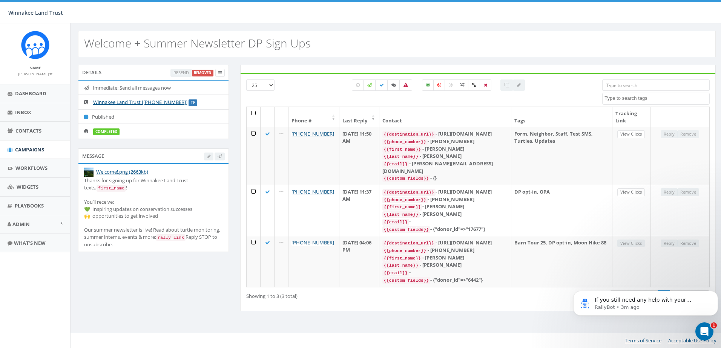
click at [209, 155] on div at bounding box center [214, 157] width 21 height 8
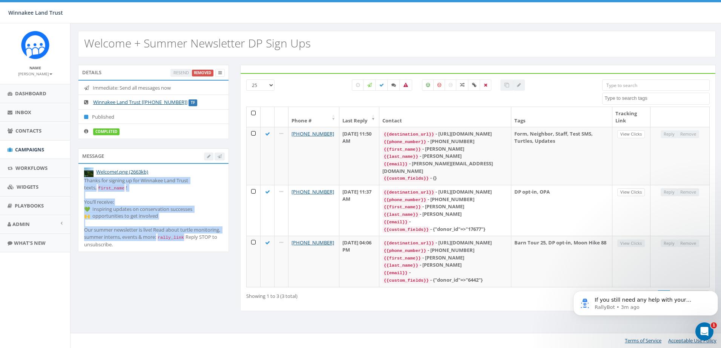
drag, startPoint x: 83, startPoint y: 181, endPoint x: 213, endPoint y: 235, distance: 140.8
click at [213, 235] on li "Welcome!.png (2663kb) Thanks for signing up for Winnakee Land Trust texts, firs…" at bounding box center [153, 208] width 150 height 88
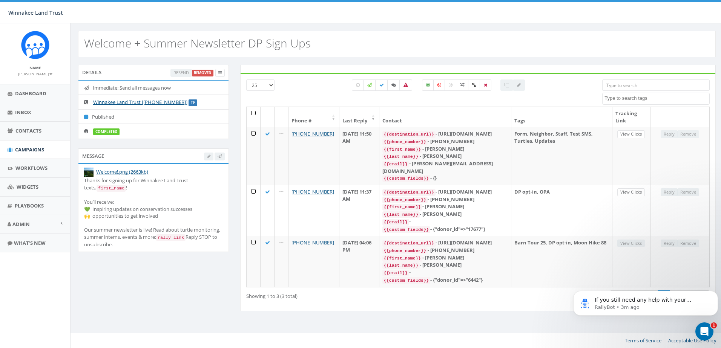
click at [715, 328] on div "Details Resend Removed Immediate: Send all messages now Winnakee Land Trust [+1…" at bounding box center [397, 192] width 653 height 271
click at [694, 332] on html at bounding box center [703, 331] width 18 height 18
click at [698, 330] on icon "Open Intercom Messenger" at bounding box center [703, 331] width 12 height 12
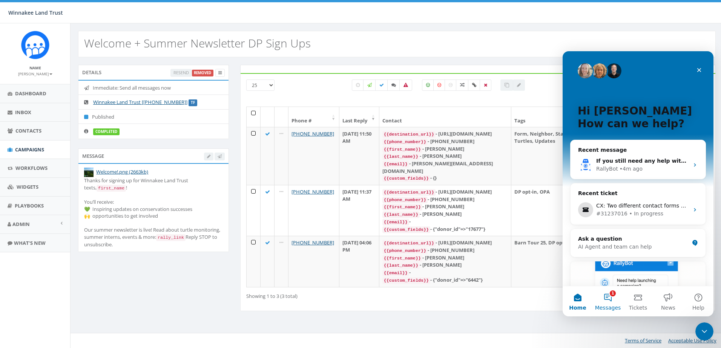
click at [606, 296] on button "1 Messages" at bounding box center [608, 302] width 30 height 30
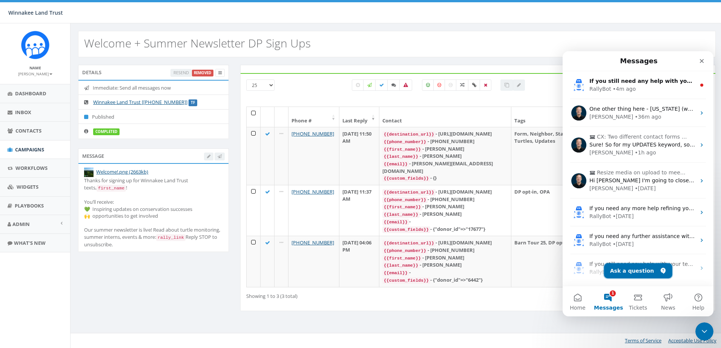
click at [636, 273] on button "Ask a question" at bounding box center [638, 271] width 68 height 15
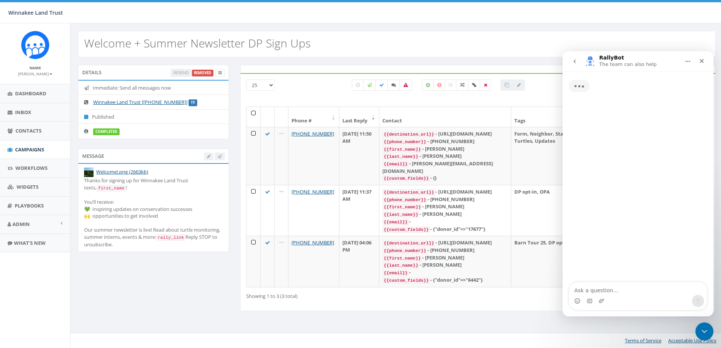
click at [617, 290] on textarea "Ask a question…" at bounding box center [638, 288] width 138 height 13
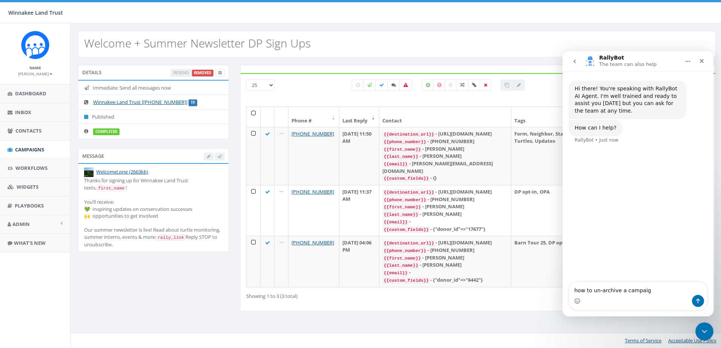
type textarea "how to un-archive a campaign"
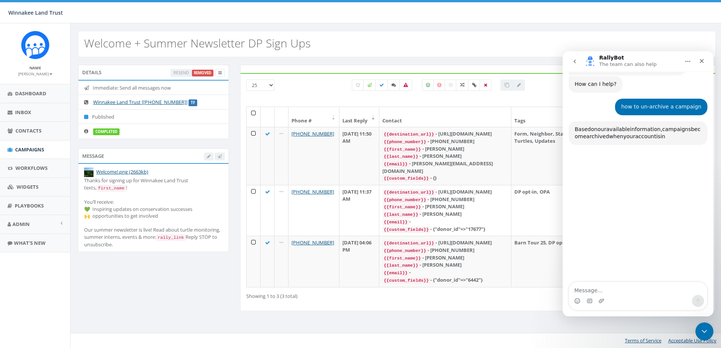
scroll to position [35, 0]
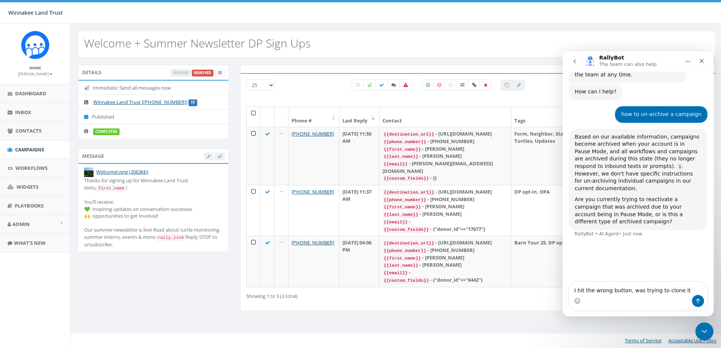
type textarea "I hit the wrong button, was trying to clone it"
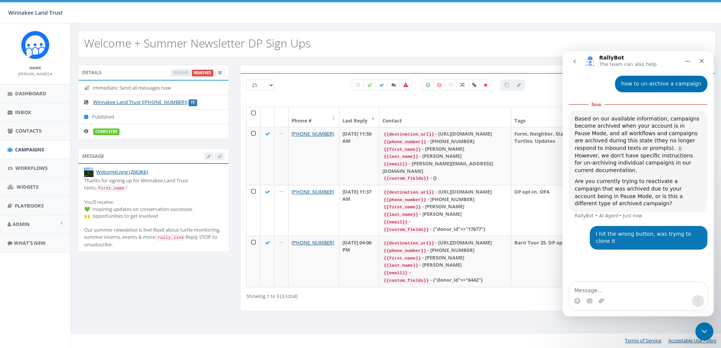
scroll to position [73, 0]
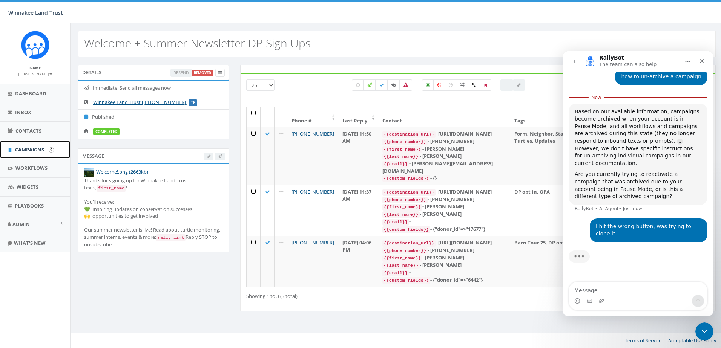
click at [24, 147] on span "Campaigns" at bounding box center [29, 149] width 29 height 7
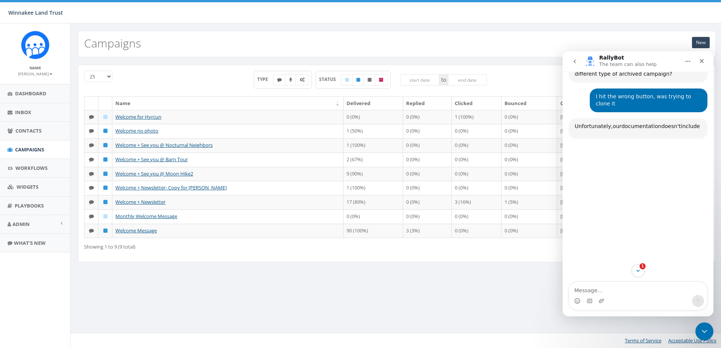
scroll to position [195, 0]
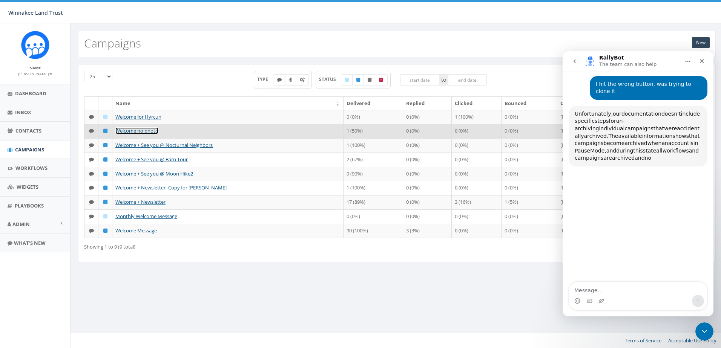
click at [150, 130] on link "Welcome no photo" at bounding box center [136, 130] width 43 height 7
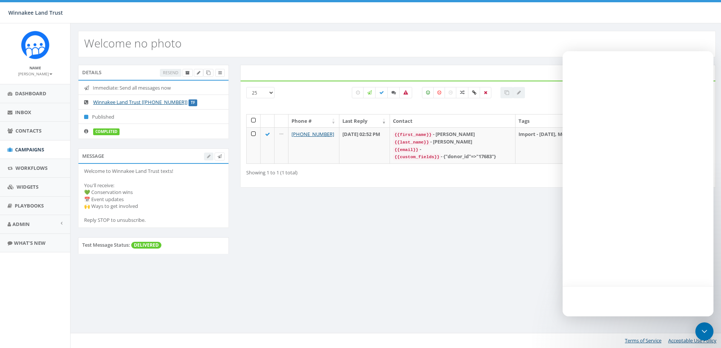
select select
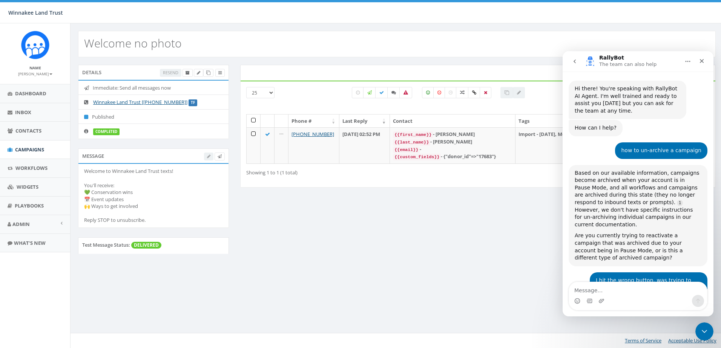
scroll to position [74, 0]
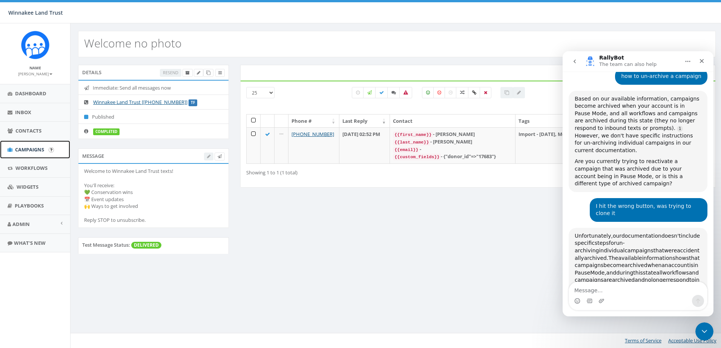
click at [22, 150] on span "Campaigns" at bounding box center [29, 149] width 29 height 7
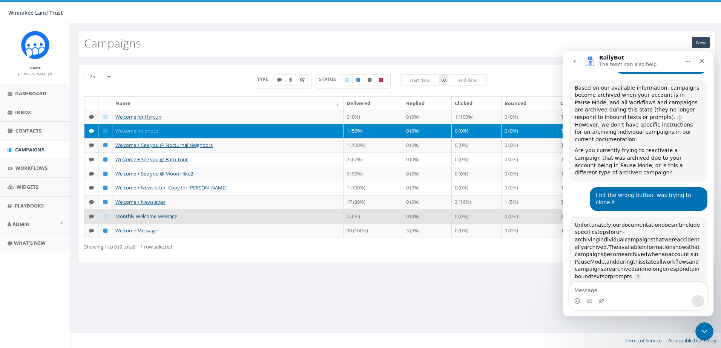
scroll to position [93, 0]
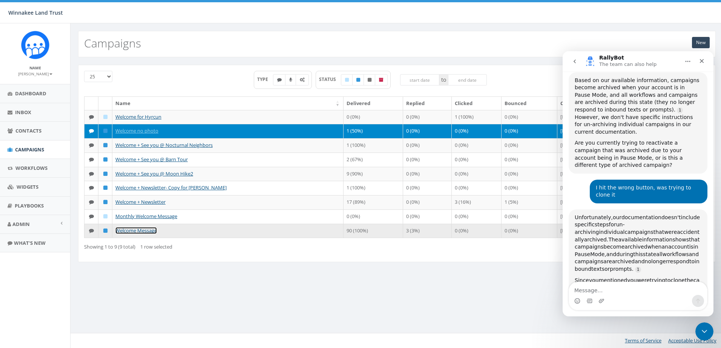
click at [130, 231] on link "Welcome Message" at bounding box center [135, 230] width 41 height 7
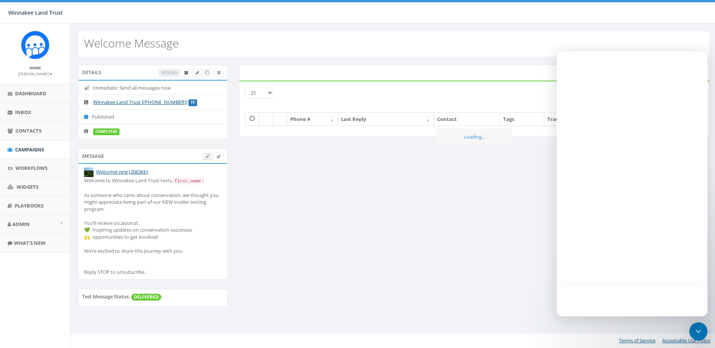
select select
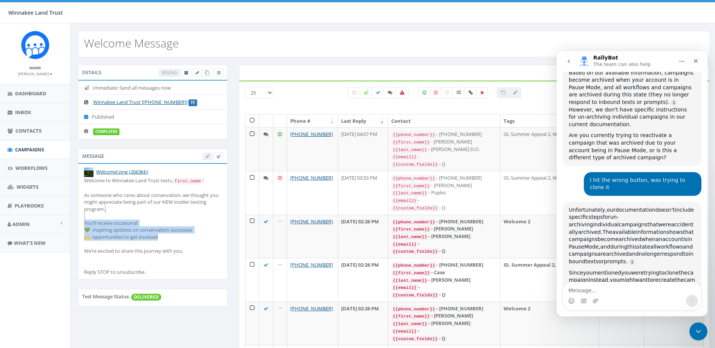
scroll to position [107, 0]
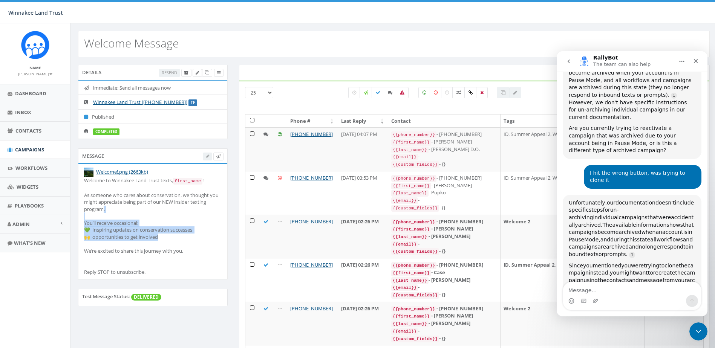
drag, startPoint x: 166, startPoint y: 239, endPoint x: 104, endPoint y: 210, distance: 68.0
click at [104, 210] on div "Welcome to Winnakee Land Trust texts, first_name ! As someone who cares about c…" at bounding box center [153, 226] width 138 height 98
click at [15, 149] on link "Campaigns" at bounding box center [35, 150] width 70 height 18
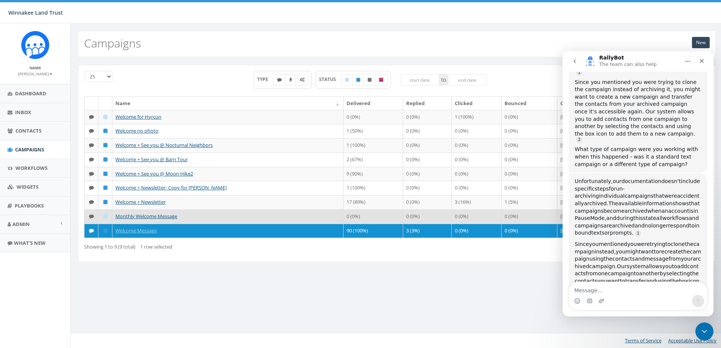
scroll to position [303, 0]
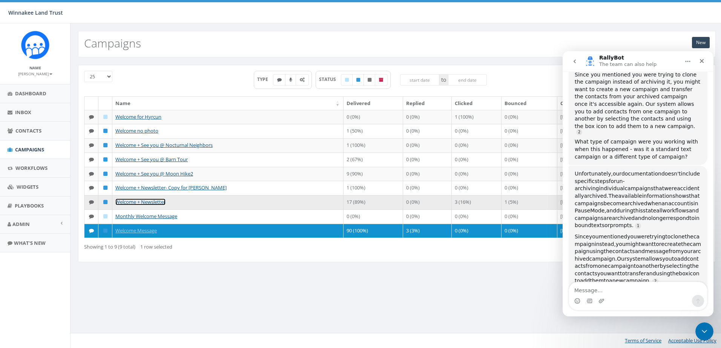
click at [139, 201] on link "Welcome + Newsletter" at bounding box center [140, 202] width 50 height 7
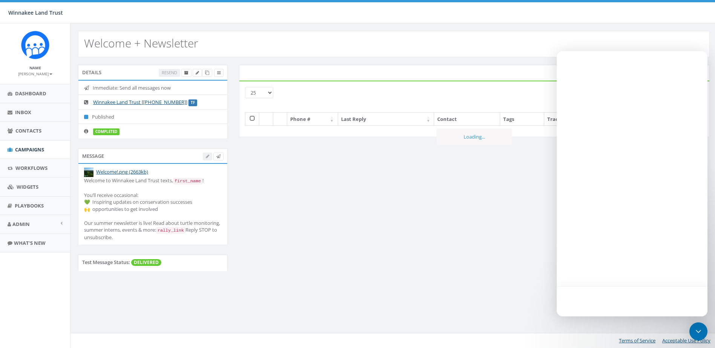
select select
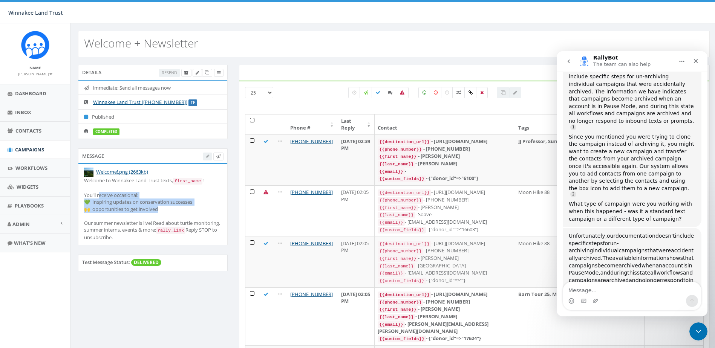
scroll to position [310, 0]
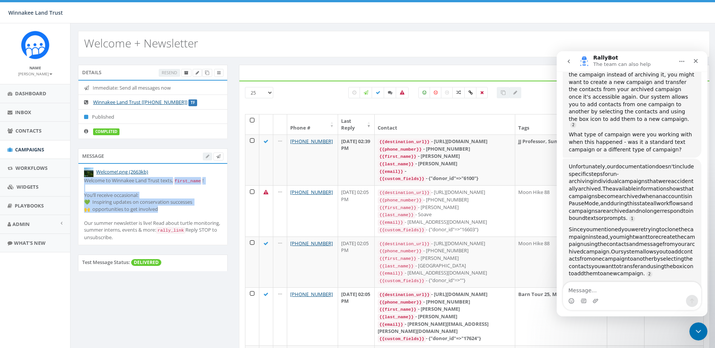
drag, startPoint x: 161, startPoint y: 208, endPoint x: 82, endPoint y: 183, distance: 83.0
click at [82, 183] on li "Welcome!.png (2663kb) Welcome to Winnakee Land Trust texts, first_name ! You’ll…" at bounding box center [152, 204] width 149 height 81
copy div "Welcome to Winnakee Land Trust texts, first_name ! You’ll receive occasional: 💚…"
click at [29, 144] on link "Campaigns" at bounding box center [35, 150] width 70 height 18
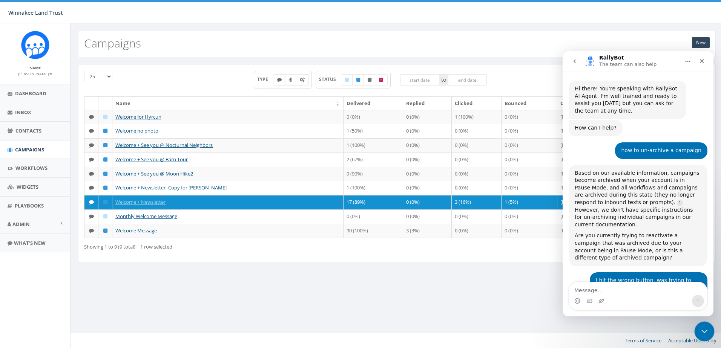
click at [705, 329] on icon "Close Intercom Messenger" at bounding box center [703, 330] width 9 height 9
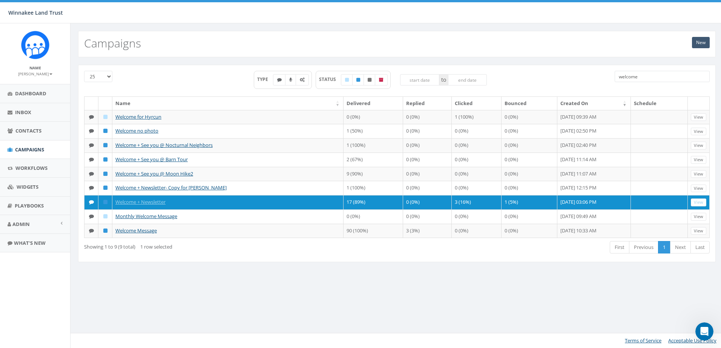
scroll to position [254, 0]
click at [700, 38] on link "New" at bounding box center [701, 42] width 18 height 11
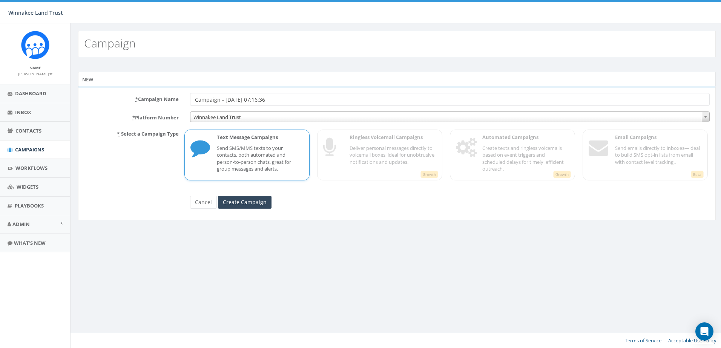
drag, startPoint x: 246, startPoint y: 102, endPoint x: 173, endPoint y: 103, distance: 72.8
click at [173, 103] on div "* Campaign Name Campaign - [DATE] 07:16:36" at bounding box center [396, 99] width 637 height 13
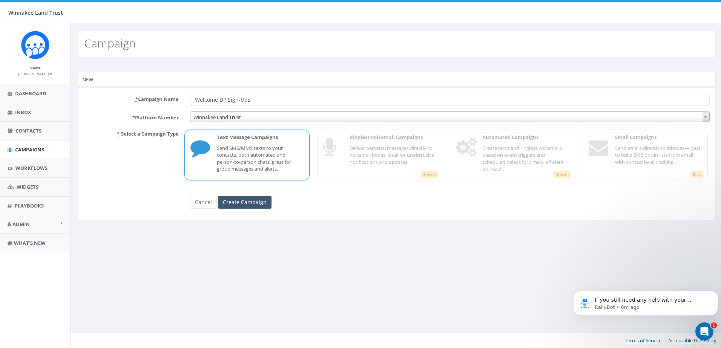
type input "Welcome DP Sign-Ups"
click at [248, 201] on input "Create Campaign" at bounding box center [245, 202] width 54 height 13
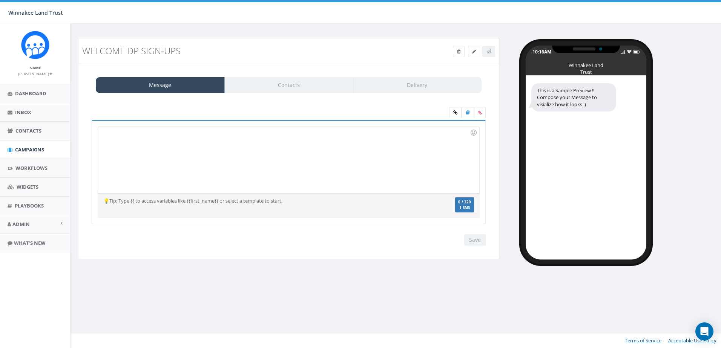
click at [191, 156] on div at bounding box center [288, 160] width 381 height 66
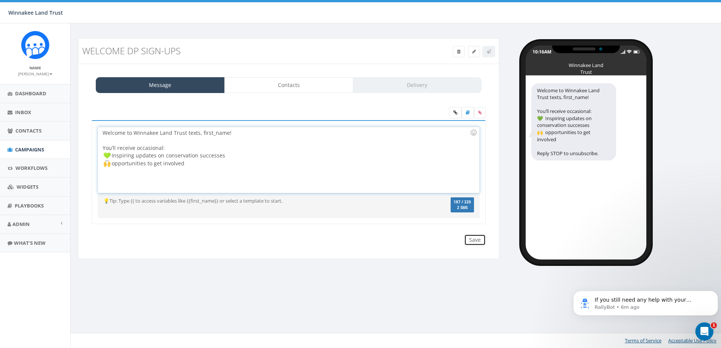
click at [475, 242] on input "Save" at bounding box center [474, 240] width 21 height 11
